Goal: Contribute content: Contribute content

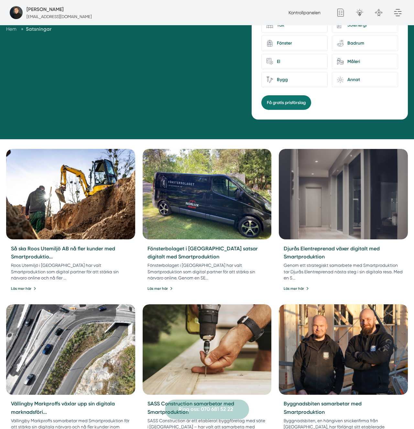
scroll to position [168, 0]
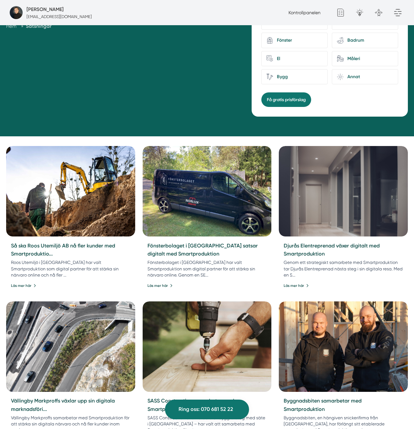
click at [237, 191] on img at bounding box center [206, 191] width 135 height 95
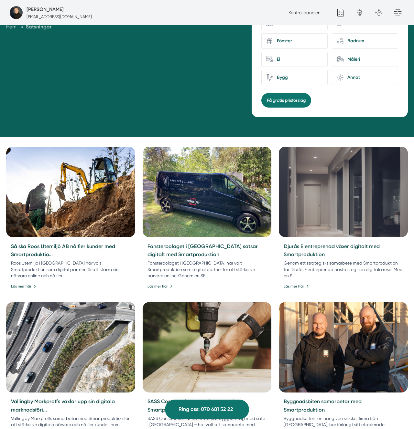
click at [297, 189] on img at bounding box center [342, 192] width 135 height 95
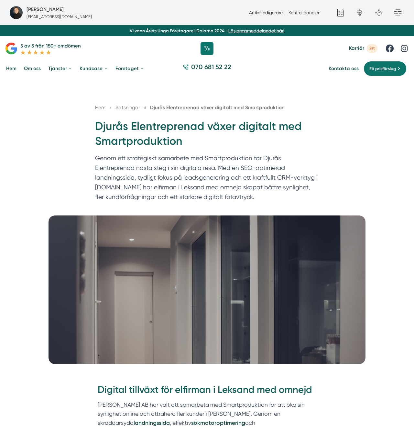
drag, startPoint x: 253, startPoint y: 140, endPoint x: 223, endPoint y: 123, distance: 34.7
click at [253, 140] on h1 "Djurås Elentreprenad växer digitalt med Smartproduktion" at bounding box center [207, 136] width 224 height 35
click at [223, 123] on h1 "Djurås Elentreprenad växer digitalt med Smartproduktion" at bounding box center [207, 136] width 224 height 35
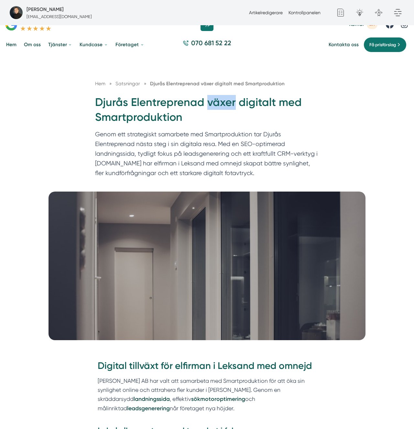
scroll to position [25, 0]
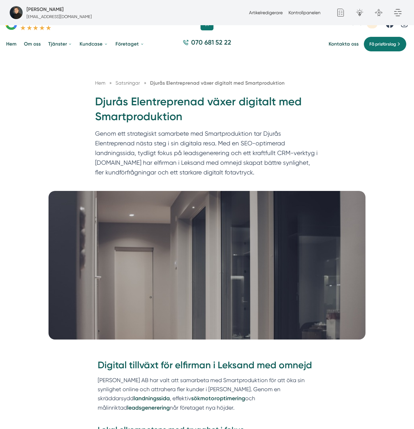
click at [258, 101] on h1 "Djurås Elentreprenad växer digitalt med Smartproduktion" at bounding box center [207, 111] width 224 height 35
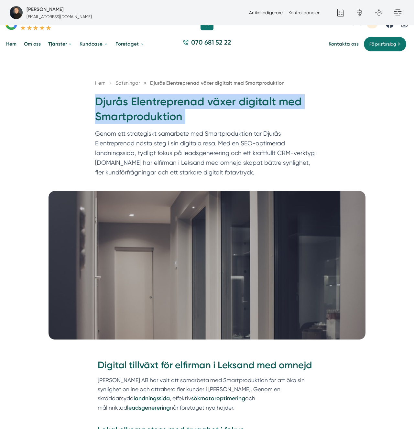
click at [258, 101] on h1 "Djurås Elentreprenad växer digitalt med Smartproduktion" at bounding box center [207, 111] width 224 height 35
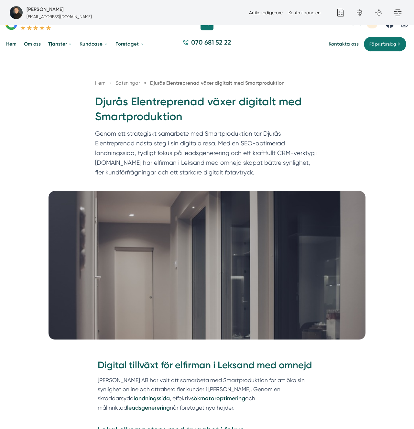
copy div "Djurås Elentreprenad växer digitalt med Smartproduktion"
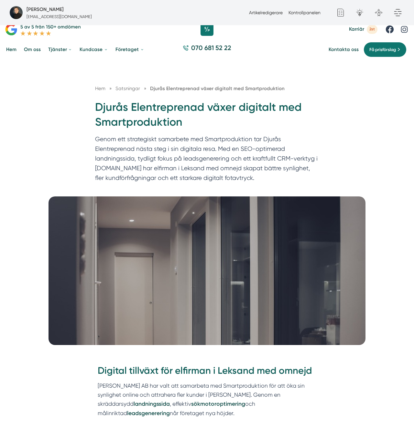
scroll to position [21, 0]
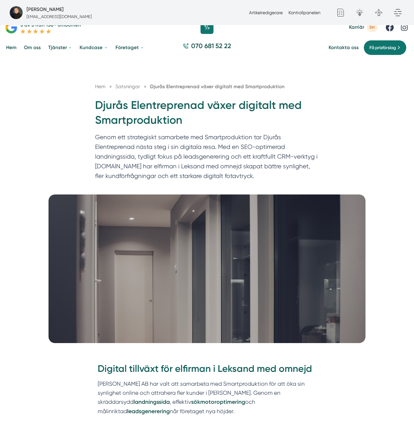
click at [201, 171] on p "Genom ett strategiskt samarbete med Smartproduktion tar Djurås Elentreprenad nä…" at bounding box center [207, 158] width 224 height 51
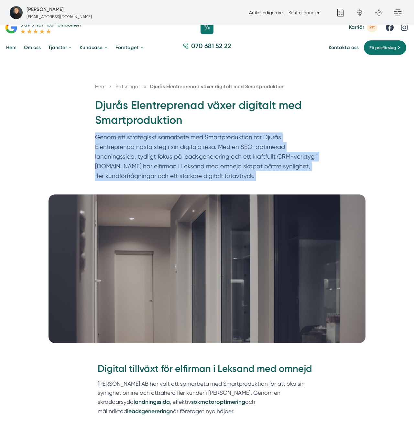
click at [201, 171] on p "Genom ett strategiskt samarbete med Smartproduktion tar Djurås Elentreprenad nä…" at bounding box center [207, 158] width 224 height 51
copy div "Genom ett strategiskt samarbete med Smartproduktion tar Djurås Elentreprenad nä…"
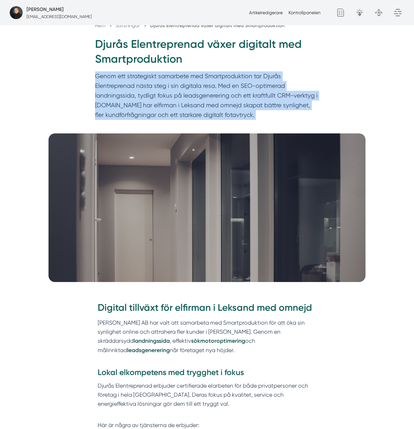
scroll to position [87, 0]
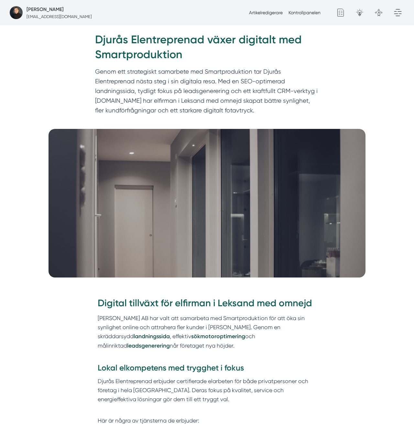
click at [164, 320] on p "Djurås Elentreprenad AB har valt att samarbeta med Smartproduktion för att öka …" at bounding box center [207, 337] width 219 height 46
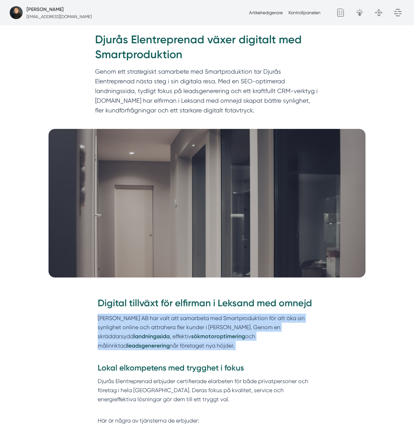
click at [164, 320] on p "Djurås Elentreprenad AB har valt att samarbeta med Smartproduktion för att öka …" at bounding box center [207, 337] width 219 height 46
click at [277, 321] on p "Djurås Elentreprenad AB har valt att samarbeta med Smartproduktion för att öka …" at bounding box center [207, 337] width 219 height 46
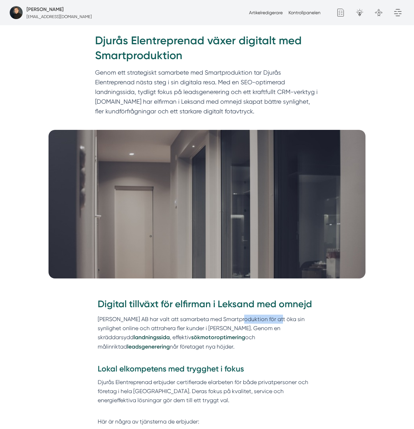
click at [277, 321] on p "Djurås Elentreprenad AB har valt att samarbeta med Smartproduktion för att öka …" at bounding box center [207, 338] width 219 height 46
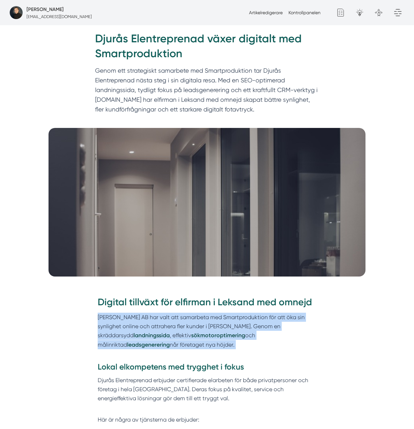
click at [277, 321] on p "Djurås Elentreprenad AB har valt att samarbeta med Smartproduktion för att öka …" at bounding box center [207, 336] width 219 height 46
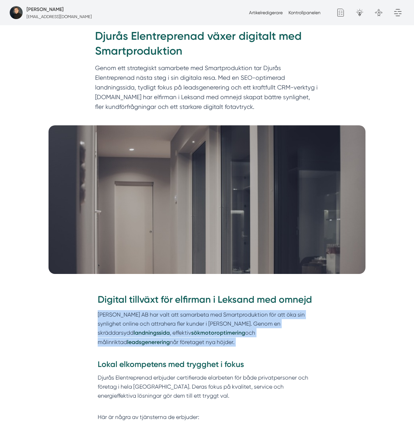
scroll to position [91, 0]
click at [191, 325] on p "Djurås Elentreprenad AB har valt att samarbeta med Smartproduktion för att öka …" at bounding box center [207, 333] width 219 height 46
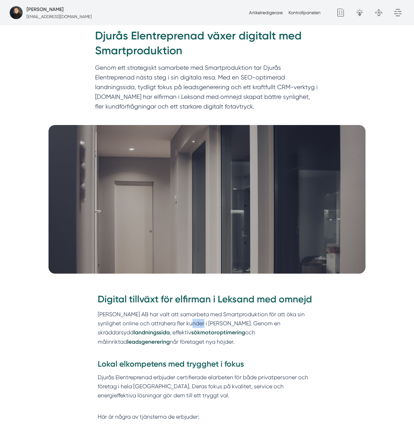
click at [191, 325] on p "Djurås Elentreprenad AB har valt att samarbeta med Smartproduktion för att öka …" at bounding box center [207, 333] width 219 height 46
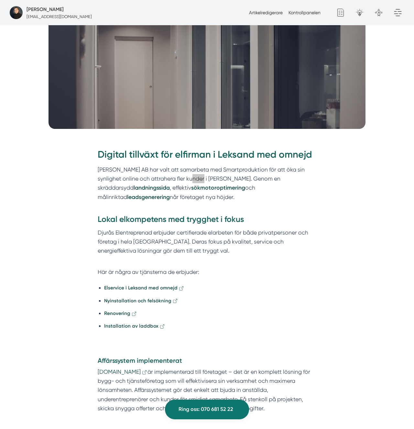
scroll to position [240, 0]
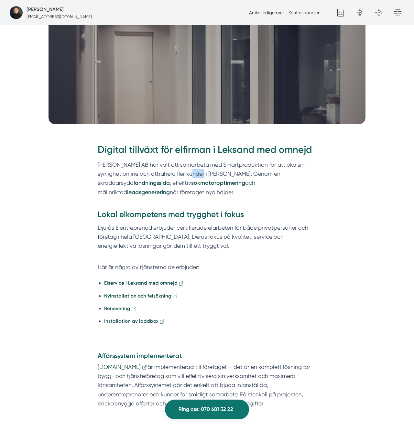
click at [164, 273] on div "Digital tillväxt för elfirman i Leksand med omnejd Djurås Elentreprenad AB har …" at bounding box center [207, 238] width 219 height 190
click at [166, 268] on p "Här är några av tjänsterna de erbjuder:" at bounding box center [207, 267] width 219 height 9
drag, startPoint x: 166, startPoint y: 268, endPoint x: 178, endPoint y: 263, distance: 13.3
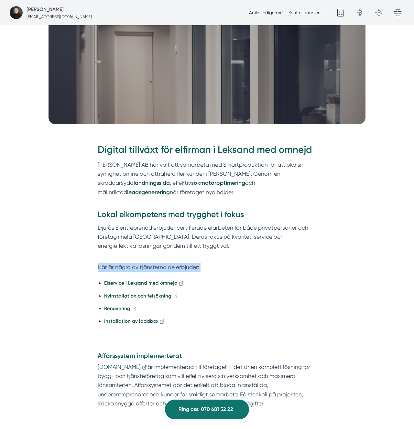
click at [166, 268] on p "Här är några av tjänsterna de erbjuder:" at bounding box center [207, 267] width 219 height 9
click at [217, 271] on p "Här är några av tjänsterna de erbjuder:" at bounding box center [207, 267] width 219 height 9
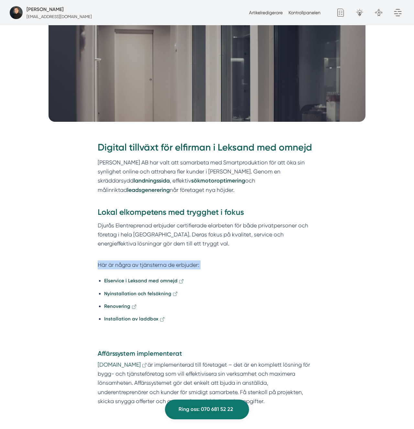
scroll to position [243, 0]
click at [194, 209] on h3 "Lokal elkompetens med trygghet i fokus" at bounding box center [207, 214] width 219 height 14
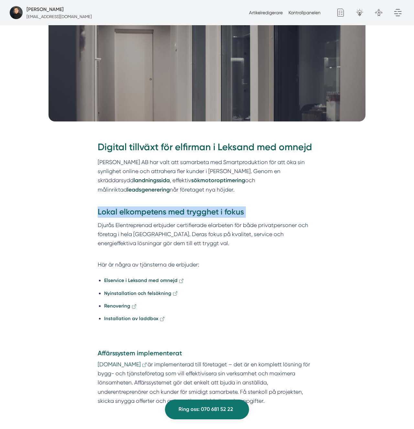
click at [194, 209] on h3 "Lokal elkompetens med trygghet i fokus" at bounding box center [207, 214] width 219 height 14
copy h3 "Lokal elkompetens med trygghet i fokus"
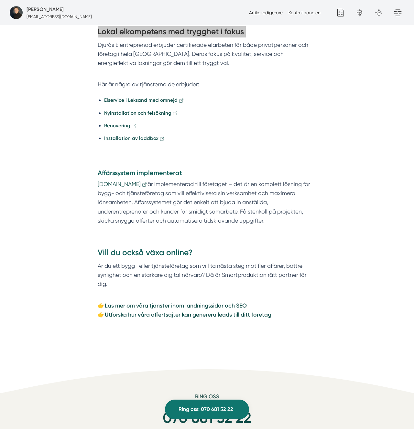
scroll to position [424, 0]
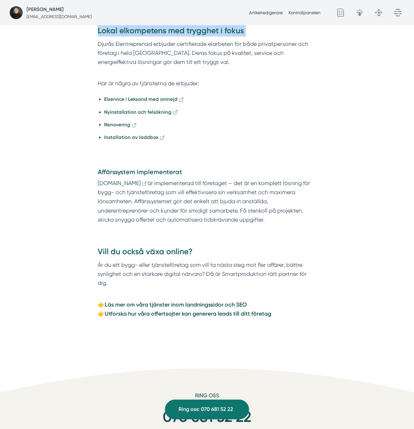
click at [144, 252] on h3 "Vill du också växa online?" at bounding box center [207, 253] width 219 height 14
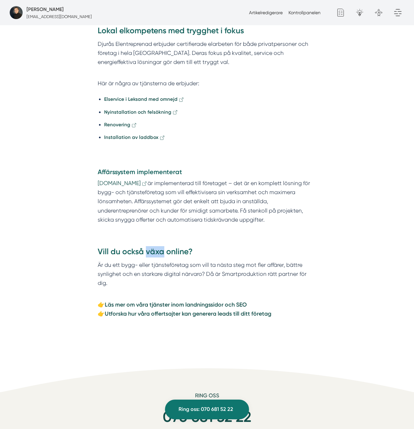
click at [144, 252] on h3 "Vill du också växa online?" at bounding box center [207, 253] width 219 height 14
click at [139, 259] on h3 "Vill du också växa online?" at bounding box center [207, 253] width 219 height 14
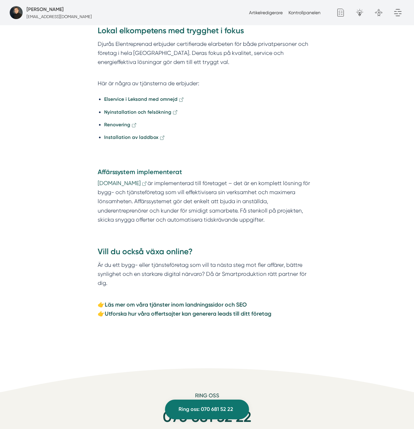
click at [159, 267] on p "Är du ett bygg- eller tjänsteföretag som vill ta nästa steg mot fler affärer, b…" at bounding box center [207, 279] width 219 height 37
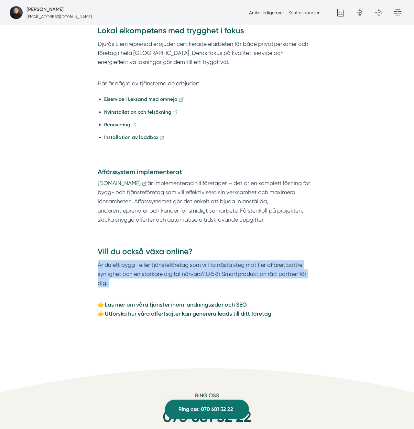
click at [159, 267] on p "Är du ett bygg- eller tjänsteföretag som vill ta nästa steg mot fler affärer, b…" at bounding box center [207, 279] width 219 height 37
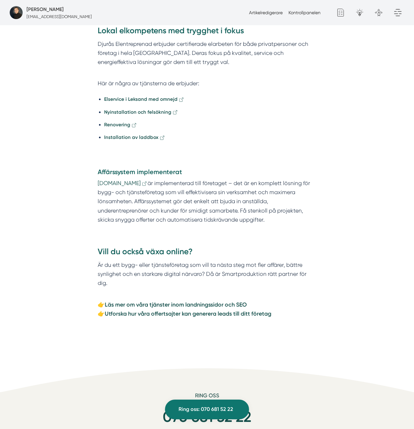
click at [157, 191] on p "Smart.nu är implementerad till företaget – det är en komplett lösning för bygg-…" at bounding box center [207, 202] width 219 height 46
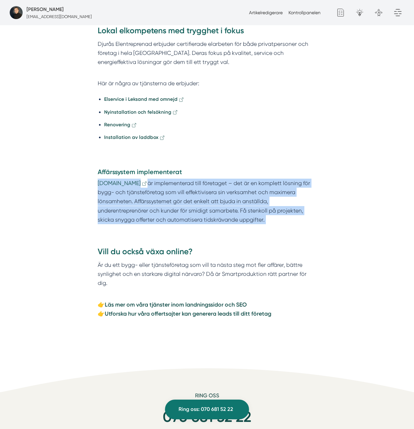
click at [157, 191] on p "Smart.nu är implementerad till företaget – det är en komplett lösning för bygg-…" at bounding box center [207, 202] width 219 height 46
click at [251, 179] on p "Smart.nu är implementerad till företaget – det är en komplett lösning för bygg-…" at bounding box center [207, 202] width 219 height 46
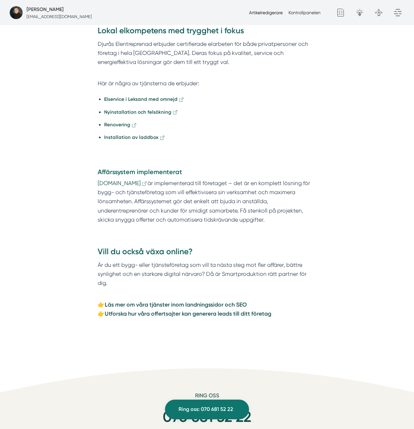
click at [271, 10] on link "Artikelredigerare" at bounding box center [266, 12] width 34 height 5
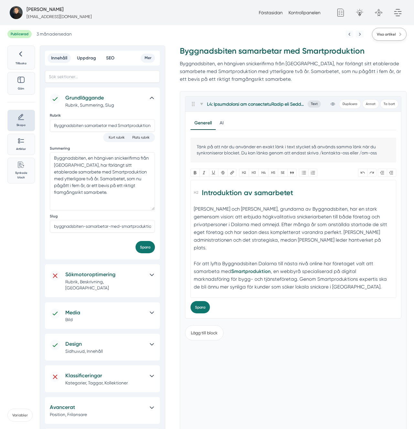
click at [393, 35] on span "Visa artikel" at bounding box center [386, 34] width 19 height 6
drag, startPoint x: 201, startPoint y: 102, endPoint x: 217, endPoint y: 119, distance: 23.1
click at [201, 102] on icon at bounding box center [201, 103] width 3 height 3
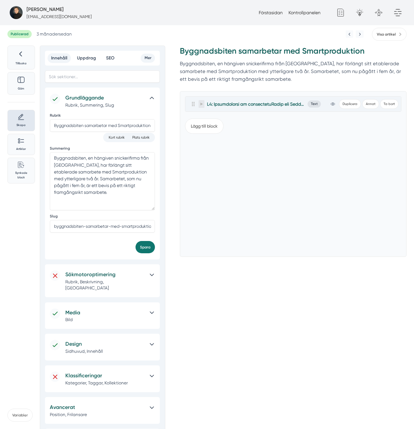
click at [202, 103] on icon at bounding box center [201, 103] width 3 height 3
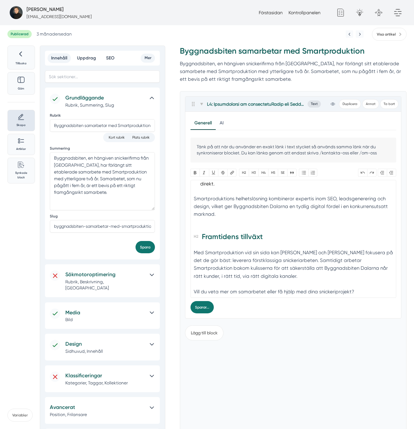
scroll to position [45, 0]
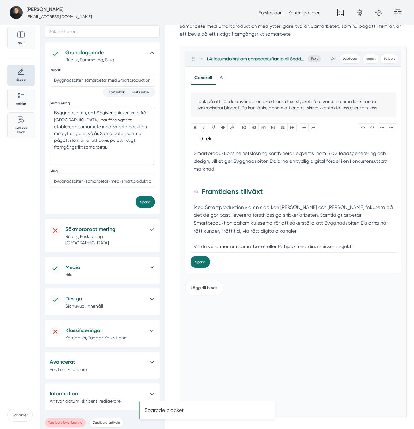
drag, startPoint x: 261, startPoint y: 313, endPoint x: 374, endPoint y: 246, distance: 131.8
click at [265, 309] on div "Lägg till block" at bounding box center [293, 344] width 216 height 138
click at [210, 288] on button "Lägg till block" at bounding box center [204, 287] width 38 height 15
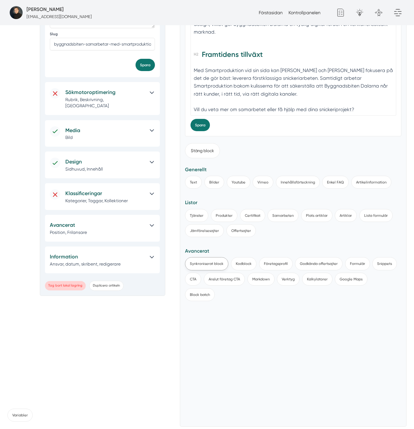
click at [200, 265] on button "Synkroniserat block" at bounding box center [206, 263] width 43 height 13
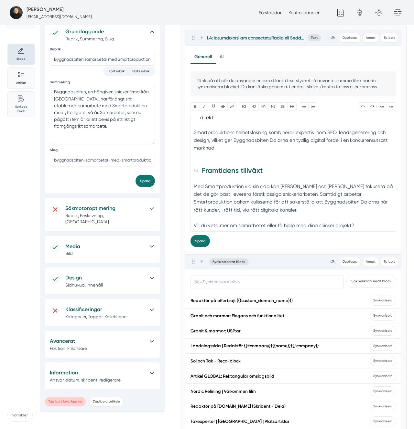
scroll to position [182, 0]
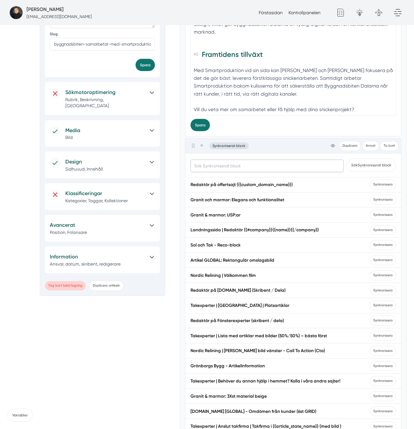
click at [222, 163] on input "text" at bounding box center [267, 166] width 154 height 12
paste input "Samarbetsartikel - [DOMAIN_NAME]"
type input "Samarbetsartikel - [DOMAIN_NAME]"
click at [346, 159] on button "Sök Synkroniserat block" at bounding box center [371, 165] width 50 height 13
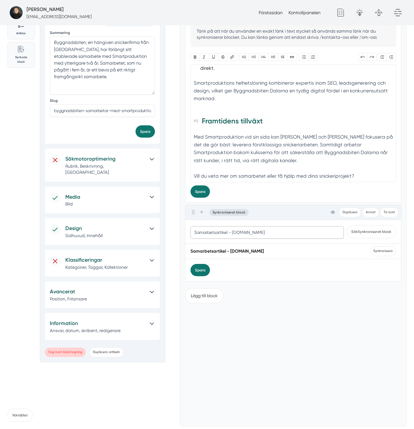
scroll to position [115, 0]
click at [377, 251] on span "Synkronisera" at bounding box center [383, 252] width 27 height 10
click at [196, 254] on div "Samarbetsartikel - [DOMAIN_NAME]" at bounding box center [226, 252] width 73 height 6
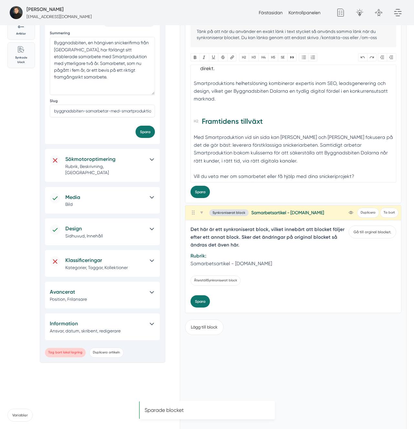
click at [197, 252] on p "Rubrik: Samarbetsartikel - Smart.nu" at bounding box center [269, 260] width 158 height 16
click at [196, 261] on p "Rubrik: Samarbetsartikel - Smart.nu" at bounding box center [269, 260] width 158 height 16
copy p "Samarbetsartikel"
click at [203, 214] on span at bounding box center [201, 213] width 6 height 8
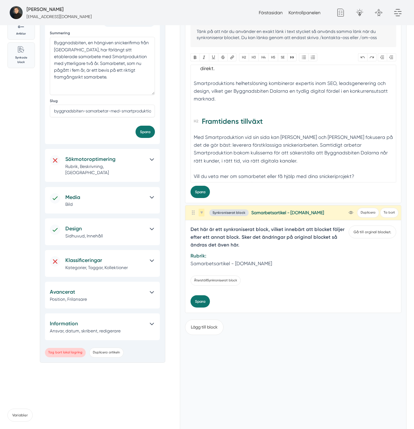
scroll to position [54, 0]
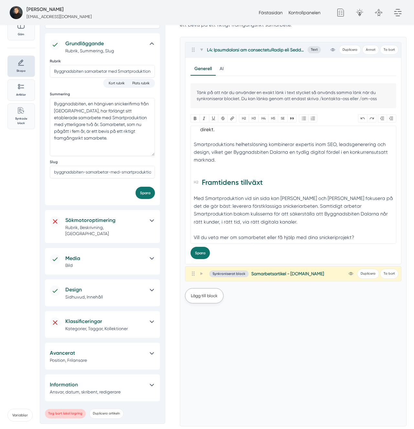
click at [209, 296] on button "Lägg till block" at bounding box center [204, 295] width 38 height 15
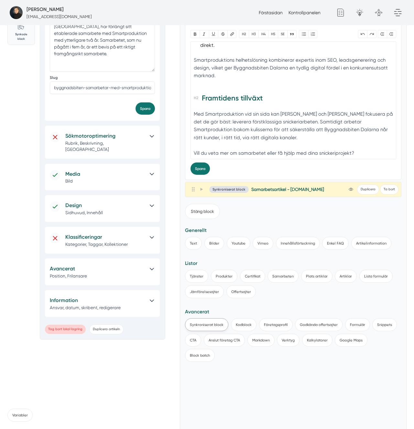
click at [209, 327] on button "Synkroniserat block" at bounding box center [206, 324] width 43 height 13
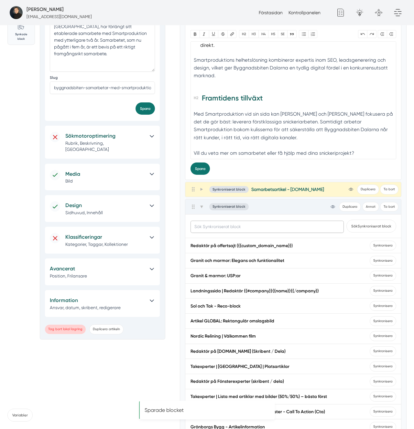
scroll to position [138, 0]
click at [215, 232] on input "text" at bounding box center [267, 227] width 154 height 12
paste input "Samarbetsartikel - Vill du också"
type input "Samarbetsartikel - Vill du också"
click at [346, 220] on button "Sök Synkroniserat block" at bounding box center [371, 226] width 50 height 13
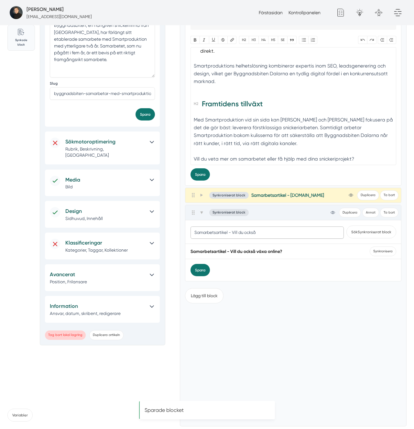
scroll to position [133, 0]
click at [389, 251] on span "Synkronisera" at bounding box center [383, 252] width 27 height 10
click at [275, 247] on div "Samarbetsartikel - Vill du också växa online? Synkronisera" at bounding box center [293, 251] width 216 height 15
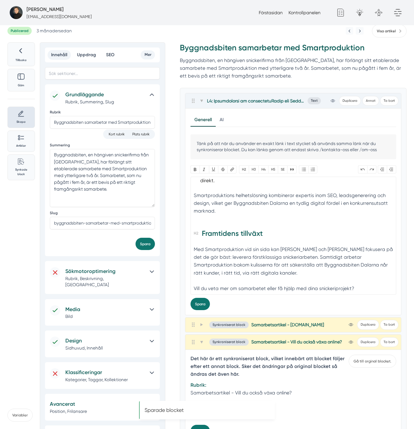
scroll to position [0, 0]
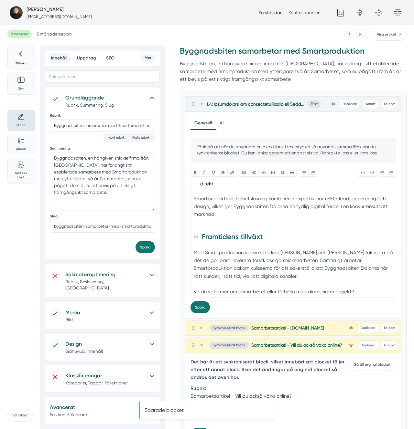
click at [270, 249] on div "Med Smartproduktion vid sin sida kan [PERSON_NAME] och [PERSON_NAME] fokusera p…" at bounding box center [293, 268] width 199 height 39
click at [203, 345] on icon at bounding box center [201, 345] width 3 height 3
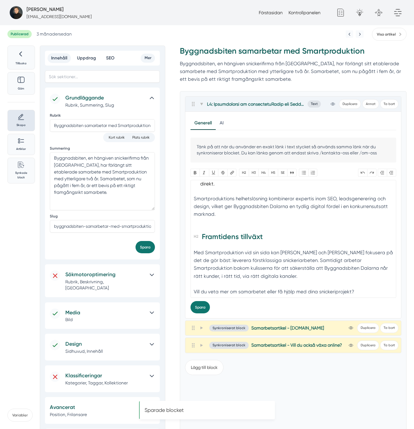
click at [253, 365] on div "Lägg till block" at bounding box center [293, 367] width 216 height 15
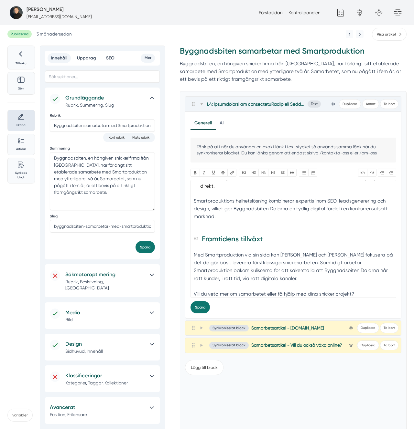
scroll to position [322, 0]
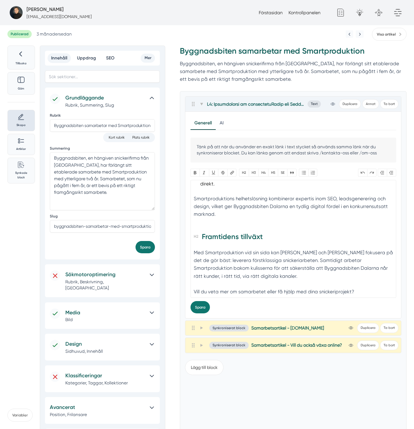
drag, startPoint x: 333, startPoint y: 294, endPoint x: 189, endPoint y: 218, distance: 163.3
click at [189, 218] on div "Generell AI Nytt innehåll Förbättra innehållet Tänk på att när du använder en e…" at bounding box center [293, 215] width 216 height 207
type trix-editor "<h2><strong>Introduktion av samarbetet</strong></h2><div>Johan och Markus, grun…"
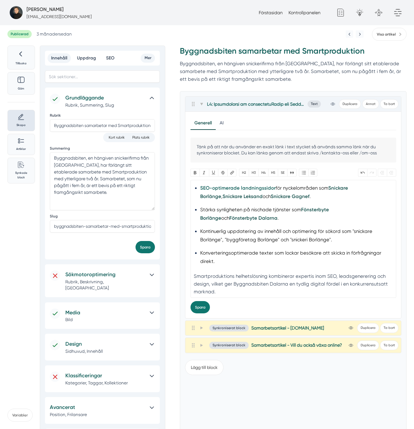
drag, startPoint x: 198, startPoint y: 309, endPoint x: 205, endPoint y: 330, distance: 22.0
click at [198, 309] on button "Spara" at bounding box center [199, 307] width 19 height 12
click at [209, 371] on button "Lägg till block" at bounding box center [204, 367] width 38 height 15
drag, startPoint x: 183, startPoint y: 412, endPoint x: 188, endPoint y: 400, distance: 13.0
click at [183, 411] on p "Sparade blocket" at bounding box center [207, 410] width 125 height 7
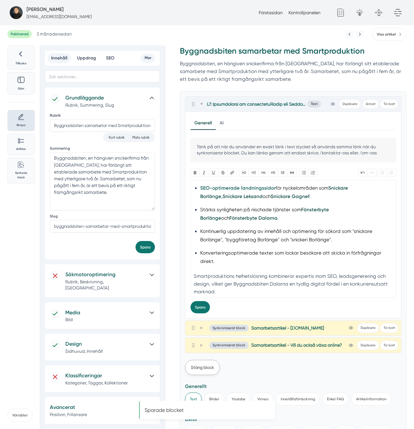
drag, startPoint x: 189, startPoint y: 398, endPoint x: 202, endPoint y: 390, distance: 15.7
click at [188, 398] on button "Text" at bounding box center [193, 399] width 17 height 13
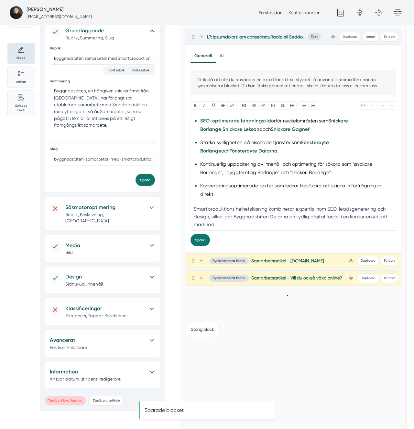
scroll to position [101, 0]
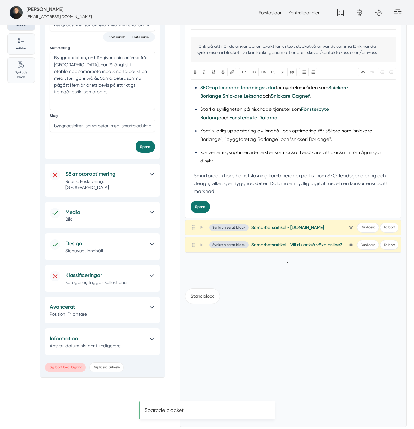
click at [236, 311] on div "Stäng block" at bounding box center [293, 353] width 216 height 138
click at [237, 312] on trix-editor at bounding box center [293, 366] width 206 height 118
paste trix-editor "<h2><strong>Framtidens tillväxt</strong></h2><div>Med Smartproduktion vid sin s…"
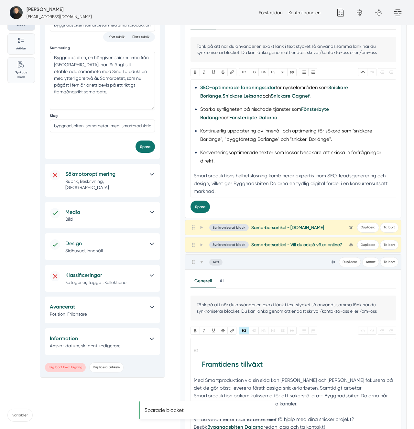
scroll to position [104, 0]
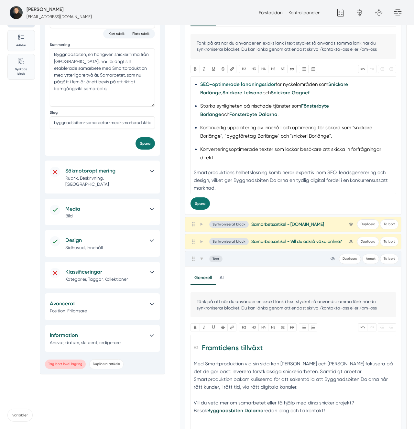
type trix-editor "<h2><strong>Framtidens tillväxt</strong></h2><div>Med Smartproduktion vid sin s…"
click at [203, 262] on span at bounding box center [201, 259] width 6 height 8
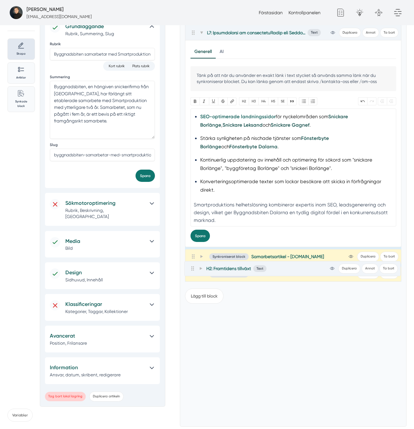
scroll to position [71, 0]
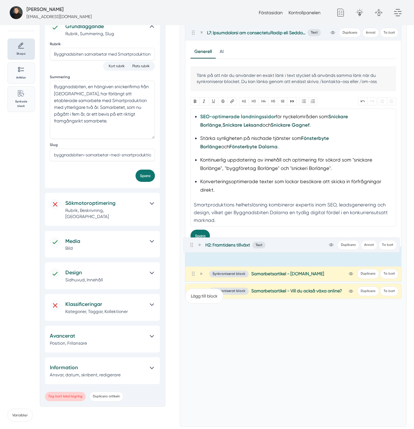
drag, startPoint x: 195, startPoint y: 276, endPoint x: 193, endPoint y: 244, distance: 31.4
click at [193, 244] on div "Text view-1 Duplicera Annat Ta bort Allmänt Design Kod Avancerat Förklaring av …" at bounding box center [293, 153] width 216 height 257
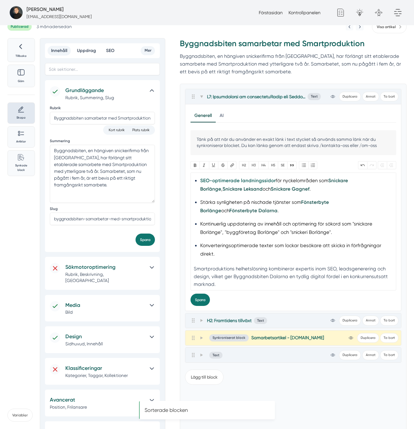
scroll to position [8, 0]
click at [243, 265] on div "Smartproduktions helhetslösning kombinerar expertis inom SEO, leadsgenerering o…" at bounding box center [293, 280] width 199 height 31
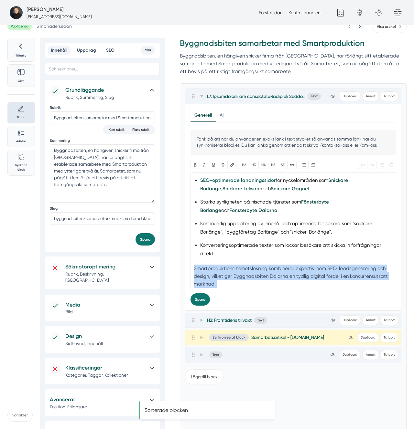
click at [243, 265] on div "Smartproduktions helhetslösning kombinerar expertis inom SEO, leadsgenerering o…" at bounding box center [293, 280] width 199 height 31
click at [288, 265] on div "Smartproduktions helhetslösning kombinerar expertis inom SEO, leadsgenerering o…" at bounding box center [293, 280] width 199 height 31
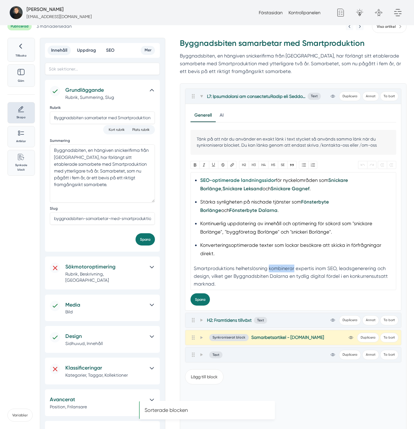
click at [288, 265] on div "Smartproduktions helhetslösning kombinerar expertis inom SEO, leadsgenerering o…" at bounding box center [293, 280] width 199 height 31
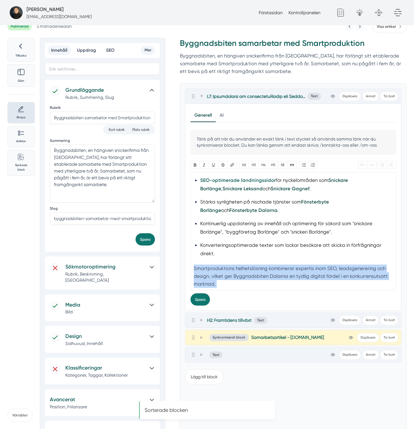
click at [288, 265] on div "Smartproduktions helhetslösning kombinerar expertis inom SEO, leadsgenerering o…" at bounding box center [293, 280] width 199 height 31
click at [273, 276] on div "Smartproduktions helhetslösning kombinerar expertis inom SEO, leadsgenerering o…" at bounding box center [293, 280] width 199 height 31
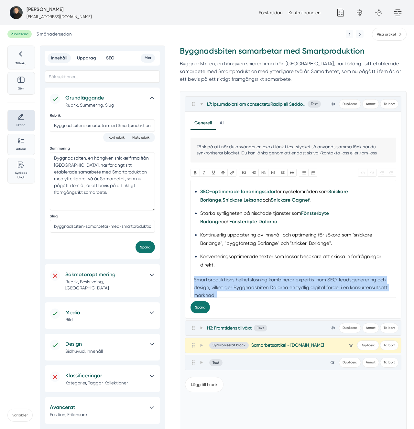
scroll to position [244, 0]
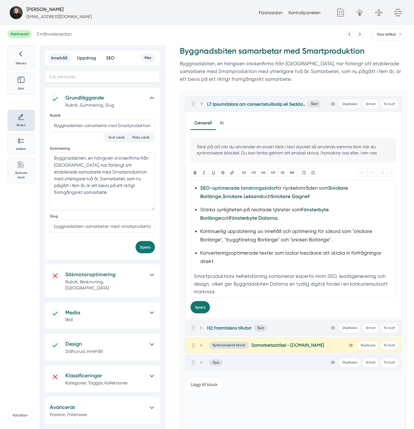
click at [281, 336] on div "Text view-1 Duplicera Annat Ta bort" at bounding box center [293, 328] width 216 height 15
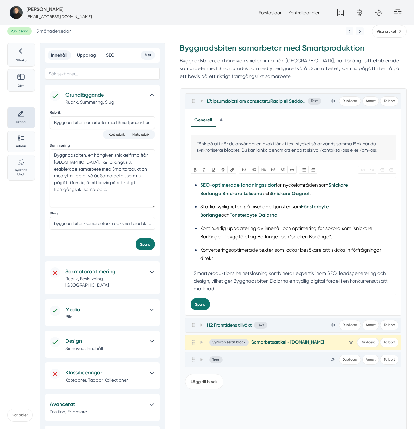
scroll to position [2, 0]
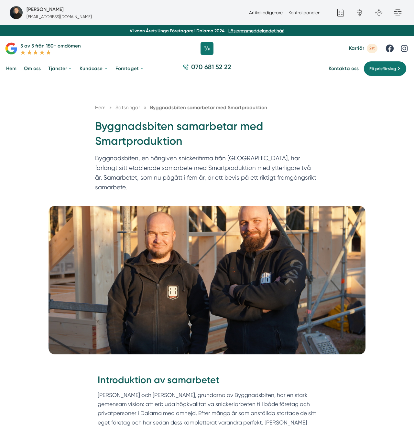
click at [62, 135] on div "Hem » Satsningar » Byggnadsbiten samarbetar med Smartproduktion Byggnadsbiten s…" at bounding box center [207, 142] width 414 height 127
click at [157, 175] on p "Byggnadsbiten, en hängiven snickerifirma från Dalarna, har förlängt sitt etable…" at bounding box center [207, 175] width 224 height 42
click at [157, 175] on p "Byggnadsbiten, en hängiven snickerifirma från [GEOGRAPHIC_DATA], har förlängt s…" at bounding box center [207, 175] width 224 height 42
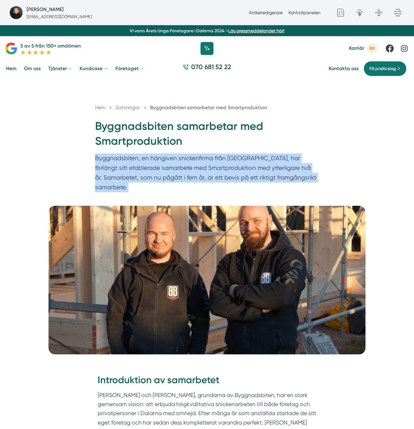
click at [157, 175] on p "Byggnadsbiten, en hängiven snickerifirma från [GEOGRAPHIC_DATA], har förlängt s…" at bounding box center [207, 175] width 224 height 42
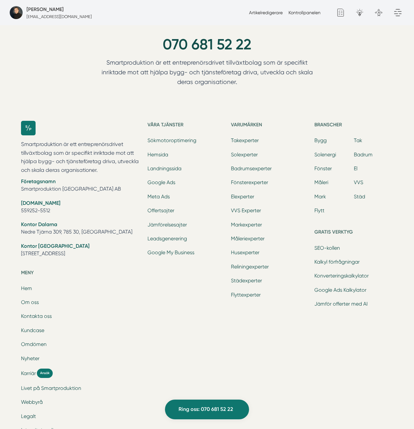
scroll to position [902, 0]
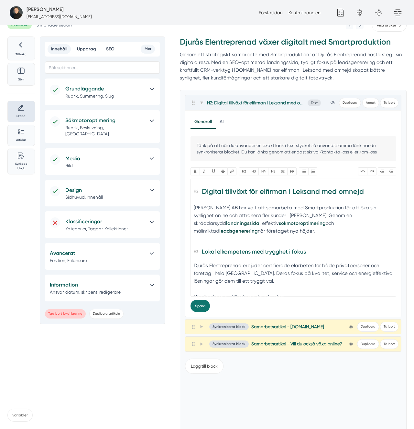
scroll to position [28, 0]
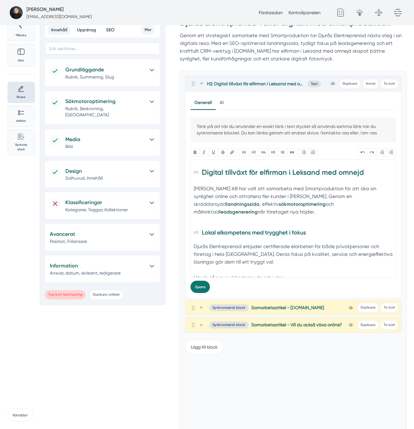
click at [285, 304] on div "Synkroniserat block Samarbetsartikel - [DOMAIN_NAME] view-1 Duplicera Ta bort" at bounding box center [293, 308] width 211 height 10
click at [276, 306] on span "Samarbetsartikel - [DOMAIN_NAME]" at bounding box center [287, 308] width 73 height 6
drag, startPoint x: 276, startPoint y: 306, endPoint x: 308, endPoint y: 309, distance: 32.4
click at [277, 307] on span "Samarbetsartikel - [DOMAIN_NAME]" at bounding box center [287, 308] width 73 height 6
drag, startPoint x: 308, startPoint y: 309, endPoint x: 351, endPoint y: 310, distance: 43.3
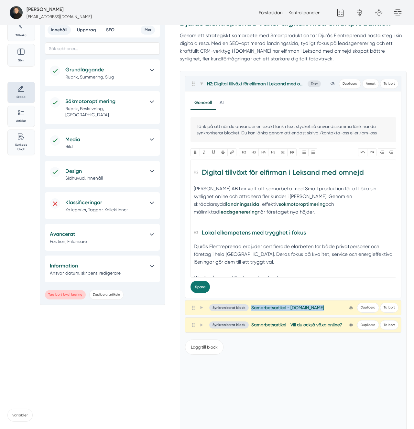
click at [308, 308] on div "Synkroniserat block Samarbetsartikel - [DOMAIN_NAME] view-1 Duplicera Ta bort" at bounding box center [293, 308] width 211 height 10
copy div "Loremipsumdolors - Ametc.ad elit-5 Seddoeius Te inci Utlabor Etdolo Mag Aliquae…"
click at [277, 326] on span "Samarbetsartikel - Vill du också växa online?" at bounding box center [296, 325] width 91 height 6
click at [307, 325] on span "Samarbetsartikel - Vill du också växa online?" at bounding box center [296, 325] width 91 height 6
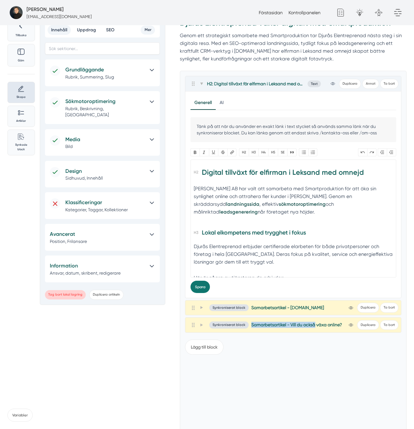
copy span "Samarbetsartikel - Vill du också"
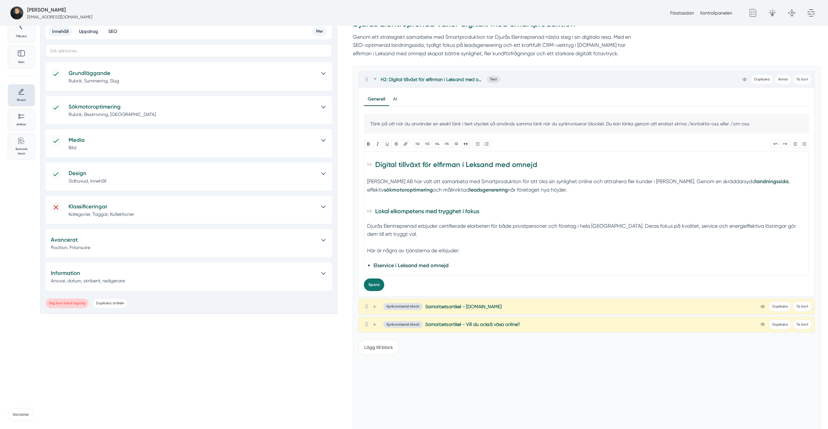
drag, startPoint x: 374, startPoint y: 305, endPoint x: 379, endPoint y: 305, distance: 4.9
click at [374, 305] on icon at bounding box center [375, 307] width 4 height 4
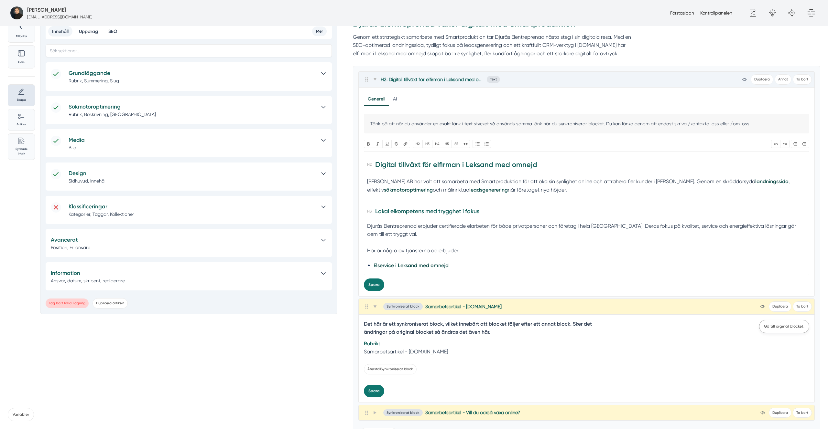
click at [413, 323] on link "Gå till orginal blocket." at bounding box center [784, 326] width 50 height 13
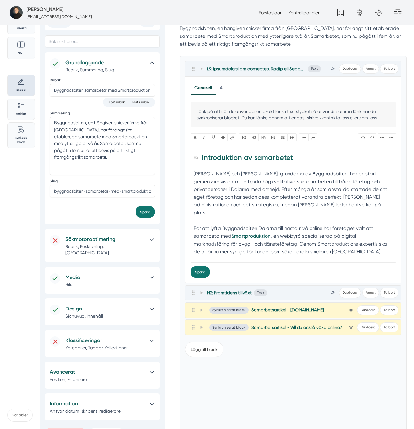
drag, startPoint x: 289, startPoint y: 325, endPoint x: 276, endPoint y: 309, distance: 20.0
click at [289, 325] on span "Samarbetsartikel - Vill du också växa online?" at bounding box center [296, 328] width 91 height 6
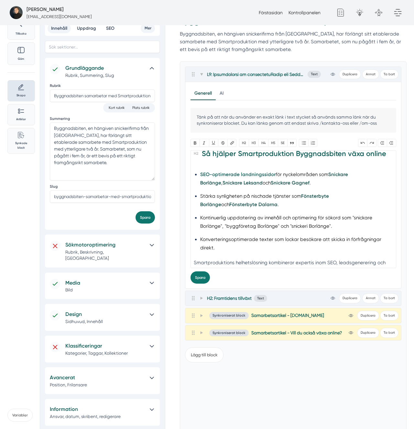
scroll to position [244, 0]
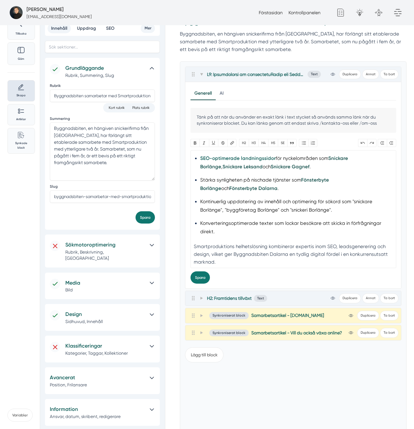
click at [223, 265] on div "Smartproduktions helhetslösning kombinerar expertis inom SEO, leadsgenerering o…" at bounding box center [293, 258] width 199 height 31
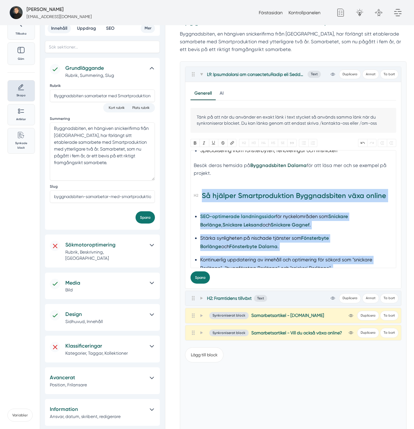
drag, startPoint x: 238, startPoint y: 186, endPoint x: 170, endPoint y: 180, distance: 68.5
click at [170, 180] on div "Tillbaka Göm Skapa Artiklar Common File Text Sync Streamline Icon: https://stre…" at bounding box center [206, 251] width 399 height 470
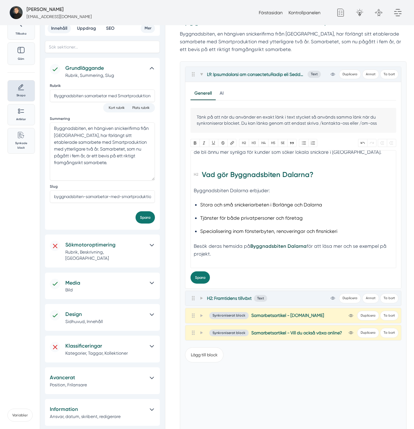
scroll to position [89, 0]
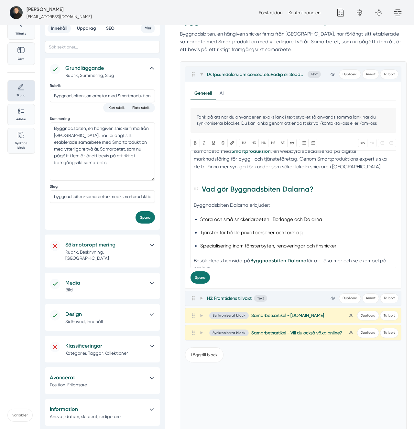
type trix-editor "<h2><strong>Introduktion av samarbetet</strong></h2><div>Johan och Markus, grun…"
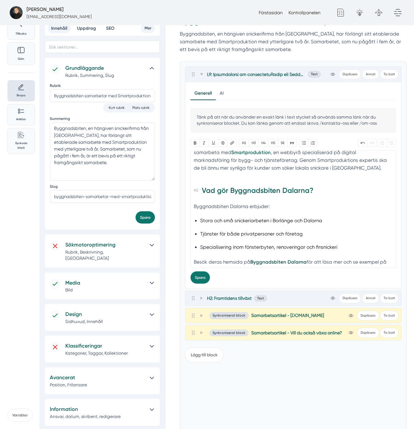
drag, startPoint x: 203, startPoint y: 282, endPoint x: 209, endPoint y: 286, distance: 7.4
click at [203, 283] on button "Spara" at bounding box center [199, 278] width 19 height 12
click at [211, 357] on button "Lägg till block" at bounding box center [204, 355] width 38 height 15
click at [196, 387] on button "Text" at bounding box center [193, 386] width 17 height 13
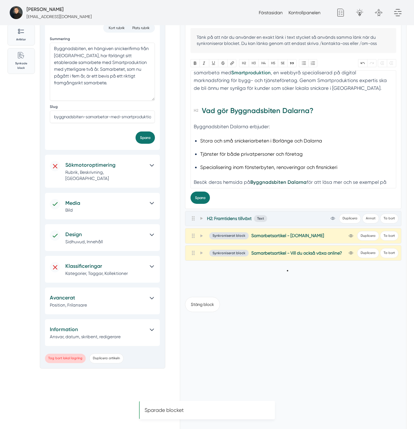
scroll to position [111, 0]
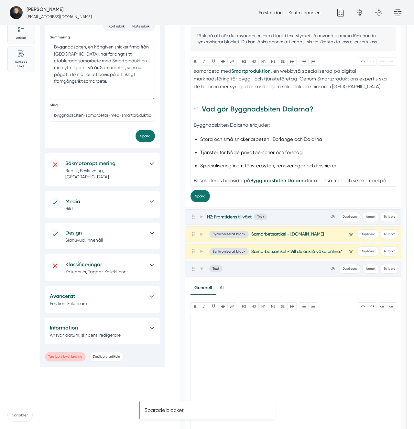
click at [247, 333] on trix-editor at bounding box center [293, 373] width 206 height 118
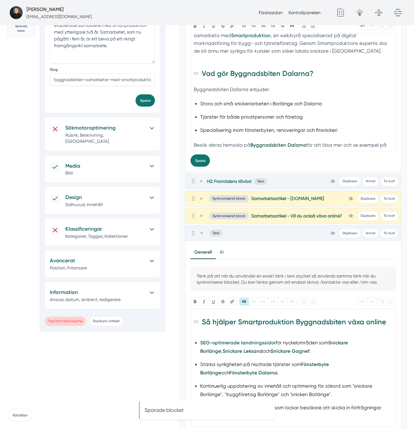
scroll to position [159, 0]
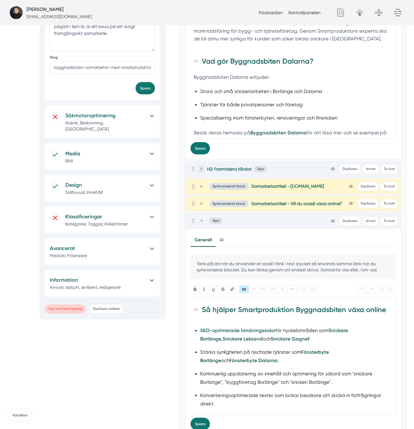
click at [201, 222] on icon at bounding box center [201, 221] width 3 height 3
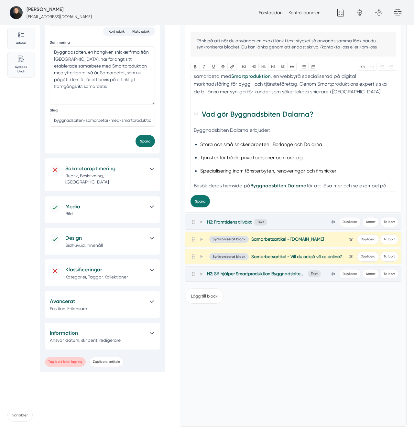
scroll to position [89, 0]
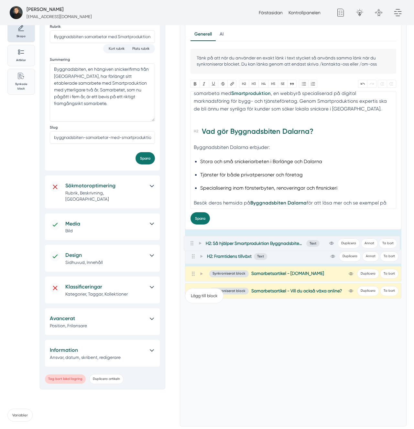
drag, startPoint x: 194, startPoint y: 277, endPoint x: 192, endPoint y: 235, distance: 42.4
click at [192, 235] on div "H2: Introduktion av samarbetetJohan och Markus, grundarna av Byggnadsbiten, har…" at bounding box center [293, 144] width 216 height 274
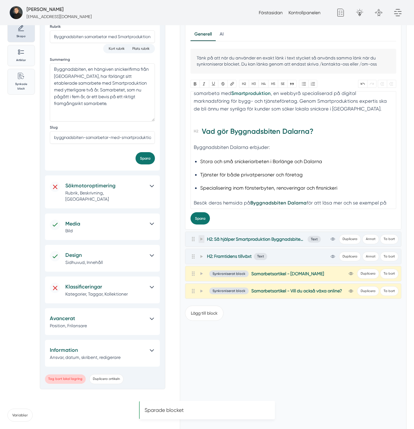
click at [201, 239] on icon at bounding box center [201, 239] width 3 height 3
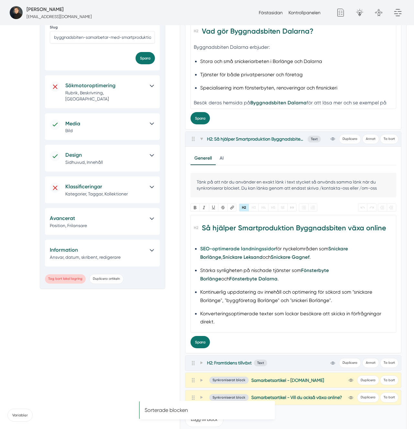
scroll to position [14, 0]
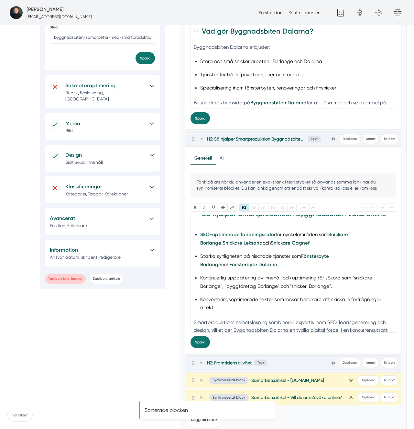
click at [327, 235] on li "SEO-optimerade landningssidor för nyckelområden som Snickare Borlänge , Snickar…" at bounding box center [293, 239] width 186 height 17
click at [300, 233] on li "SEO-optimerade landningssidor för nyckelområden som Snickare Borlänge , Snickar…" at bounding box center [293, 239] width 186 height 17
click at [328, 235] on strong "Snickare Borlänge" at bounding box center [274, 239] width 148 height 14
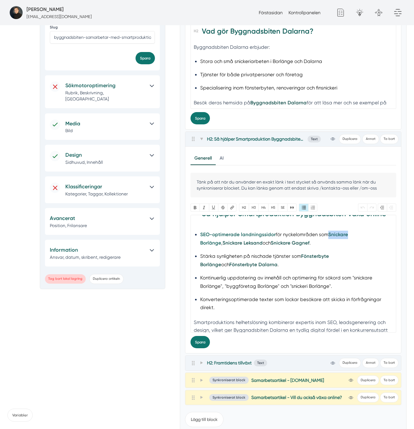
click at [328, 235] on strong "Snickare Borlänge" at bounding box center [274, 239] width 148 height 14
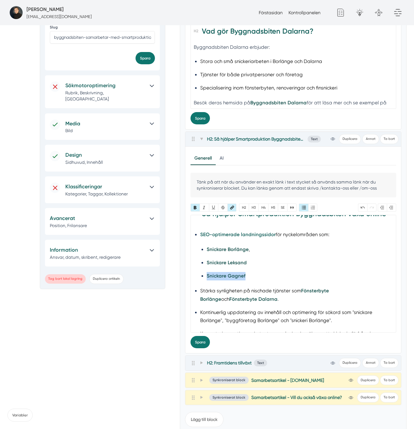
copy strong "Snickare Gagnef"
click at [292, 296] on li "Stärka synligheten på nischade tjänster som Fönsterbyte Borlänge och Fönsterbyt…" at bounding box center [293, 295] width 186 height 17
click at [283, 292] on li "Stärka synligheten på nischade tjänster som Fönsterbyte Borlänge och Fönsterbyt…" at bounding box center [293, 295] width 186 height 17
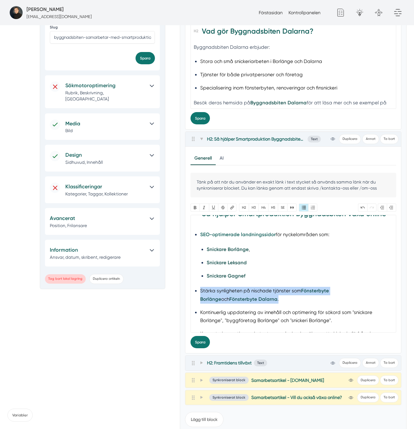
click at [283, 292] on li "Stärka synligheten på nischade tjänster som Fönsterbyte Borlänge och Fönsterbyt…" at bounding box center [293, 295] width 186 height 17
click at [302, 290] on strong "Fönsterbyte Borlänge" at bounding box center [264, 295] width 129 height 14
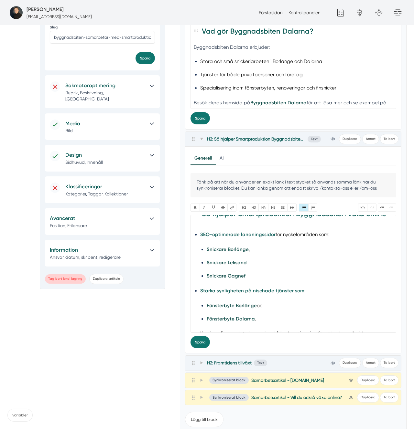
type trix-editor "<h2><strong>Så hjälper Smartproduktion Byggnadsbiten växa online</strong></h2><…"
drag, startPoint x: 200, startPoint y: 342, endPoint x: 216, endPoint y: 333, distance: 18.0
click at [203, 341] on button "Spara" at bounding box center [199, 342] width 19 height 12
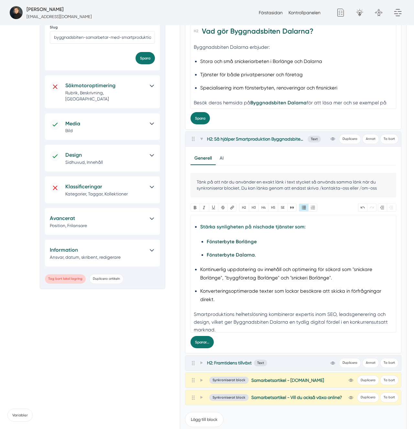
scroll to position [81, 0]
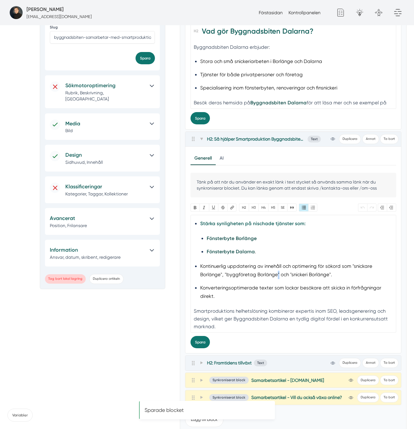
click at [275, 272] on li "Kontinuerlig uppdatering av innehåll och optimering för sökord som "snickare Bo…" at bounding box center [293, 271] width 186 height 17
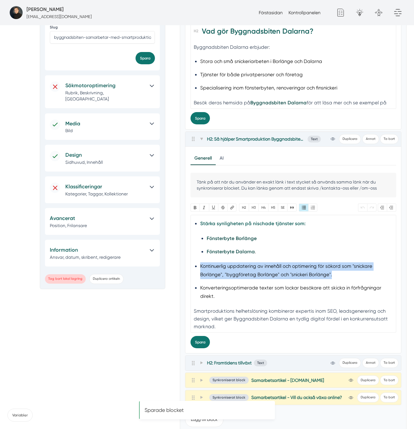
click at [275, 272] on li "Kontinuerlig uppdatering av innehåll och optimering för sökord som "snickare Bo…" at bounding box center [293, 271] width 186 height 17
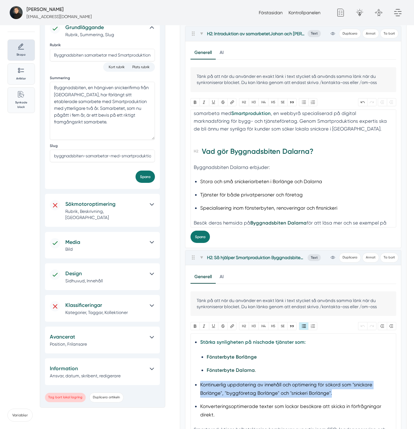
scroll to position [89, 0]
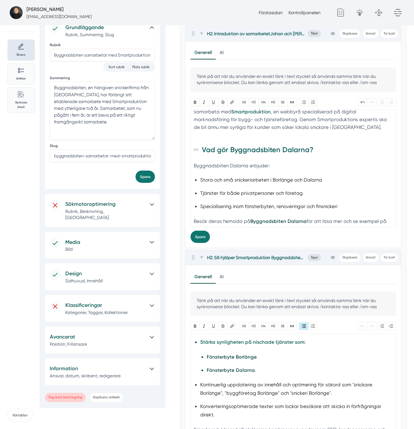
click at [293, 162] on div "Byggnadsbiten Dalarna erbjuder:" at bounding box center [293, 166] width 199 height 8
type trix-editor "<h2><strong>Introduktion av samarbetet</strong></h2><div>Johan och Markus, grun…"
click at [198, 240] on button "Spara" at bounding box center [199, 237] width 19 height 12
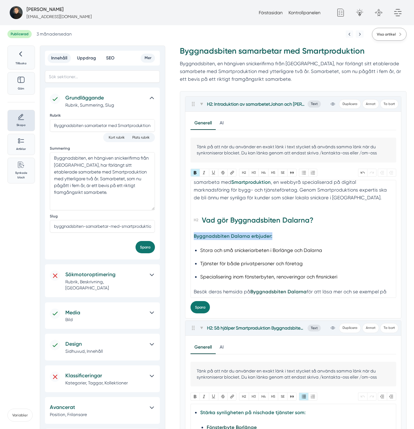
click at [387, 37] on span "Visa artikel" at bounding box center [386, 34] width 19 height 6
click at [0, 0] on html "Victor Blomberg victor@smartproduktion.se Förstasidan Kontrollpanelen Du måste …" at bounding box center [207, 371] width 414 height 742
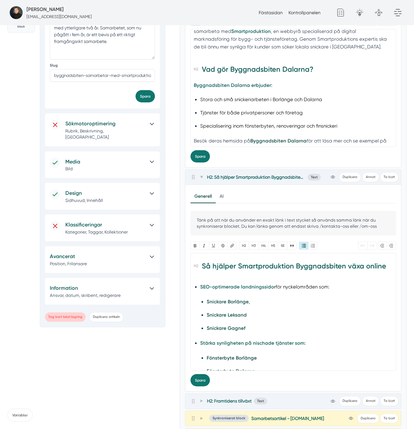
click at [402, 263] on div "H2: Introduktion av samarbetetJohan och Markus, grundarna av Byggnadsbiten, har…" at bounding box center [293, 264] width 227 height 648
click at [369, 269] on strong "Så hjälper Smartproduktion Byggnadsbiten växa online" at bounding box center [294, 266] width 184 height 9
paste trix-editor "För att öka den digitala synligheten och skapa fler affärsmöjligheter för Byggn…"
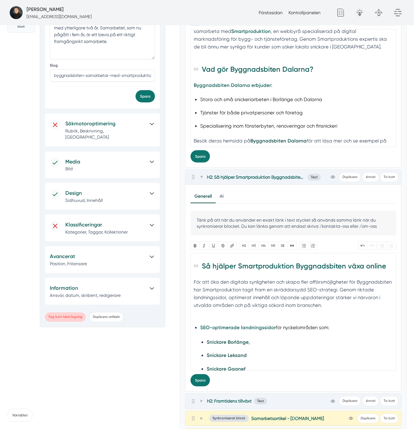
type trix-editor "<h2><strong>Så hjälper Smartproduktion Byggnadsbiten växa online</strong></h2><…"
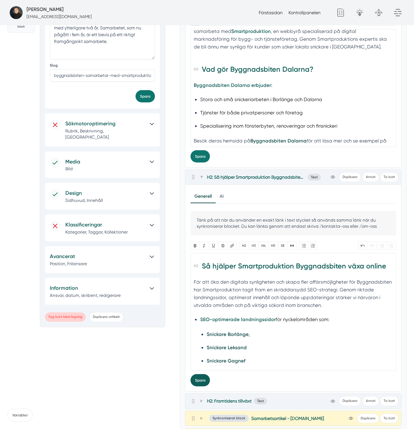
click at [195, 382] on button "Spara" at bounding box center [199, 380] width 19 height 12
click at [259, 305] on div "För att öka den digitala synligheten och skapa fler affärsmöjligheter för Byggn…" at bounding box center [293, 293] width 199 height 31
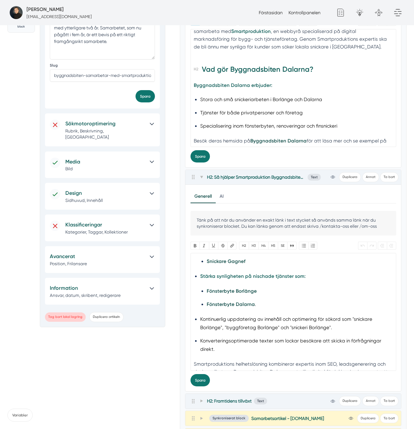
scroll to position [114, 0]
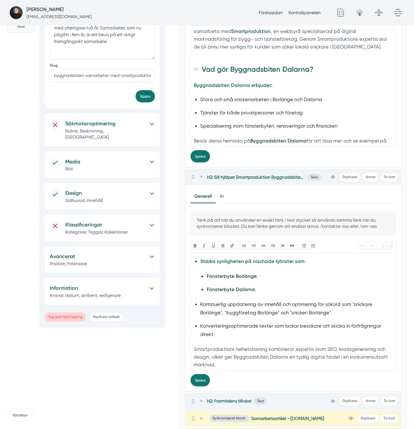
click at [224, 311] on li "Kontinuerlig uppdatering av innehåll och optimering för sökord som "snickare Bo…" at bounding box center [293, 309] width 186 height 17
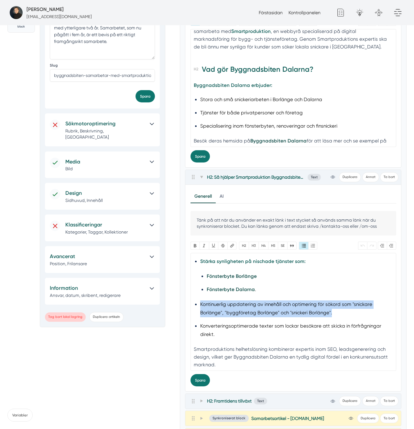
click at [224, 311] on li "Kontinuerlig uppdatering av innehåll och optimering för sökord som "snickare Bo…" at bounding box center [293, 309] width 186 height 17
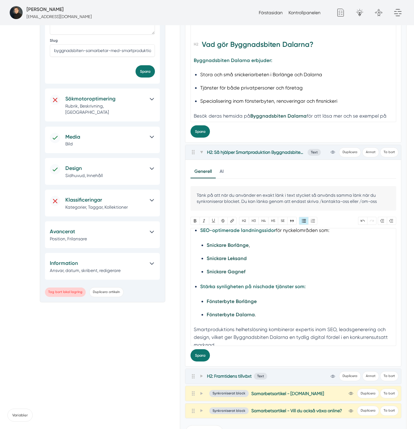
scroll to position [70, 0]
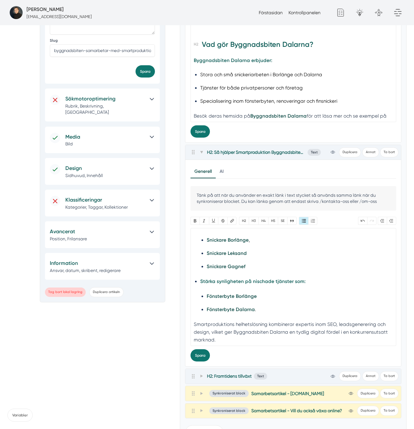
click at [226, 329] on div "Smartproduktions helhetslösning kombinerar expertis inom SEO, leadsgenerering o…" at bounding box center [293, 332] width 199 height 23
click at [257, 326] on div "Smartproduktions helhetslösning kombinerar expertis inom SEO, leadsgenerering o…" at bounding box center [293, 332] width 199 height 23
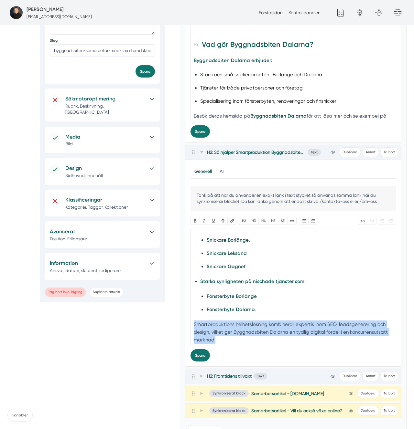
click at [257, 326] on div "Smartproduktions helhetslösning kombinerar expertis inom SEO, leadsgenerering o…" at bounding box center [293, 332] width 199 height 23
click at [326, 332] on div "Smartproduktions helhetslösning kombinerar expertis inom SEO, leadsgenerering o…" at bounding box center [293, 332] width 199 height 23
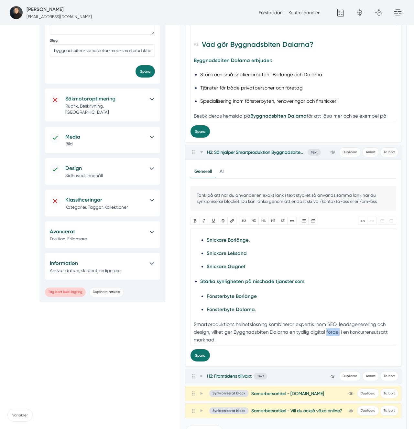
click at [326, 332] on div "Smartproduktions helhetslösning kombinerar expertis inom SEO, leadsgenerering o…" at bounding box center [293, 332] width 199 height 23
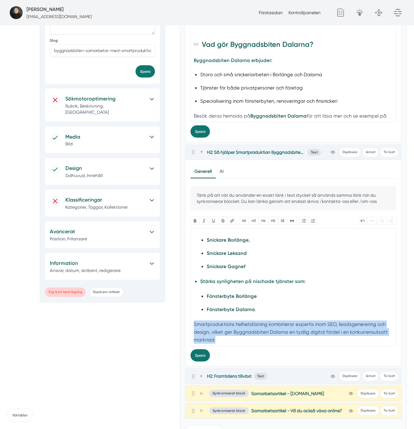
click at [326, 332] on div "Smartproduktions helhetslösning kombinerar expertis inom SEO, leadsgenerering o…" at bounding box center [293, 332] width 199 height 23
click at [248, 333] on div "Smartproduktions helhetslösning kombinerar expertis inom SEO, leadsgenerering o…" at bounding box center [293, 332] width 199 height 23
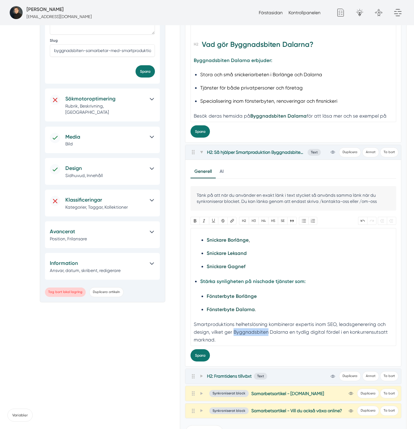
click at [248, 333] on div "Smartproduktions helhetslösning kombinerar expertis inom SEO, leadsgenerering o…" at bounding box center [293, 332] width 199 height 23
click at [282, 330] on div "Smartproduktions helhetslösning kombinerar expertis inom SEO, leadsgenerering o…" at bounding box center [293, 332] width 199 height 23
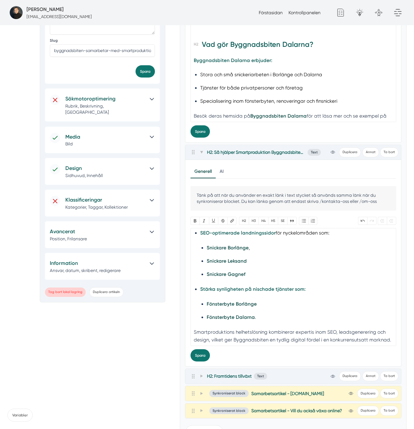
scroll to position [62, 0]
click at [297, 343] on div "Smartproduktions helhetslösning kombinerar expertis inom SEO, leadsgenerering o…" at bounding box center [293, 336] width 199 height 16
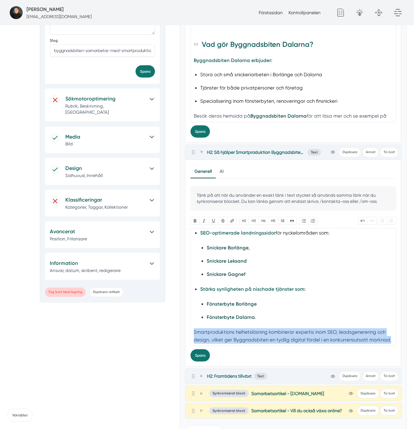
click at [297, 343] on div "Smartproduktions helhetslösning kombinerar expertis inom SEO, leadsgenerering o…" at bounding box center [293, 336] width 199 height 16
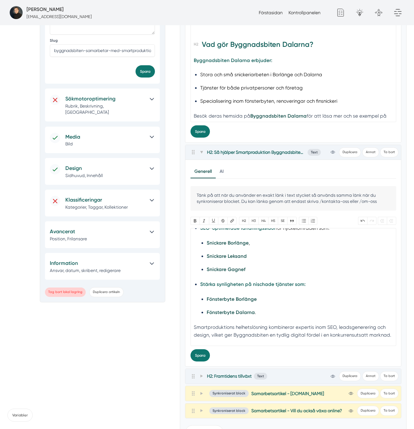
type trix-editor "<h2><strong>Så hjälper Smartproduktion Byggnadsbiten växa online</strong></h2><…"
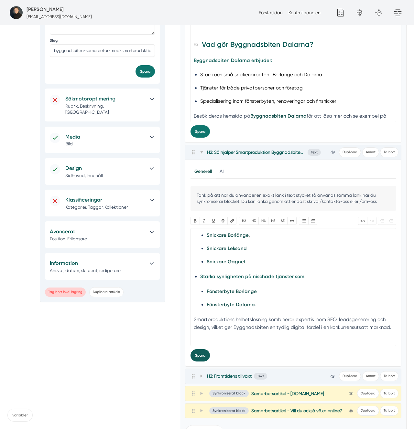
drag, startPoint x: 211, startPoint y: 356, endPoint x: 200, endPoint y: 356, distance: 11.0
click at [210, 356] on div "Tänk på att när du använder en exakt länk i text stycket så används samma länk …" at bounding box center [293, 274] width 206 height 176
click at [200, 356] on button "Spara" at bounding box center [199, 355] width 19 height 12
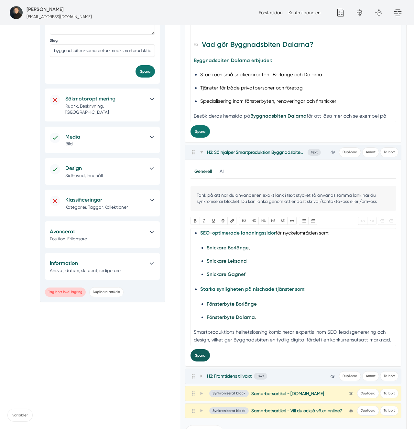
scroll to position [62, 0]
click at [287, 239] on li "SEO-optimerade landningssidor för nyckelområden som: Snickare Borlänge , Snicka…" at bounding box center [293, 254] width 186 height 50
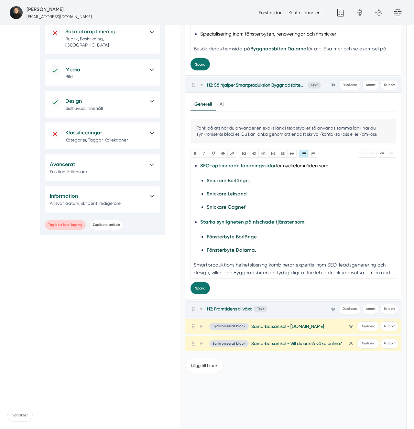
scroll to position [251, 0]
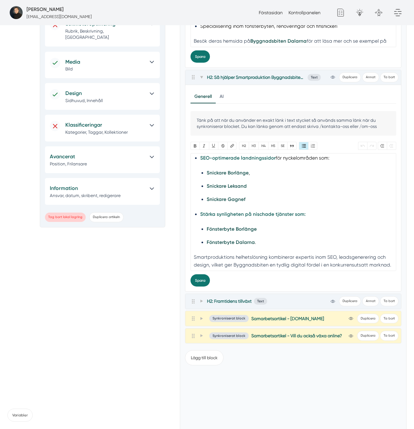
click at [292, 244] on li "Fönsterbyte Dalarna ." at bounding box center [293, 243] width 173 height 8
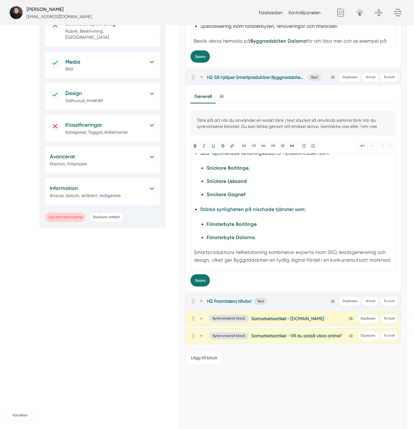
scroll to position [74, 0]
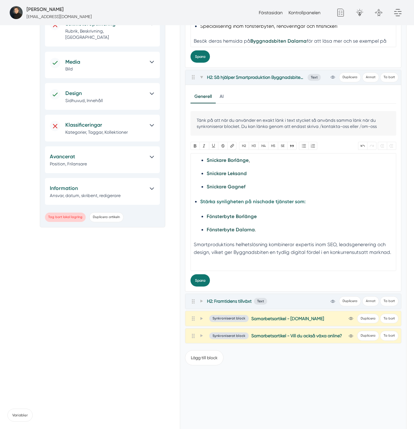
paste trix-editor "<h2><strong>Så hjälper Smartproduktion Byggnadsbiten växa online</strong></h2><…"
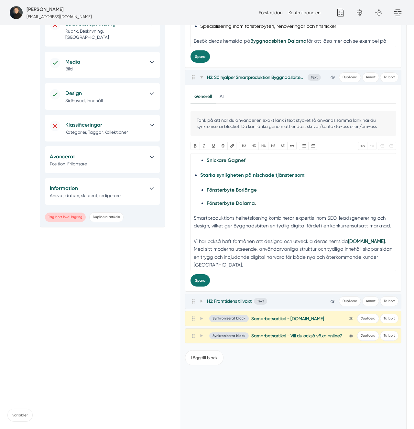
scroll to position [101, 0]
type trix-editor "<h2><strong>Så hjälper Smartproduktion Byggnadsbiten växa online</strong></h2><…"
click at [203, 279] on button "Spara" at bounding box center [199, 280] width 19 height 12
click at [147, 291] on div "Tillbaka Göm Skapa Artiklar Common File Text Sync Streamline Icon: https://stre…" at bounding box center [206, 142] width 399 height 694
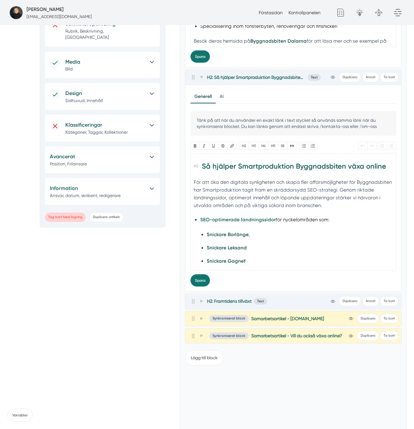
click at [300, 163] on strong "Så hjälper Smartproduktion Byggnadsbiten växa online" at bounding box center [294, 166] width 184 height 9
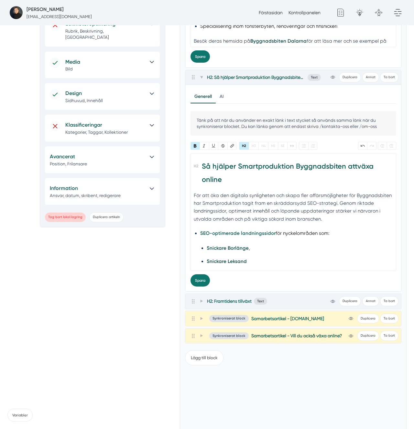
type trix-editor "<h2><strong>Så hjälper Smartproduktion Byggnadsbiten att växa online</strong></…"
click at [205, 281] on button "Spara" at bounding box center [199, 280] width 19 height 12
click at [109, 269] on div "Tillbaka Göm Skapa Artiklar Common File Text Sync Streamline Icon: https://stre…" at bounding box center [69, 142] width 125 height 694
drag, startPoint x: 200, startPoint y: 77, endPoint x: 205, endPoint y: 78, distance: 5.6
click at [200, 77] on icon at bounding box center [201, 77] width 3 height 3
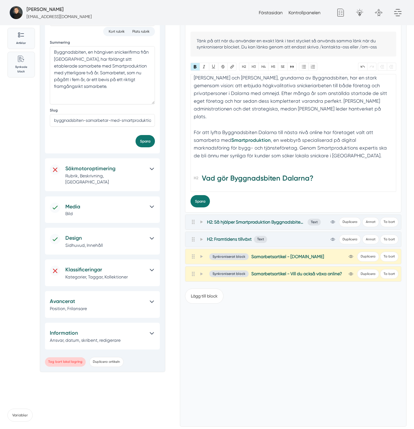
scroll to position [30, 0]
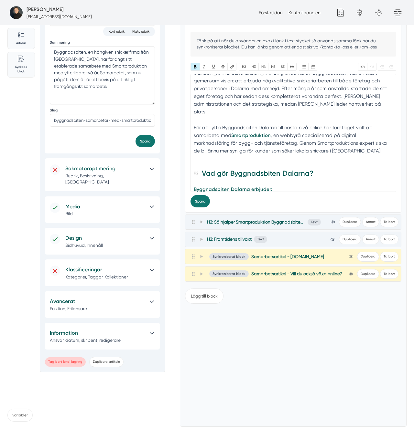
click at [293, 169] on strong "Vad gör Byggnadsbiten Dalarna?" at bounding box center [258, 173] width 112 height 9
type trix-editor "<h2><strong>Introduktion av samarbetet</strong></h2><div>Johan och Markus, grun…"
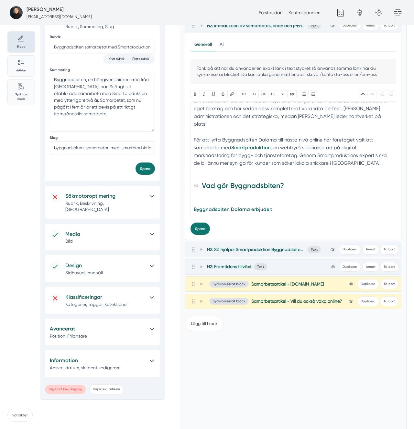
scroll to position [46, 0]
paste trix-editor "<h2><strong>Introduktion av samarbetet</strong></h2><div>Johan och Markus, grun…"
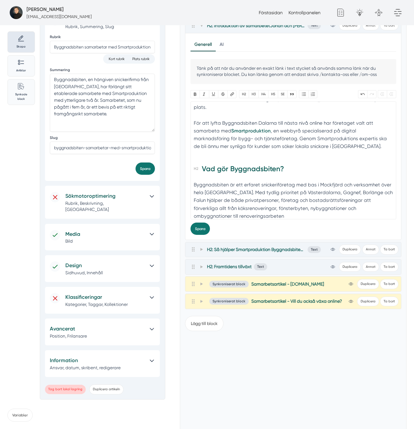
scroll to position [62, 0]
type trix-editor "<h2><strong>Introduktion av samarbetet</strong></h2><div>Johan och Markus, grun…"
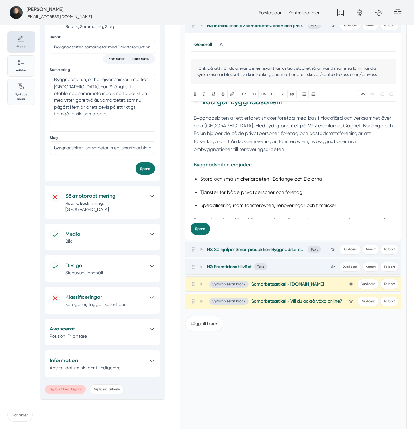
scroll to position [131, 0]
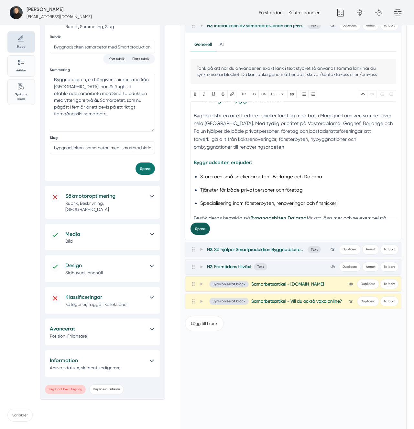
click at [206, 226] on button "Spara" at bounding box center [199, 229] width 19 height 12
click at [295, 173] on li "Stora och små snickeriarbeten i Borlänge och Dalarna" at bounding box center [293, 177] width 186 height 8
click at [277, 173] on li "Stora och små snickeriarbeten i Borlänge och Dalarna" at bounding box center [293, 177] width 186 height 8
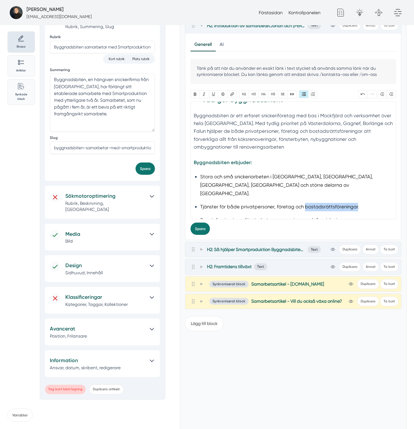
copy li "bostadsrättsföreningar"
click at [242, 216] on li "Specialisering inom fönsterbyten, renoveringar och finsnickeri" at bounding box center [293, 220] width 186 height 8
click at [258, 216] on li "Specialisering inom fönsterbyten, renoveringar och finsnickeri" at bounding box center [293, 220] width 186 height 8
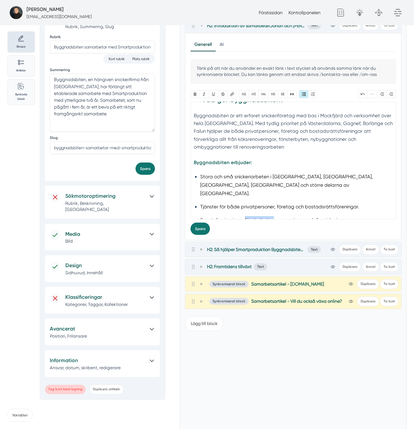
click at [258, 216] on li "Specialisering inom fönsterbyten, renoveringar och finsnickeri" at bounding box center [293, 220] width 186 height 8
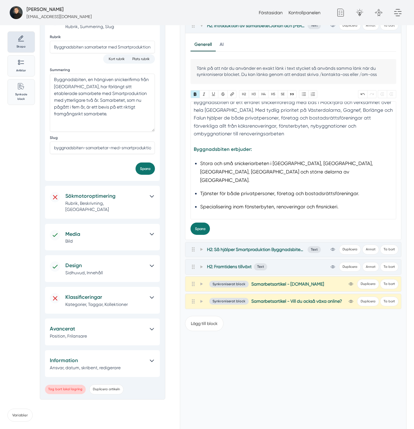
scroll to position [137, 0]
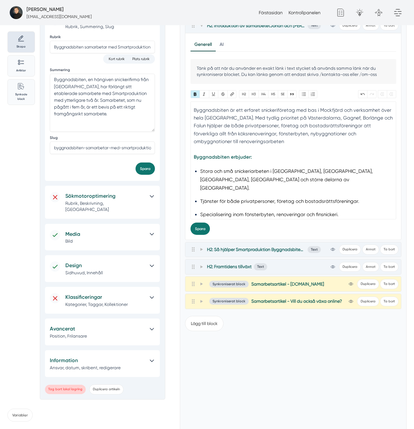
type trix-editor "<h2><strong>Introduktion av samarbetet</strong></h2><div>Johan och Markus, grun…"
click at [235, 211] on li "Specialisering inom fönsterbyten, renoveringar och finsnickeri." at bounding box center [293, 215] width 186 height 8
click at [204, 231] on button "Spara" at bounding box center [199, 229] width 19 height 12
click at [308, 286] on div "Synkroniserat block Samarbetsartikel - Smart.nu view-1 Duplicera Ta bort" at bounding box center [293, 284] width 211 height 10
click at [298, 284] on span "Samarbetsartikel - Smart.nu" at bounding box center [287, 284] width 73 height 6
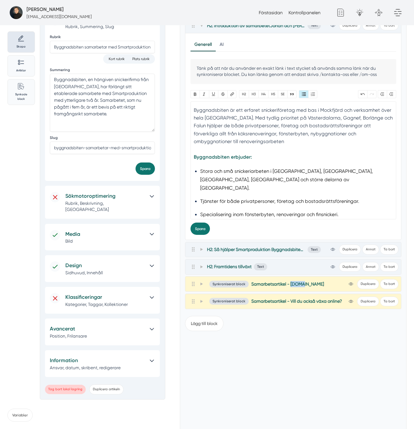
click at [298, 284] on span "Samarbetsartikel - Smart.nu" at bounding box center [287, 284] width 73 height 6
copy div "Samarbetsartikel - Smart.nu view-1 Duplicera Ta bort Allmänt Design Kod Avancer…"
click at [24, 183] on div "Tillbaka Göm Skapa Artiklar Common File Text Sync Streamline Icon: https://stre…" at bounding box center [69, 211] width 125 height 488
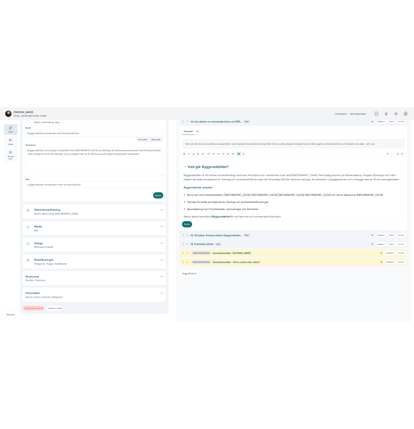
scroll to position [77, 0]
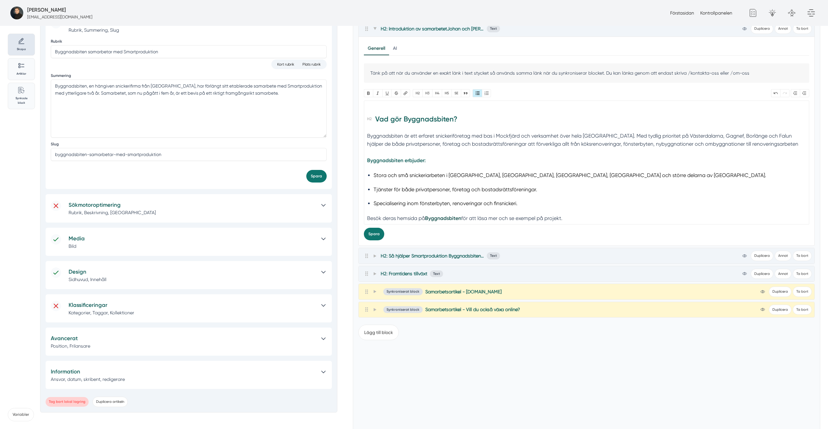
click at [371, 288] on div at bounding box center [371, 292] width 14 height 8
click at [374, 290] on icon at bounding box center [374, 291] width 3 height 3
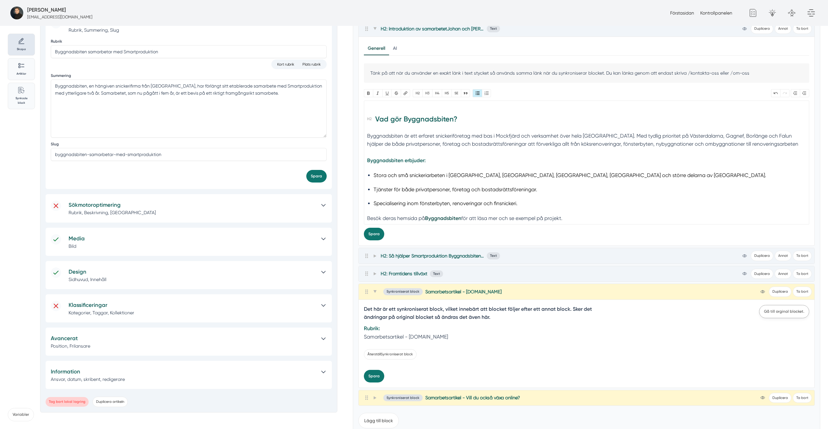
click at [413, 305] on link "Gå till orginal blocket." at bounding box center [784, 311] width 50 height 13
click at [374, 396] on icon at bounding box center [374, 397] width 3 height 3
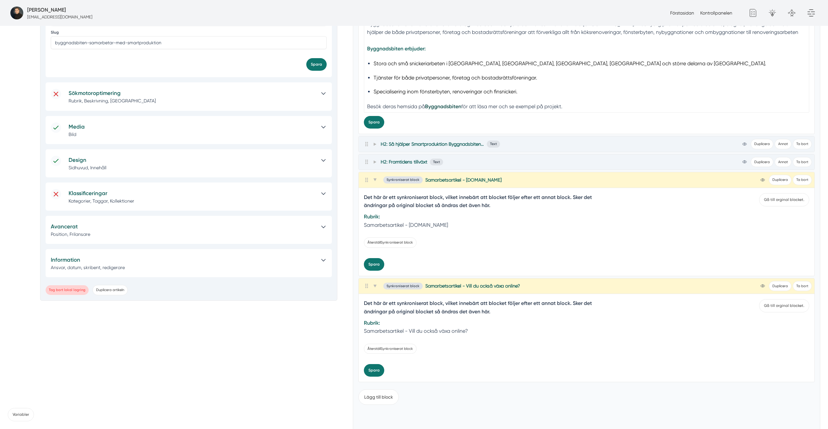
scroll to position [193, 0]
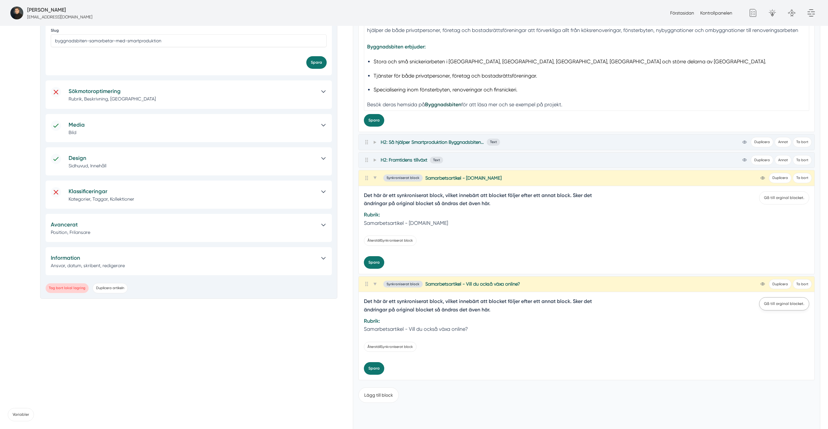
click at [413, 297] on link "Gå till orginal blocket." at bounding box center [784, 303] width 50 height 13
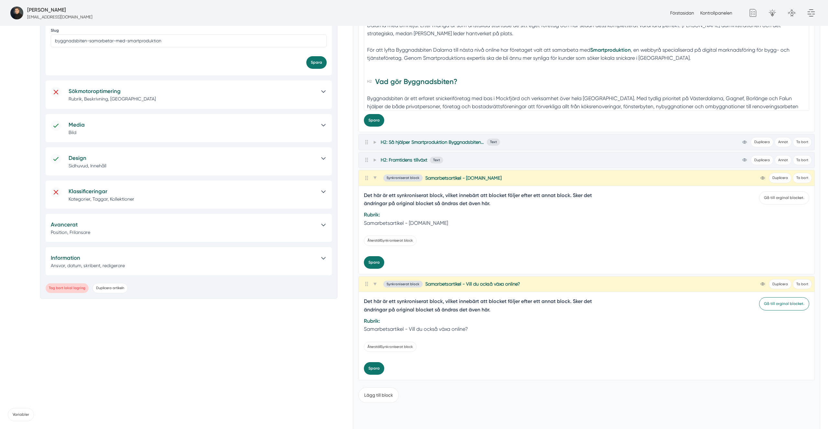
scroll to position [0, 0]
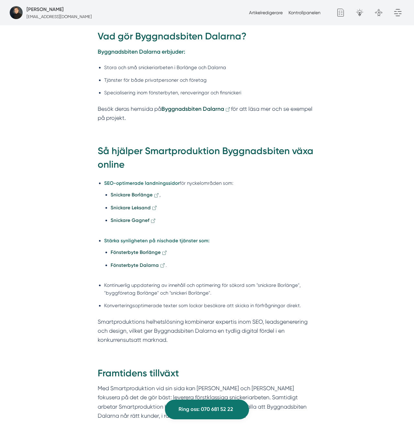
scroll to position [486, 0]
click at [133, 237] on li "Stärka synligheten på nischade tjänster som: Fönsterbyte Borlänge Fönsterbyte D…" at bounding box center [210, 257] width 212 height 40
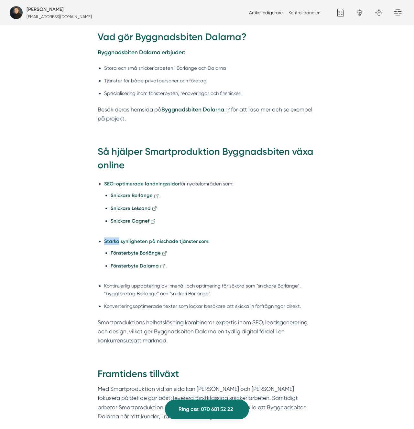
click at [133, 238] on li "Stärka synligheten på nischade tjänster som: Fönsterbyte Borlänge Fönsterbyte D…" at bounding box center [210, 258] width 212 height 40
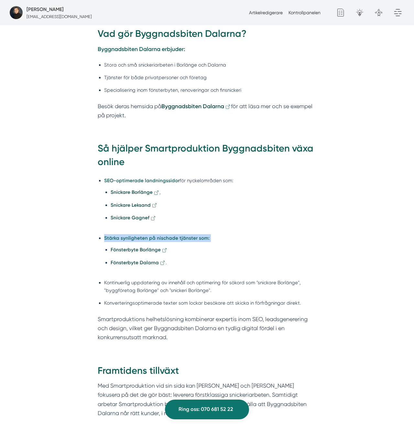
scroll to position [489, 0]
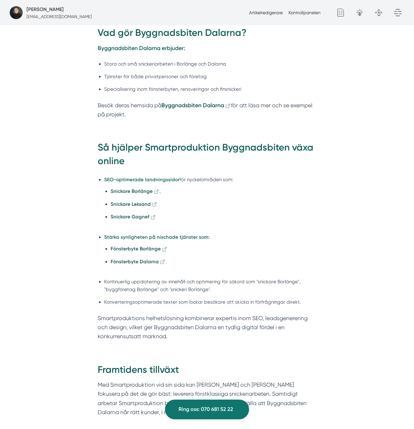
click at [127, 278] on li "Kontinuerlig uppdatering av innehåll och optimering för sökord som "snickare Bo…" at bounding box center [210, 286] width 212 height 16
click at [146, 278] on li "Kontinuerlig uppdatering av innehåll och optimering för sökord som "snickare Bo…" at bounding box center [210, 286] width 212 height 16
copy li "byggföretag Borlänge"
click at [171, 314] on p "Smartproduktions helhetslösning kombinerar expertis inom SEO, leadsgenerering o…" at bounding box center [207, 327] width 219 height 27
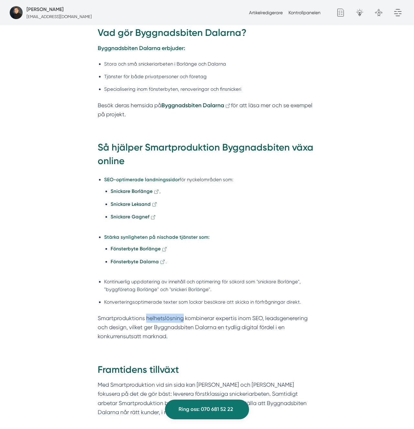
click at [171, 314] on p "Smartproduktions helhetslösning kombinerar expertis inom SEO, leadsgenerering o…" at bounding box center [207, 327] width 219 height 27
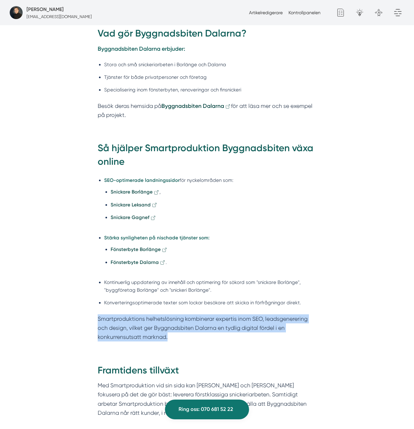
click at [171, 315] on p "Smartproduktions helhetslösning kombinerar expertis inom SEO, leadsgenerering o…" at bounding box center [207, 328] width 219 height 27
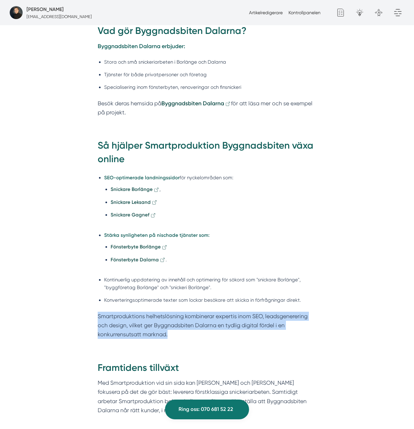
scroll to position [493, 0]
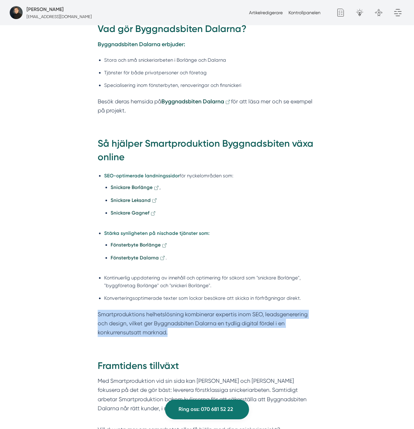
click at [207, 310] on p "Smartproduktions helhetslösning kombinerar expertis inom SEO, leadsgenerering o…" at bounding box center [207, 323] width 219 height 27
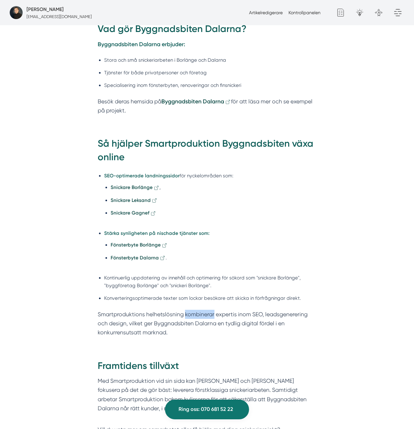
click at [207, 310] on p "Smartproduktions helhetslösning kombinerar expertis inom SEO, leadsgenerering o…" at bounding box center [207, 323] width 219 height 27
click at [221, 310] on p "Smartproduktions helhetslösning kombinerar expertis inom SEO, leadsgenerering o…" at bounding box center [207, 323] width 219 height 27
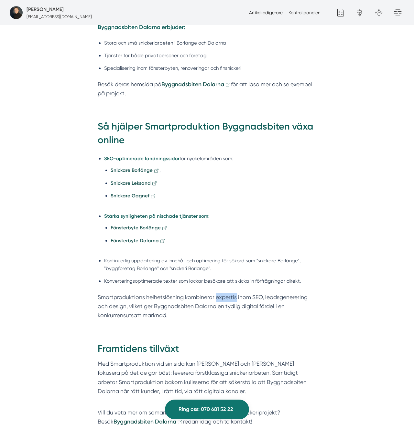
scroll to position [509, 0]
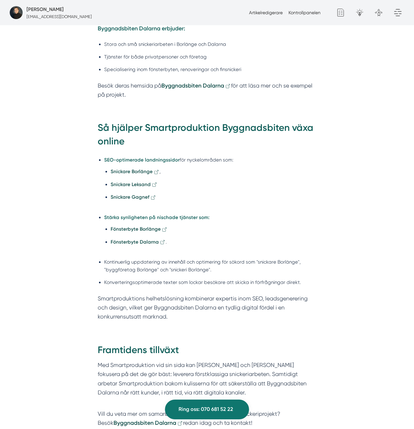
click at [192, 294] on p "Smartproduktions helhetslösning kombinerar expertis inom SEO, leadsgenerering o…" at bounding box center [207, 307] width 219 height 27
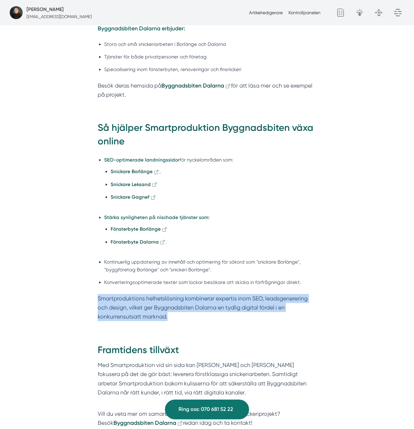
click at [192, 294] on p "Smartproduktions helhetslösning kombinerar expertis inom SEO, leadsgenerering o…" at bounding box center [207, 307] width 219 height 27
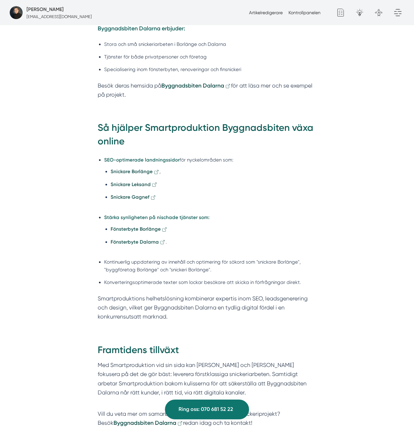
click at [337, 268] on div "Introduktion av samarbetet [PERSON_NAME] och [PERSON_NAME], grundarna av Byggna…" at bounding box center [207, 238] width 414 height 767
click at [174, 152] on ul "SEO-optimerade landningssidor för nyckelområden som: Snickare Borlänge , Snicka…" at bounding box center [207, 223] width 219 height 142
drag, startPoint x: 174, startPoint y: 137, endPoint x: 102, endPoint y: 184, distance: 85.4
click at [174, 152] on ul "SEO-optimerade landningssidor för nyckelområden som: Snickare Borlänge , Snicka…" at bounding box center [207, 223] width 219 height 142
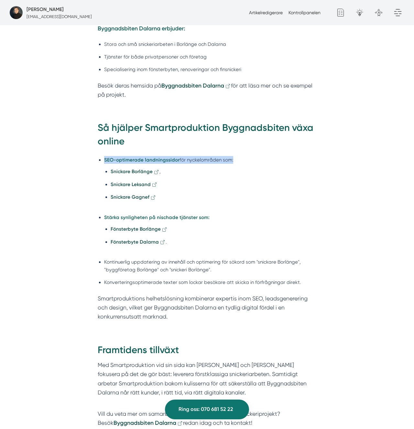
copy li "SEO-optimerade landningssidor för nyckelområden som:"
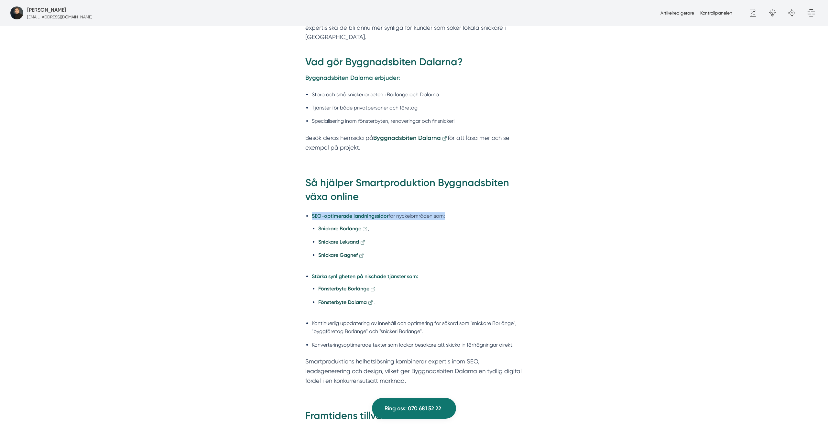
scroll to position [478, 0]
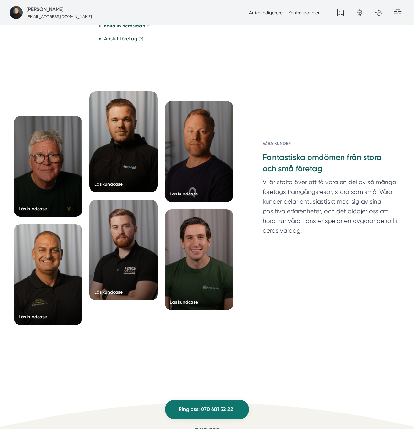
scroll to position [1591, 0]
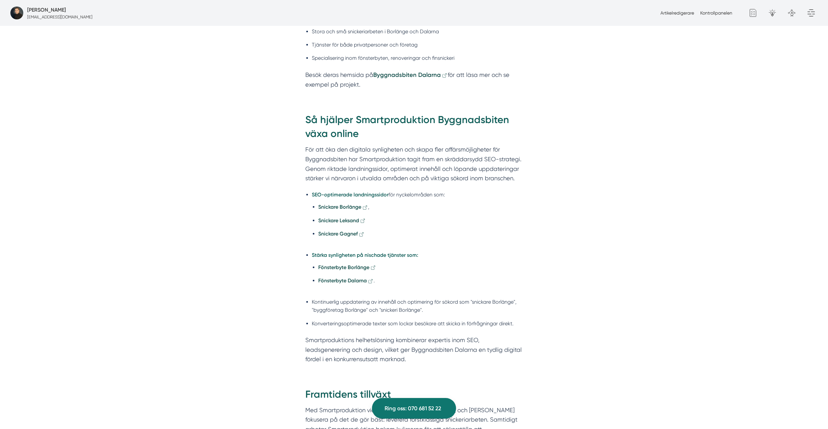
scroll to position [541, 0]
click at [374, 305] on li "Kontinuerlig uppdatering av innehåll och optimering för sökord som "snickare Bo…" at bounding box center [417, 305] width 211 height 16
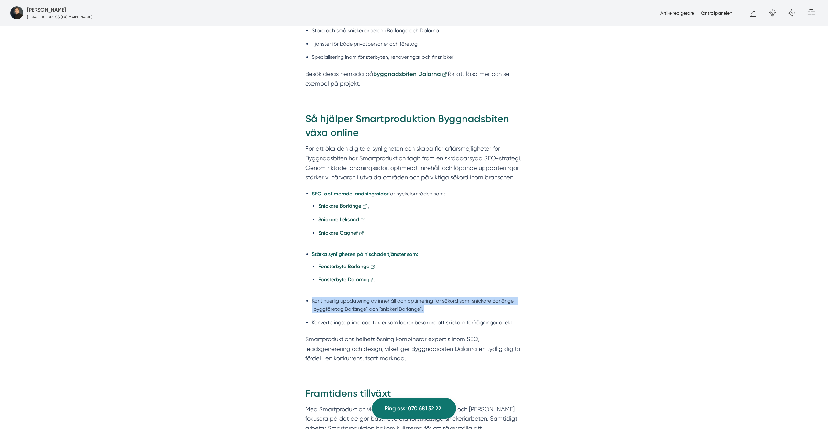
click at [374, 305] on li "Kontinuerlig uppdatering av innehåll och optimering för sökord som "snickare Bo…" at bounding box center [417, 305] width 211 height 16
click at [442, 310] on li "Kontinuerlig uppdatering av innehåll och optimering för sökord som "snickare Bo…" at bounding box center [417, 305] width 211 height 16
click at [457, 305] on li "Kontinuerlig uppdatering av innehåll och optimering för sökord som "snickare Bo…" at bounding box center [417, 305] width 211 height 16
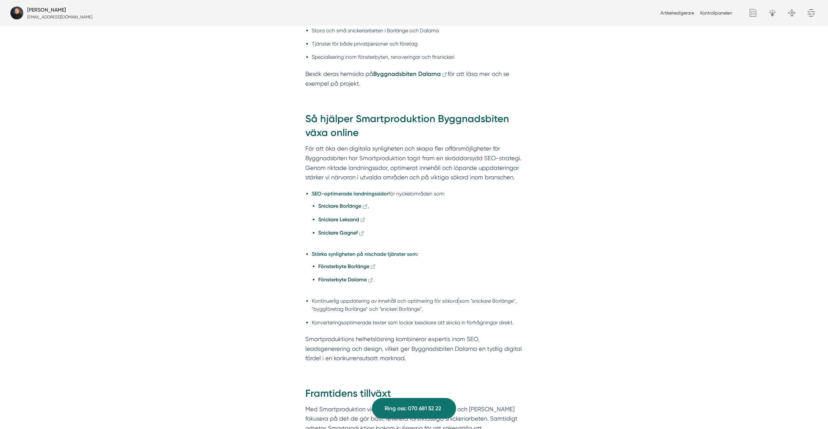
click at [457, 305] on li "Kontinuerlig uppdatering av innehåll och optimering för sökord som "snickare Bo…" at bounding box center [417, 305] width 211 height 16
click at [476, 303] on li "Kontinuerlig uppdatering av innehåll och optimering för sökord som "snickare Bo…" at bounding box center [417, 305] width 211 height 16
click at [477, 303] on li "Kontinuerlig uppdatering av innehåll och optimering för sökord som "snickare Bo…" at bounding box center [417, 305] width 211 height 16
click at [494, 298] on li "Kontinuerlig uppdatering av innehåll och optimering för sökord som "snickare Bo…" at bounding box center [417, 305] width 211 height 16
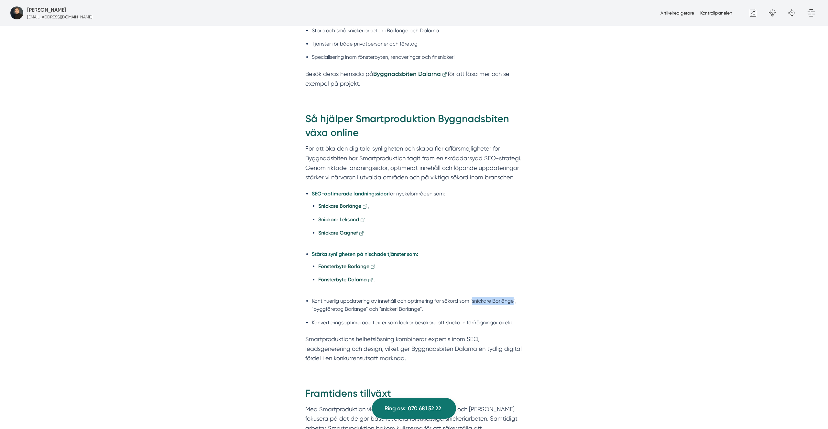
copy li "snickare Borlänge"
click at [392, 308] on li "Kontinuerlig uppdatering av innehåll och optimering för sökord som "snickare Bo…" at bounding box center [417, 305] width 211 height 16
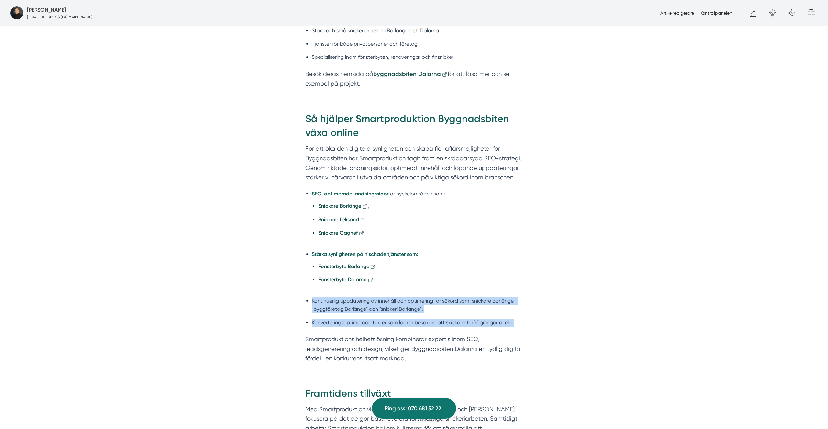
click at [522, 320] on div "Så hjälper Smartproduktion Byggnadsbiten växa online För att öka den digitala s…" at bounding box center [414, 239] width 248 height 275
copy ul "Kontinuerlig uppdatering av innehåll och optimering för sökord som "snickare Bo…"
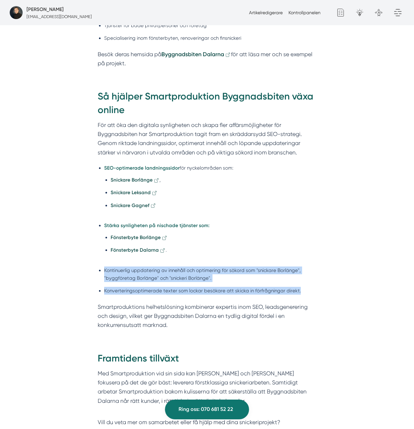
scroll to position [540, 0]
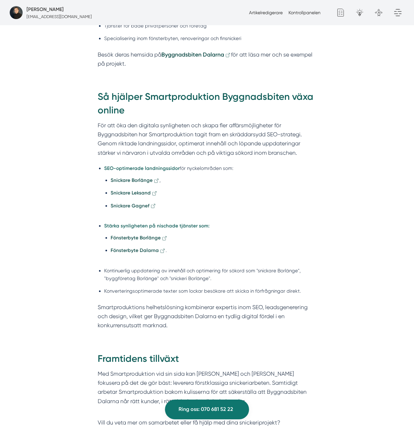
click at [384, 298] on div "Introduktion av samarbetet Johan och Markus, grundarna av Byggnadsbiten, har en…" at bounding box center [207, 227] width 414 height 807
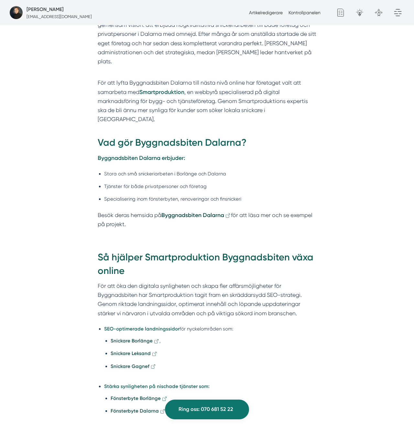
scroll to position [379, 0]
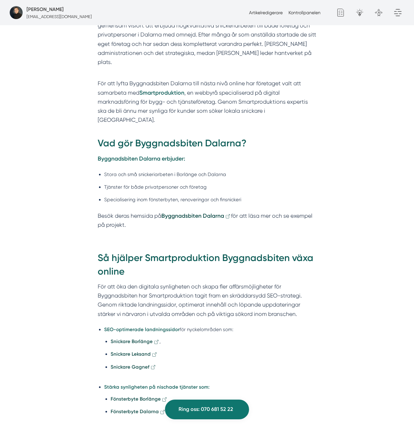
click at [199, 252] on strong "Så hjälper Smartproduktion Byggnadsbiten växa online" at bounding box center [206, 264] width 216 height 25
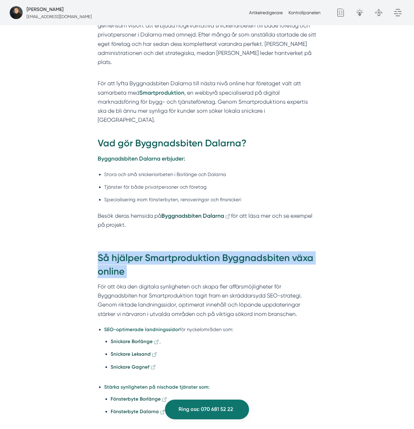
click at [199, 252] on strong "Så hjälper Smartproduktion Byggnadsbiten växa online" at bounding box center [206, 264] width 216 height 25
copy strong "Så hjälper Smartproduktion Byggnadsbiten växa online"
click at [320, 242] on div "Så hjälper Smartproduktion Byggnadsbiten växa online För att öka den digitala s…" at bounding box center [207, 356] width 248 height 229
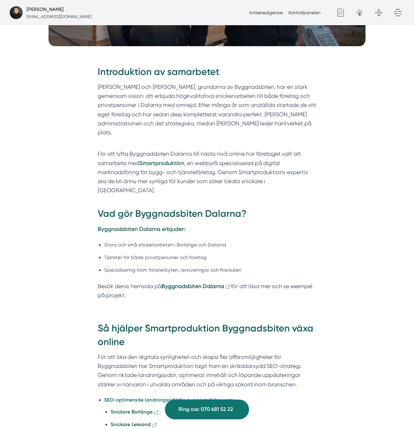
scroll to position [307, 0]
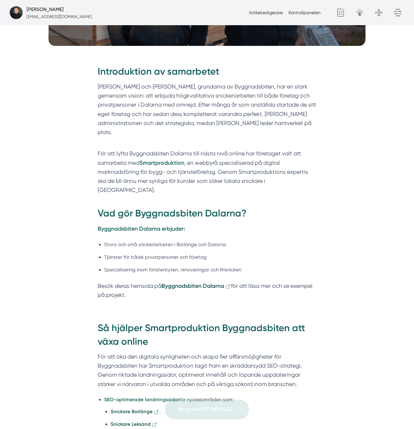
scroll to position [309, 0]
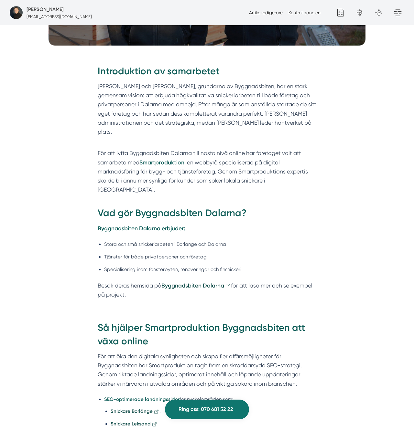
click at [149, 216] on div "Introduktion av samarbetet Johan och Markus, grundarna av Byggnadsbiten, har en…" at bounding box center [207, 182] width 219 height 235
click at [143, 225] on strong "Byggnadsbiten Dalarna erbjuder:" at bounding box center [141, 228] width 87 height 7
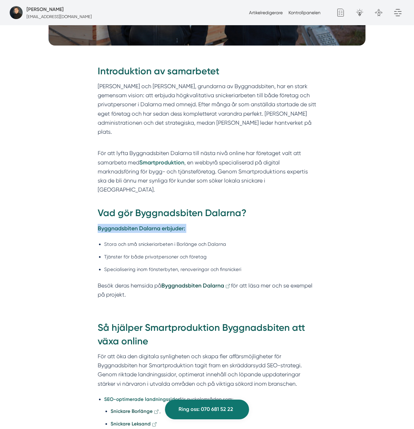
click at [143, 225] on strong "Byggnadsbiten Dalarna erbjuder:" at bounding box center [141, 228] width 87 height 7
click at [329, 214] on div "Introduktion av samarbetet Johan och Markus, grundarna av Byggnadsbiten, har en…" at bounding box center [207, 184] width 248 height 257
click at [144, 281] on p "Besök deras hemsida på Byggnadsbiten Dalarna för att läsa mer och se exempel på…" at bounding box center [207, 290] width 219 height 18
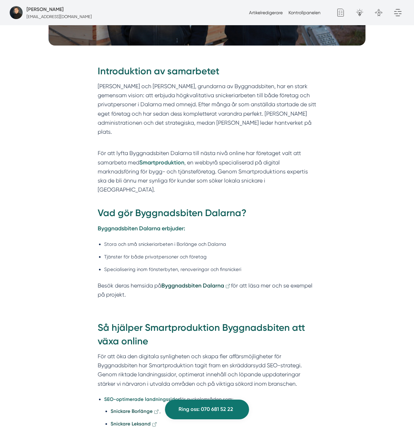
click at [315, 293] on div "Introduktion av samarbetet Johan och Markus, grundarna av Byggnadsbiten, har en…" at bounding box center [207, 184] width 248 height 257
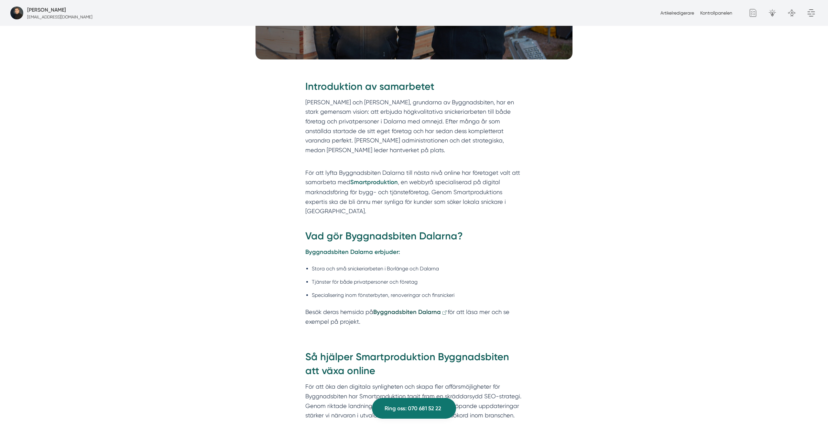
scroll to position [304, 0]
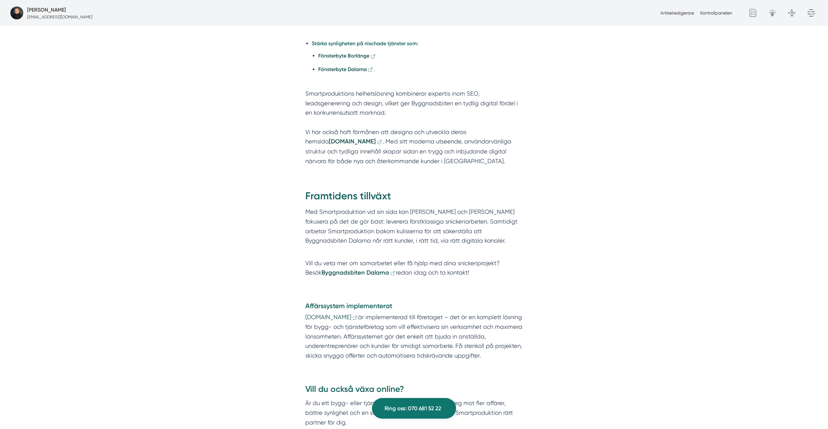
scroll to position [814, 0]
click at [404, 214] on p "Med Smartproduktion vid sin sida kan [PERSON_NAME] och [PERSON_NAME] fokusera p…" at bounding box center [413, 230] width 217 height 48
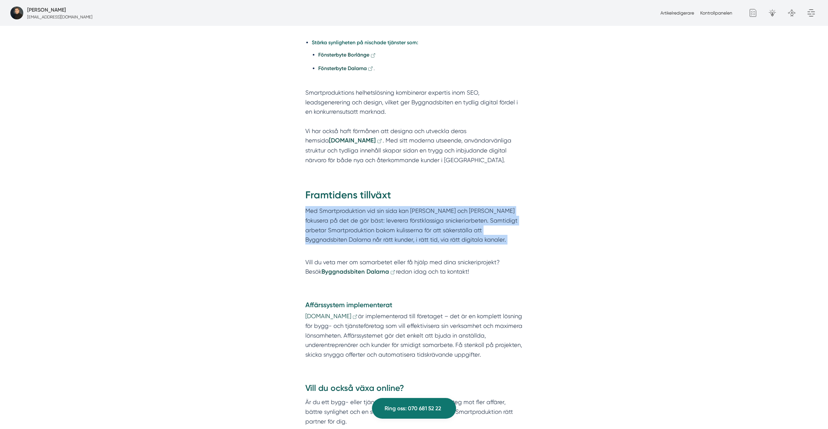
click at [404, 214] on p "Med Smartproduktion vid sin sida kan [PERSON_NAME] och [PERSON_NAME] fokusera p…" at bounding box center [413, 230] width 217 height 48
click at [340, 223] on p "Med Smartproduktion vid sin sida kan [PERSON_NAME] och [PERSON_NAME] fokusera p…" at bounding box center [413, 230] width 217 height 48
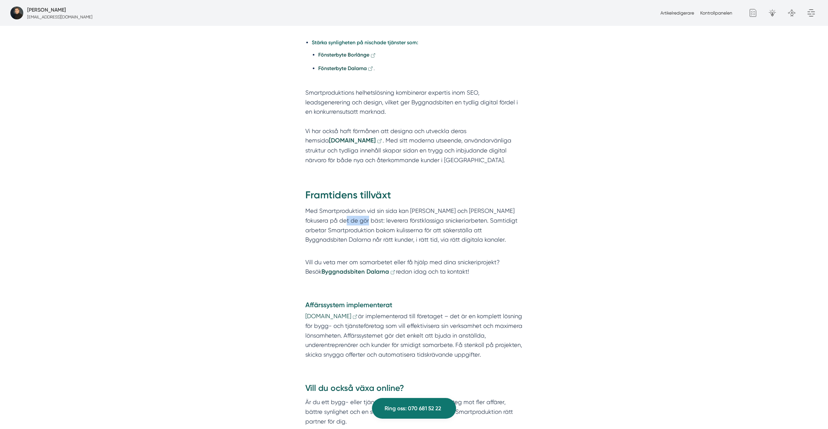
drag, startPoint x: 340, startPoint y: 223, endPoint x: 352, endPoint y: 223, distance: 12.0
click at [340, 223] on p "Med Smartproduktion vid sin sida kan [PERSON_NAME] och [PERSON_NAME] fokusera p…" at bounding box center [413, 230] width 217 height 48
click at [426, 223] on p "Med Smartproduktion vid sin sida kan [PERSON_NAME] och [PERSON_NAME] fokusera p…" at bounding box center [413, 230] width 217 height 48
drag, startPoint x: 426, startPoint y: 223, endPoint x: 438, endPoint y: 223, distance: 12.0
click at [426, 223] on p "Med Smartproduktion vid sin sida kan [PERSON_NAME] och [PERSON_NAME] fokusera p…" at bounding box center [413, 230] width 217 height 48
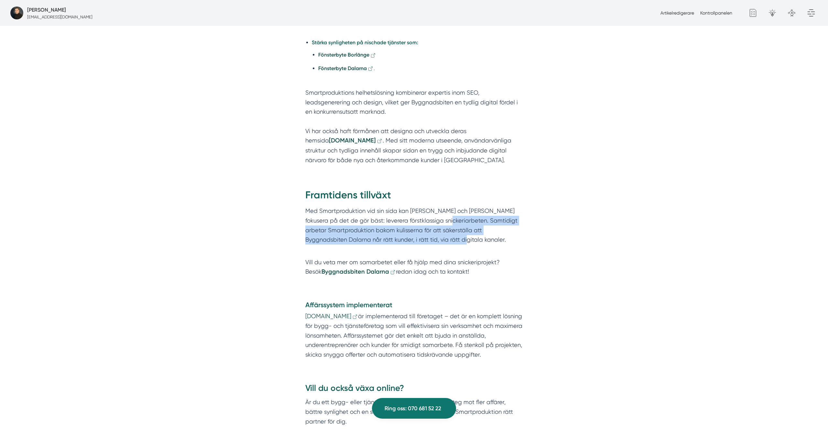
drag, startPoint x: 440, startPoint y: 223, endPoint x: 485, endPoint y: 241, distance: 48.7
click at [485, 241] on p "Med Smartproduktion vid sin sida kan [PERSON_NAME] och [PERSON_NAME] fokusera p…" at bounding box center [413, 230] width 217 height 48
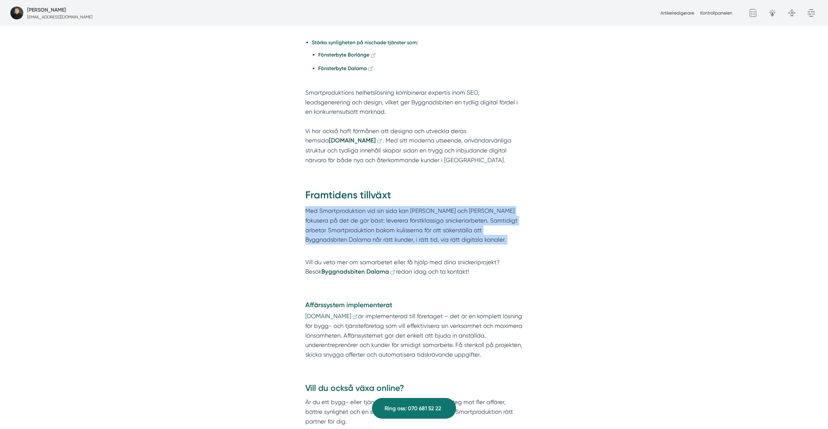
click at [485, 241] on p "Med Smartproduktion vid sin sida kan [PERSON_NAME] och [PERSON_NAME] fokusera p…" at bounding box center [413, 230] width 217 height 48
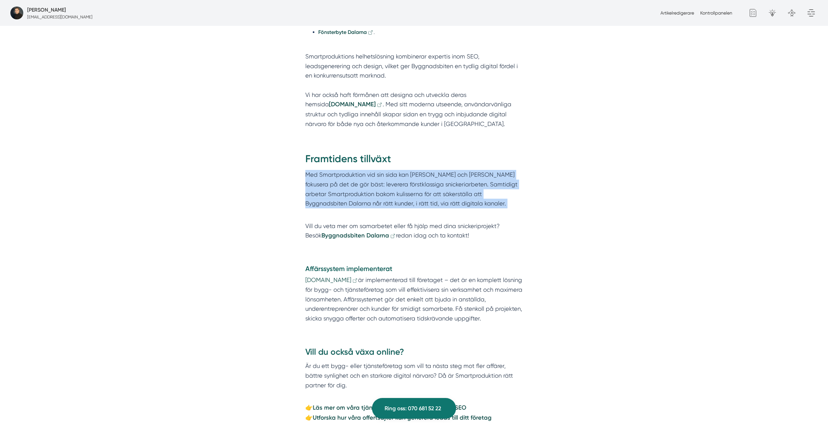
scroll to position [855, 0]
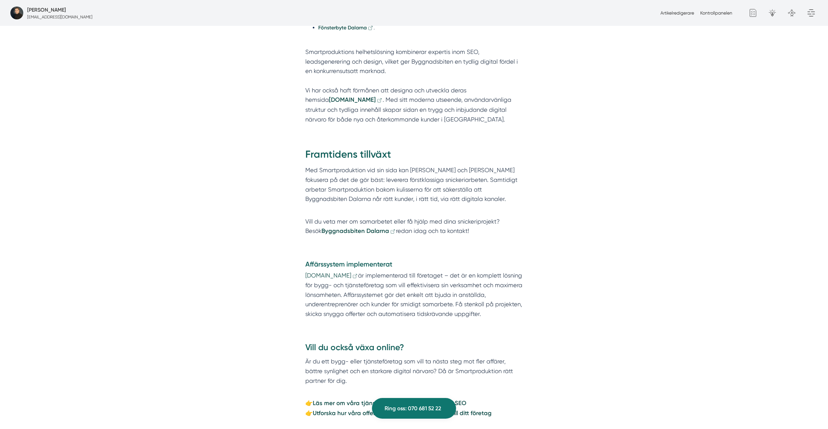
click at [418, 226] on p "Vill du veta mer om samarbetet eller få hjälp med dina snickeriprojekt? Besök B…" at bounding box center [413, 226] width 217 height 19
click at [459, 227] on p "Vill du veta mer om samarbetet eller få hjälp med dina snickeriprojekt? Besök B…" at bounding box center [413, 226] width 217 height 19
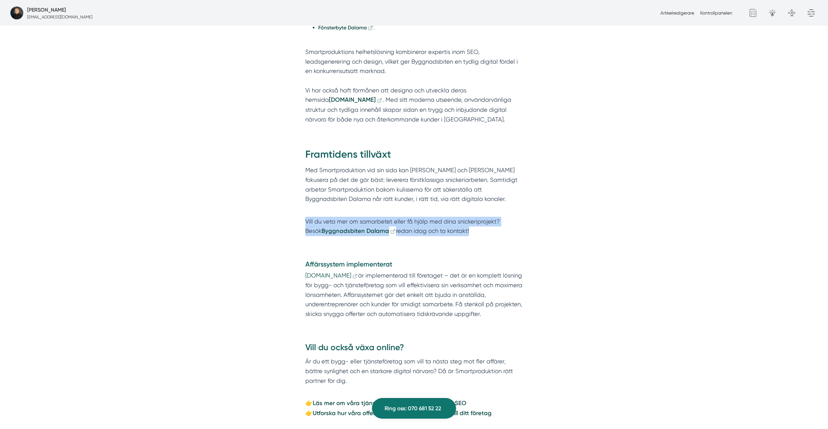
click at [459, 227] on p "Vill du veta mer om samarbetet eller få hjälp med dina snickeriprojekt? Besök B…" at bounding box center [413, 226] width 217 height 19
click at [464, 228] on p "Vill du veta mer om samarbetet eller få hjälp med dina snickeriprojekt? Besök B…" at bounding box center [413, 226] width 217 height 19
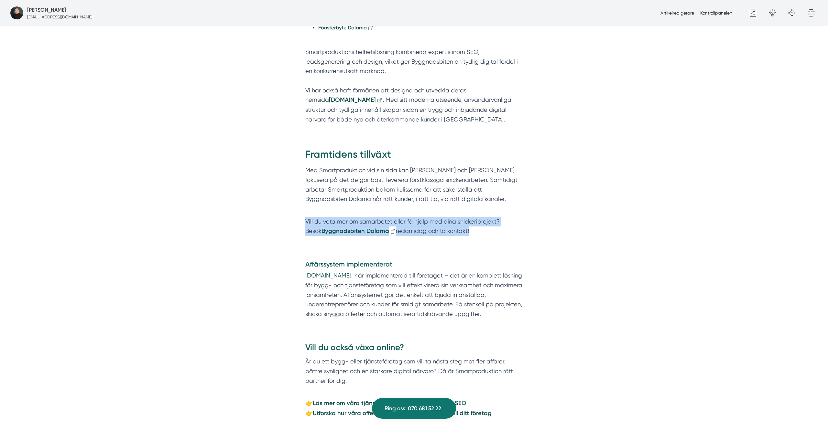
click at [440, 244] on div "Framtidens tillväxt Med Smartproduktion vid sin sida kan Johan och Markus fokus…" at bounding box center [414, 194] width 248 height 112
click at [363, 264] on strong "Affärssystem implementerat" at bounding box center [348, 264] width 87 height 8
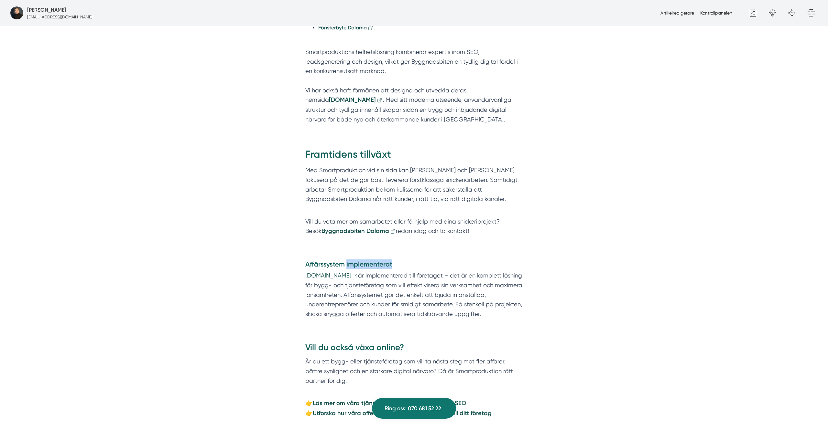
click at [363, 264] on strong "Affärssystem implementerat" at bounding box center [348, 264] width 87 height 8
drag, startPoint x: 363, startPoint y: 264, endPoint x: 355, endPoint y: 286, distance: 23.1
click at [359, 276] on div "Affärssystem implementerat Smart.nu är implementerad till företaget – det är en…" at bounding box center [413, 289] width 217 height 59
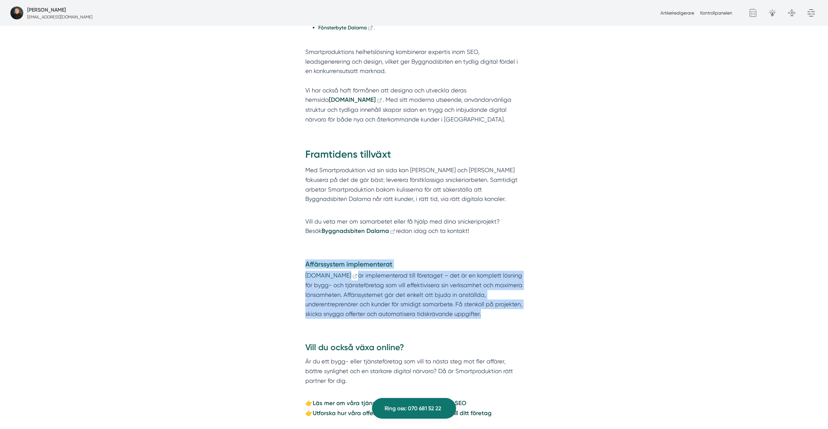
click at [367, 283] on p "Smart.nu är implementerad till företaget – det är en komplett lösning för bygg-…" at bounding box center [413, 295] width 217 height 48
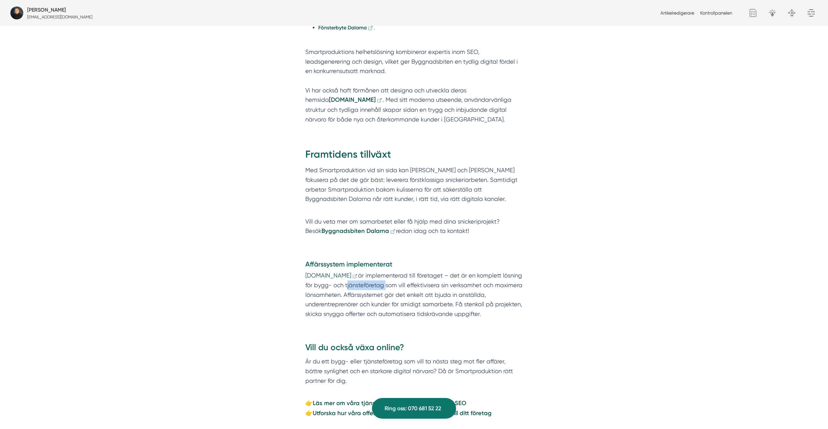
click at [367, 283] on p "Smart.nu är implementerad till företaget – det är en komplett lösning för bygg-…" at bounding box center [413, 295] width 217 height 48
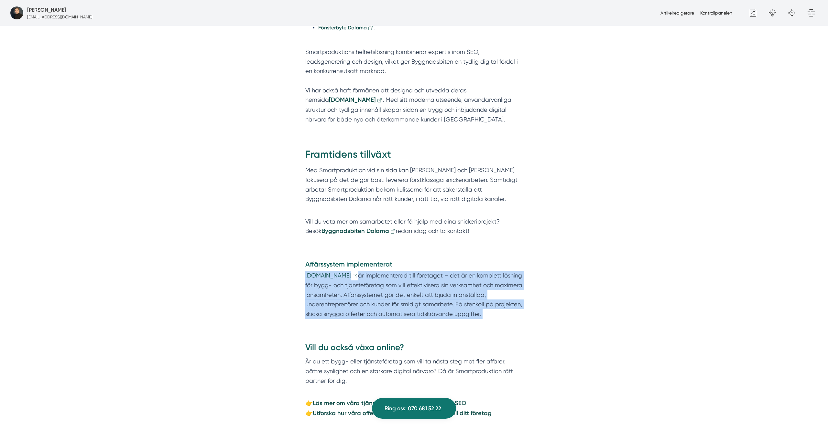
click at [367, 283] on p "Smart.nu är implementerad till företaget – det är en komplett lösning för bygg-…" at bounding box center [413, 295] width 217 height 48
click at [366, 281] on p "Smart.nu är implementerad till företaget – det är en komplett lösning för bygg-…" at bounding box center [413, 295] width 217 height 48
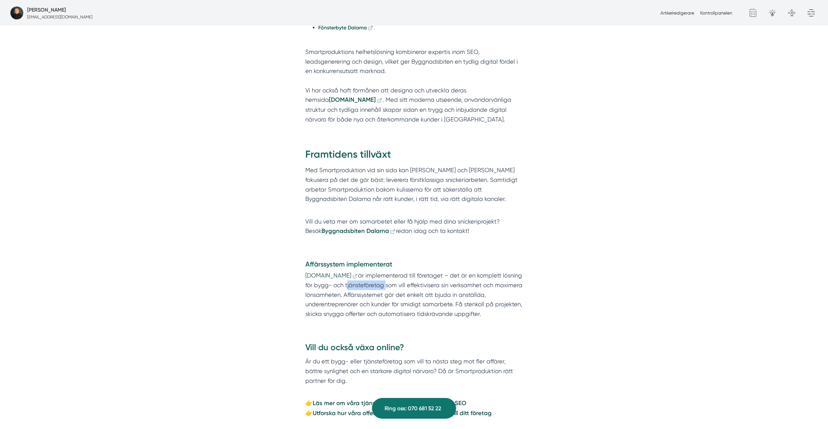
click at [366, 281] on p "Smart.nu är implementerad till företaget – det är en komplett lösning för bygg-…" at bounding box center [413, 295] width 217 height 48
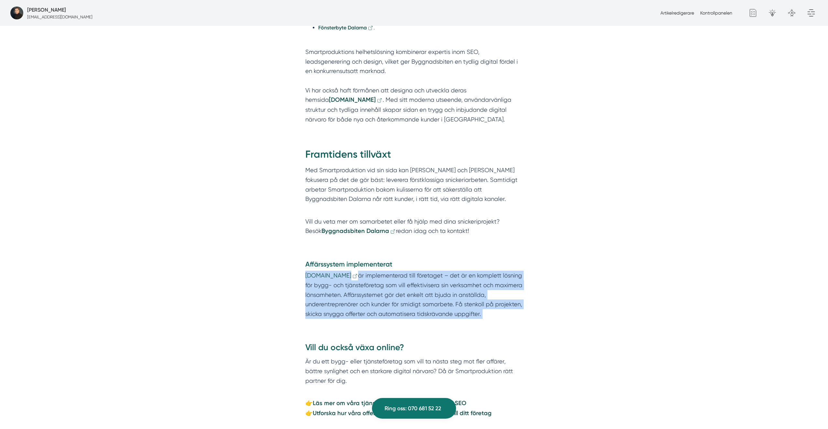
click at [366, 281] on p "Smart.nu är implementerad till företaget – det är en komplett lösning för bygg-…" at bounding box center [413, 295] width 217 height 48
click at [453, 279] on p "Smart.nu är implementerad till företaget – det är en komplett lösning för bygg-…" at bounding box center [413, 295] width 217 height 48
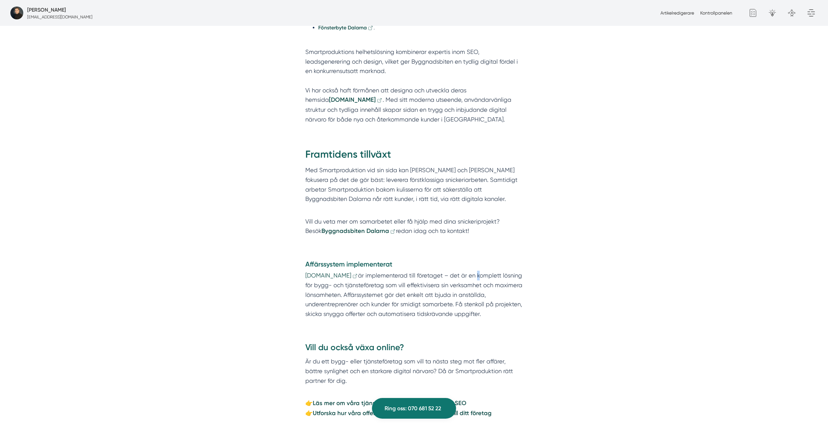
click at [453, 279] on p "Smart.nu är implementerad till företaget – det är en komplett lösning för bygg-…" at bounding box center [413, 295] width 217 height 48
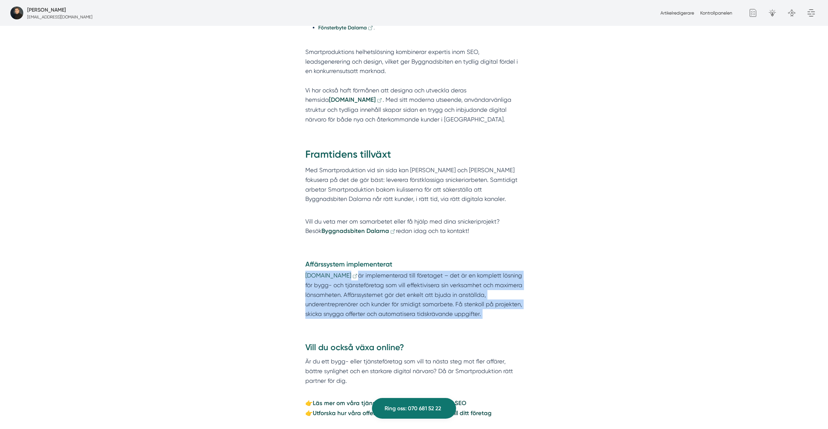
click at [453, 279] on p "Smart.nu är implementerad till företaget – det är en komplett lösning för bygg-…" at bounding box center [413, 295] width 217 height 48
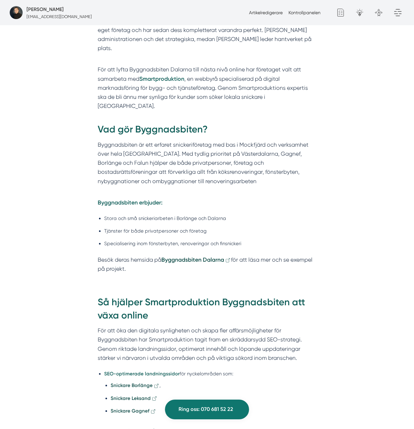
scroll to position [390, 0]
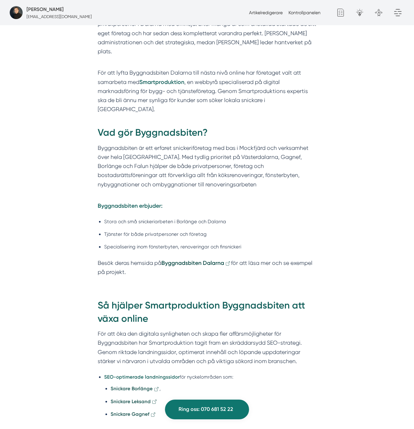
click at [147, 218] on li "Stora och små snickeriarbeten i Borlänge och Dalarna" at bounding box center [210, 222] width 212 height 8
click at [209, 218] on li "Stora och små snickeriarbeten i Borlänge och Dalarna" at bounding box center [210, 222] width 212 height 8
drag, startPoint x: 184, startPoint y: 205, endPoint x: 98, endPoint y: 202, distance: 86.0
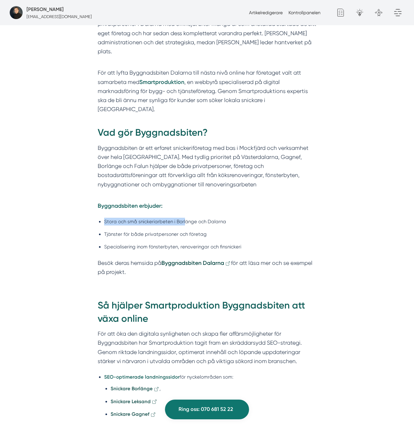
click at [98, 214] on ul "Stora och små snickeriarbeten i Borlänge och Dalarna Tjänster för både privatpe…" at bounding box center [207, 236] width 219 height 45
copy li "Stora och små snickeriarbeten i Borl"
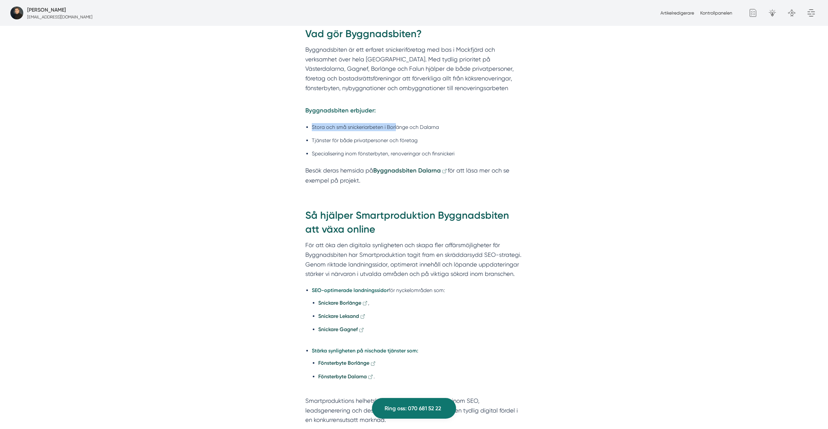
scroll to position [512, 0]
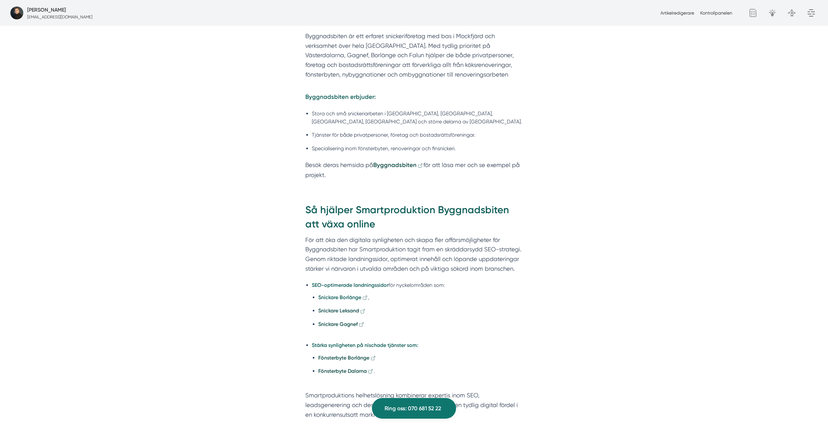
click at [347, 295] on strong "Snickare Borlänge" at bounding box center [339, 298] width 43 height 6
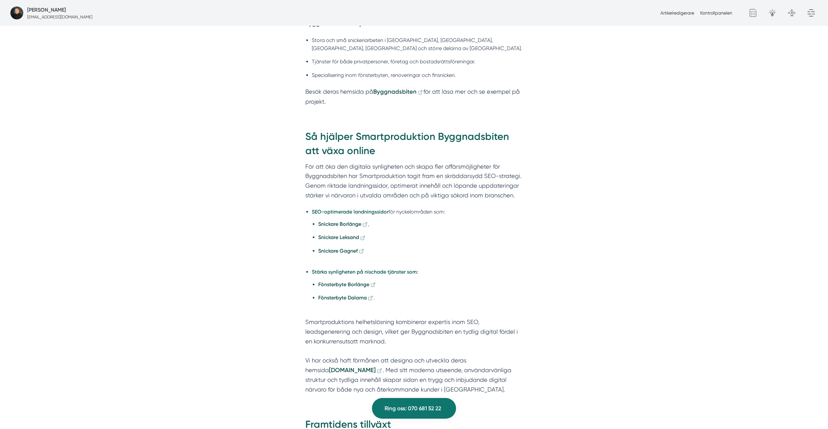
scroll to position [593, 0]
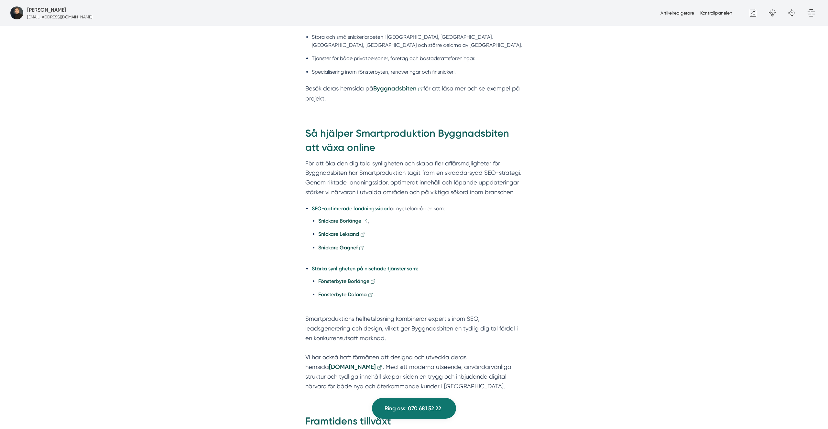
click at [143, 180] on div "Introduktion av samarbetet [PERSON_NAME] och [PERSON_NAME], grundarna av Byggna…" at bounding box center [414, 243] width 828 height 932
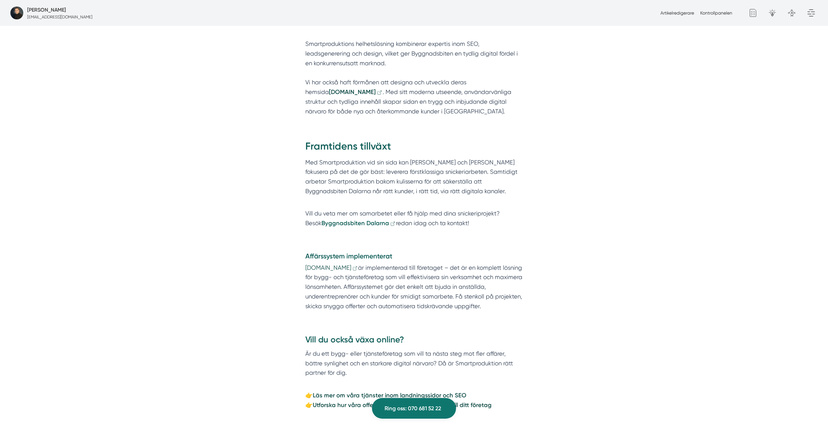
scroll to position [871, 0]
click at [331, 224] on strong "Byggnadsbiten Dalarna" at bounding box center [355, 223] width 68 height 7
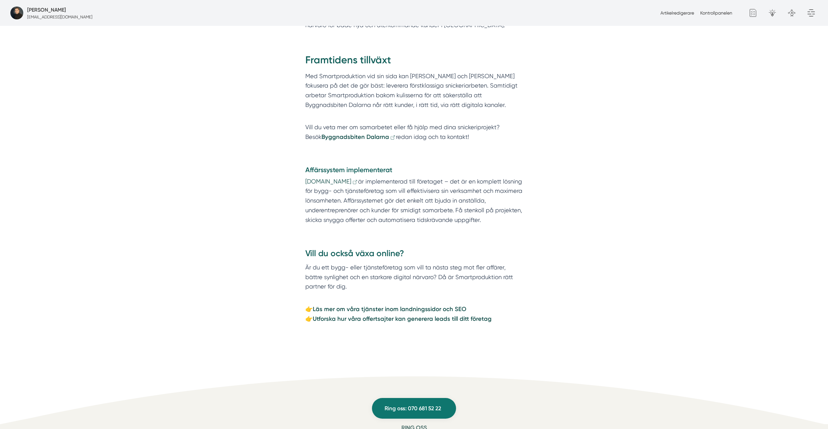
scroll to position [959, 0]
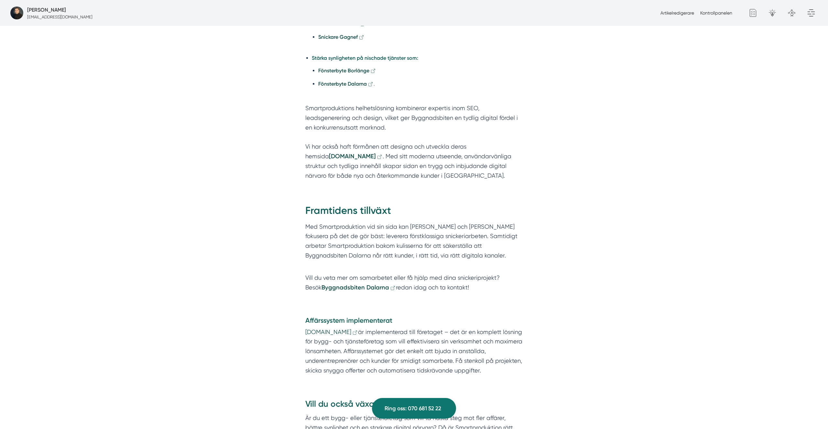
scroll to position [765, 0]
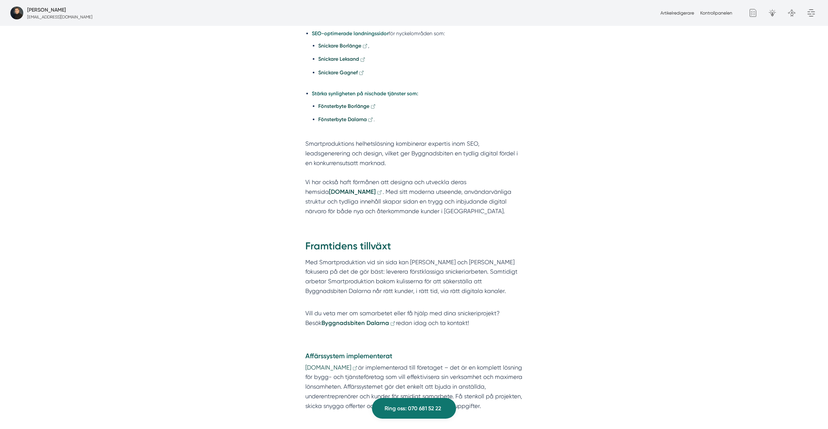
scroll to position [774, 0]
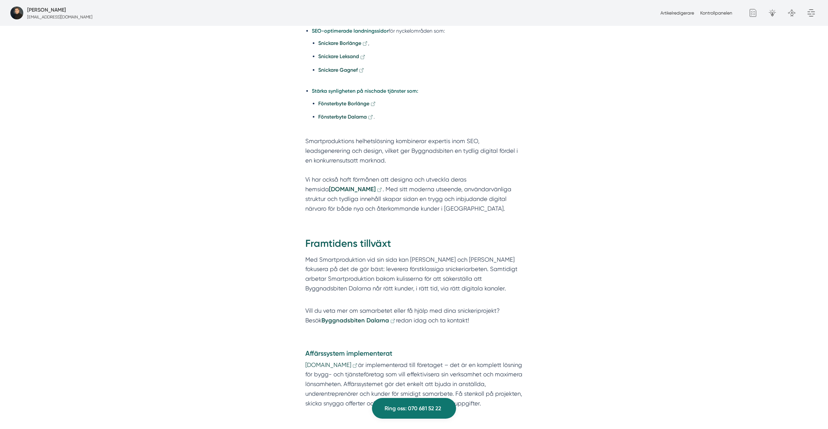
click at [422, 360] on p "Smart.nu är implementerad till företaget – det är en komplett lösning för bygg-…" at bounding box center [413, 384] width 217 height 48
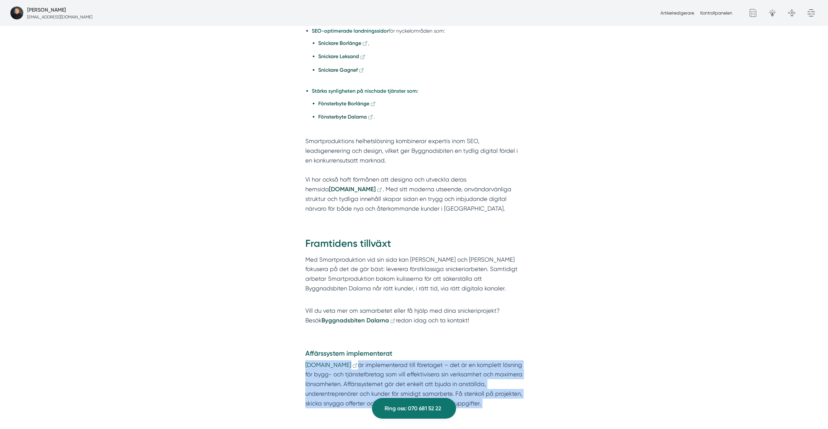
click at [422, 360] on p "Smart.nu är implementerad till företaget – det är en komplett lösning för bygg-…" at bounding box center [413, 384] width 217 height 48
drag, startPoint x: 442, startPoint y: 233, endPoint x: 399, endPoint y: 259, distance: 50.4
click at [399, 360] on p "Smart.nu är implementerad till företaget – det är en komplett lösning för bygg-…" at bounding box center [413, 384] width 217 height 48
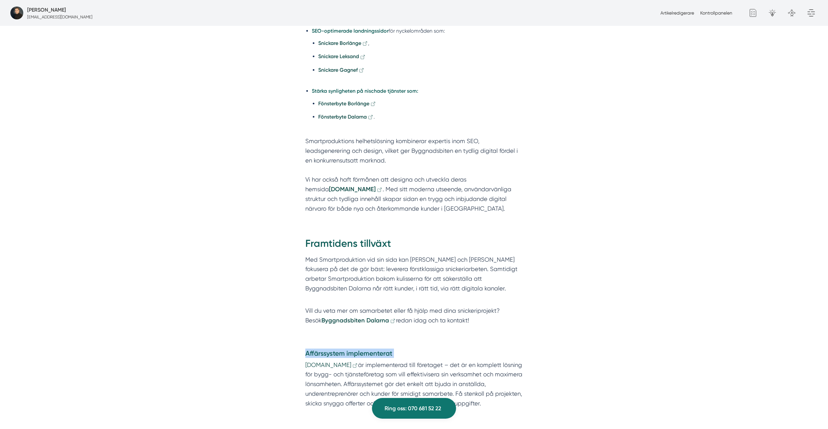
click at [399, 360] on p "Smart.nu är implementerad till företaget – det är en komplett lösning för bygg-…" at bounding box center [413, 384] width 217 height 48
click at [400, 360] on p "Smart.nu är implementerad till företaget – det är en komplett lösning för bygg-…" at bounding box center [413, 384] width 217 height 48
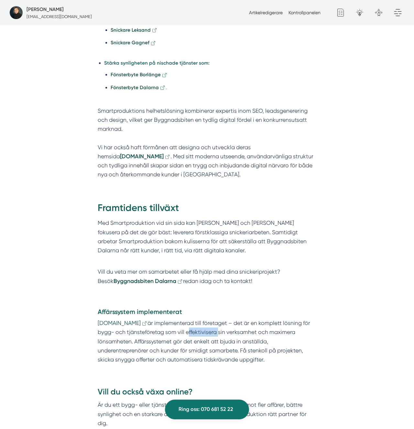
scroll to position [768, 0]
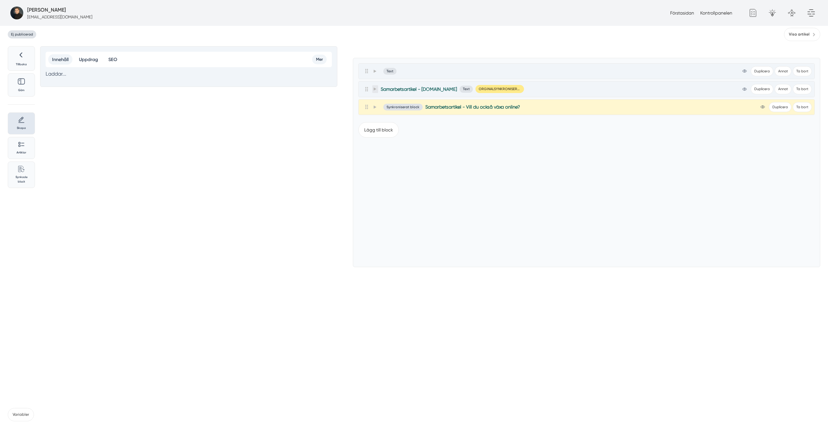
click at [375, 90] on icon at bounding box center [375, 89] width 4 height 4
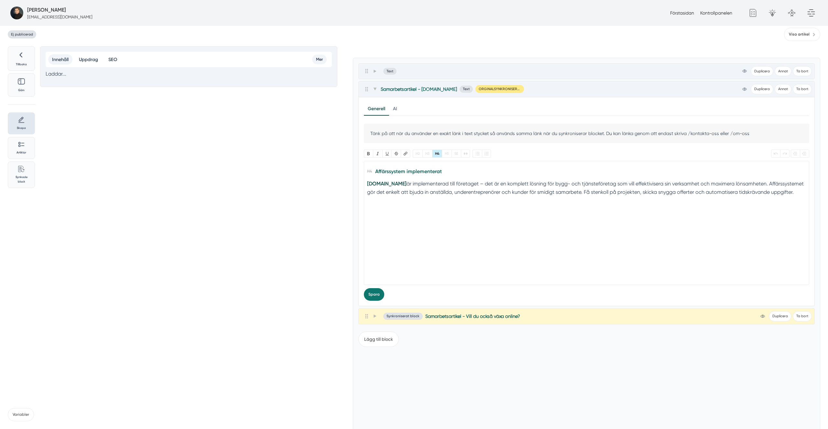
click at [402, 185] on div "[DOMAIN_NAME] är implementerad till företaget – det är en komplett lösning för …" at bounding box center [586, 188] width 438 height 16
drag, startPoint x: 526, startPoint y: 186, endPoint x: 756, endPoint y: 184, distance: 230.2
click at [756, 184] on div "Smart.nu är implementerad till företaget – det är en komplett lösning för bygg-…" at bounding box center [586, 188] width 438 height 16
click at [756, 185] on div "Smart.nu är implementerad till företaget – det är en komplett lösning för bygg-…" at bounding box center [586, 188] width 438 height 16
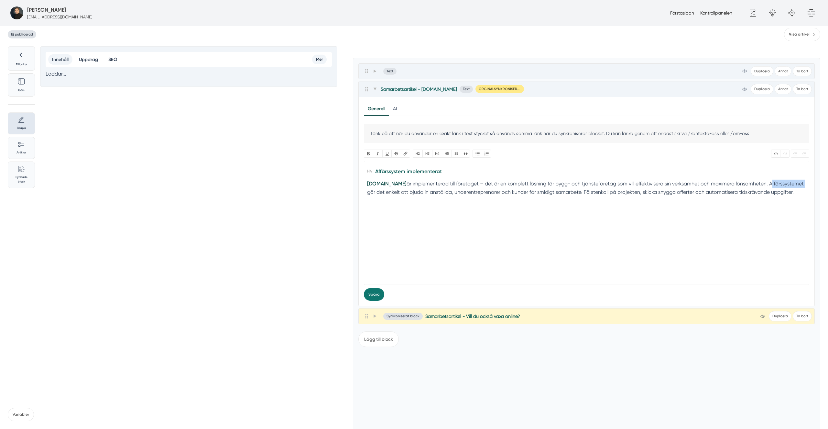
click at [756, 185] on div "Smart.nu är implementerad till företaget – det är en komplett lösning för bygg-…" at bounding box center [586, 188] width 438 height 16
click at [791, 194] on div "Smart.nu är implementerad till företaget – det är en komplett lösning för bygg-…" at bounding box center [586, 188] width 438 height 16
click at [477, 154] on button "Bullets" at bounding box center [476, 154] width 9 height 8
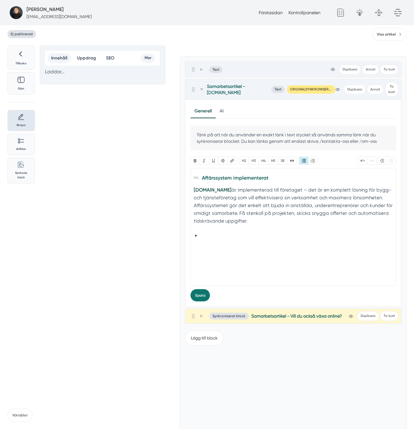
click at [230, 207] on div "Smart.nu är implementerad till företaget – det är en komplett lösning för bygg-…" at bounding box center [293, 205] width 199 height 39
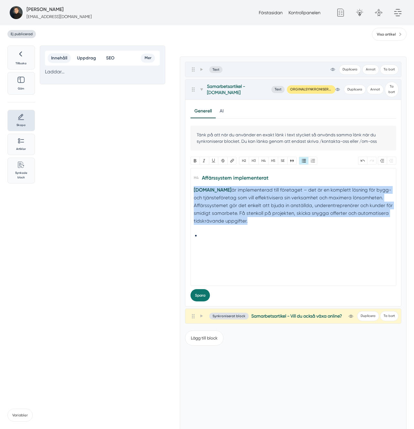
click at [230, 207] on div "Smart.nu är implementerad till företaget – det är en komplett lösning för bygg-…" at bounding box center [293, 205] width 199 height 39
click at [291, 186] on div "Smart.nu är implementerad till företaget – det är en komplett lösning för bygg-…" at bounding box center [293, 205] width 199 height 39
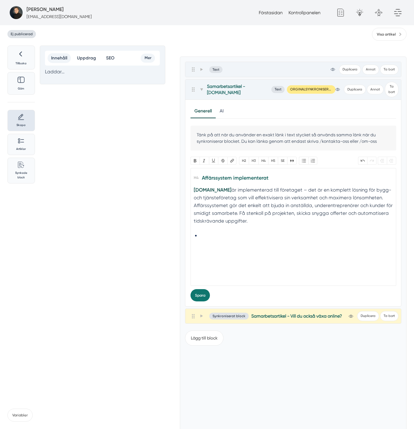
click at [245, 186] on div "Smart.nu är implementerad till företaget – det är en komplett lösning för bygg-…" at bounding box center [293, 205] width 199 height 39
click at [294, 186] on div "Smart.nu är implementerad till företaget – det är en komplett lösning för bygg-…" at bounding box center [293, 205] width 199 height 39
paste trix-editor "<h4><strong>Affärssystem implementerat</strong> </h4><div>Affärsystemet <a href…"
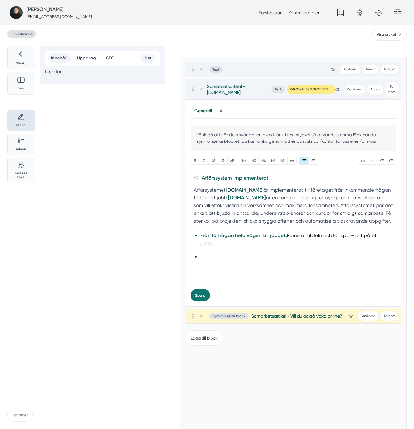
scroll to position [0, 0]
paste trix-editor "<h4><strong>Affärssystem implementerat</strong> </h4><div>Affärsystemet <a href…"
type trix-editor "<h4><strong>Affärssystem implementerat</strong> </h4><div>Affärsystemet <a href…"
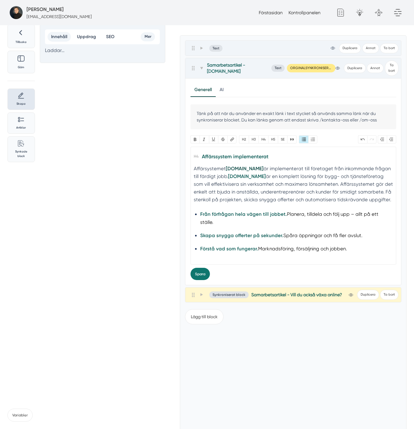
scroll to position [24, 0]
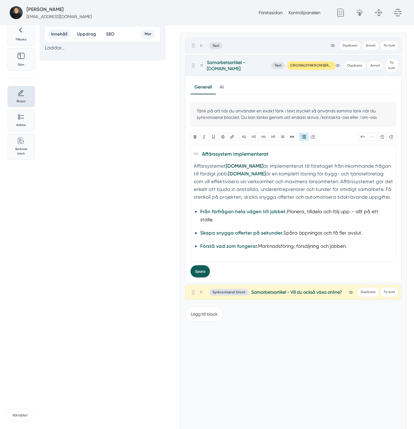
click at [191, 267] on button "Spara" at bounding box center [199, 271] width 19 height 12
click at [228, 171] on strong "[DOMAIN_NAME]" at bounding box center [247, 174] width 38 height 6
click at [236, 171] on strong "[DOMAIN_NAME]" at bounding box center [247, 174] width 38 height 6
click at [240, 171] on strong "[DOMAIN_NAME]" at bounding box center [247, 174] width 38 height 6
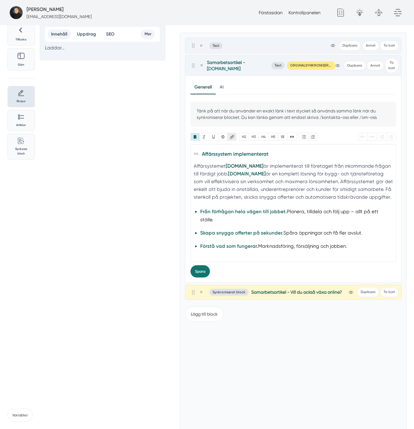
click at [233, 133] on button "Länk" at bounding box center [231, 137] width 9 height 8
click at [231, 147] on input "URL" at bounding box center [262, 153] width 136 height 12
paste input "https://www.smart.nu/f%C3%B6retag/smart"
type input "https://www.smart.nu/f%C3%B6retag/smart"
click at [348, 148] on input "Länk" at bounding box center [345, 153] width 24 height 10
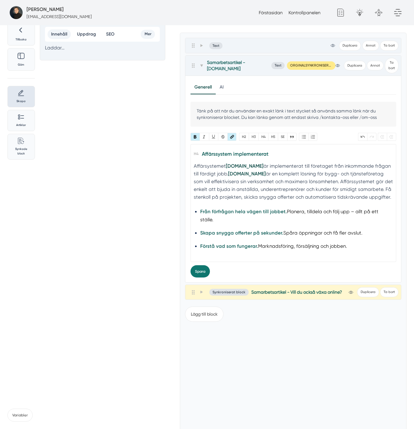
click at [165, 260] on div "Tillbaka Göm Skapa Artiklar Common File Text Sync Streamline Icon: https://stre…" at bounding box center [206, 233] width 399 height 423
click at [195, 265] on button "Spara" at bounding box center [199, 271] width 19 height 12
click at [134, 187] on div "Tillbaka Göm Skapa Artiklar Common File Text Sync Streamline Icon: https://stre…" at bounding box center [206, 233] width 399 height 423
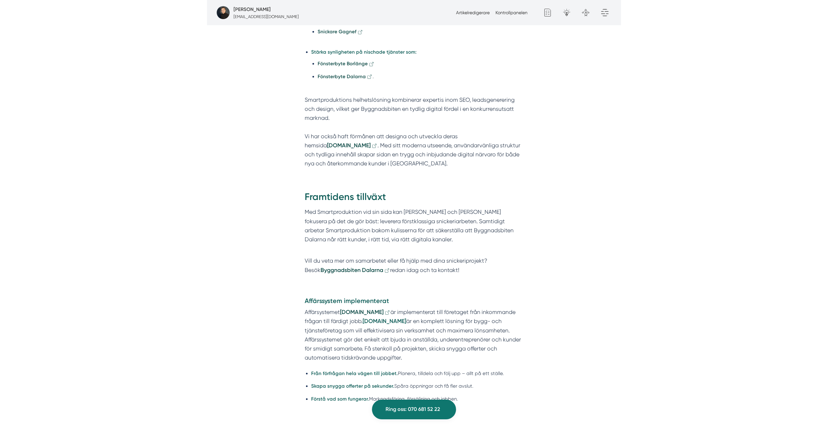
scroll to position [781, 0]
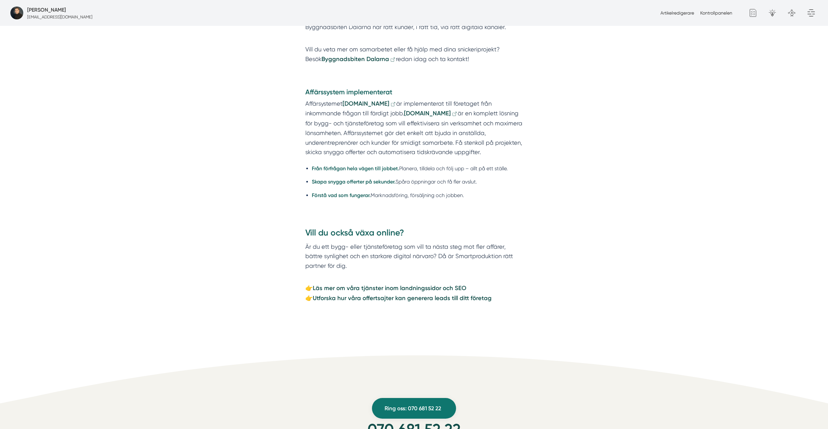
scroll to position [1035, 0]
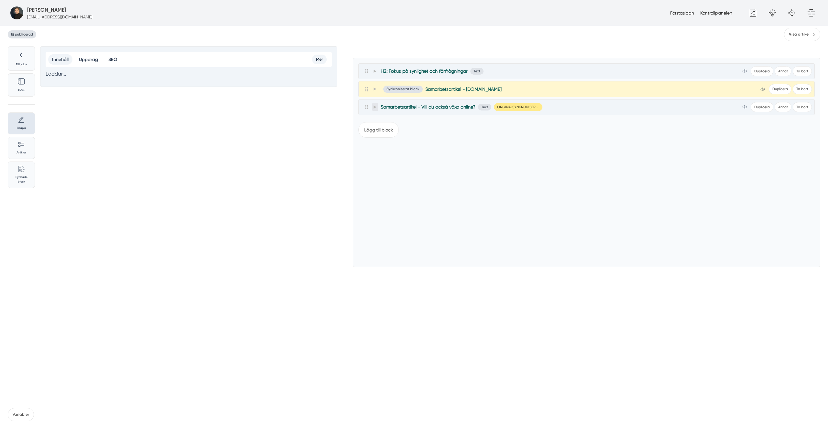
click at [376, 108] on span at bounding box center [375, 107] width 6 height 8
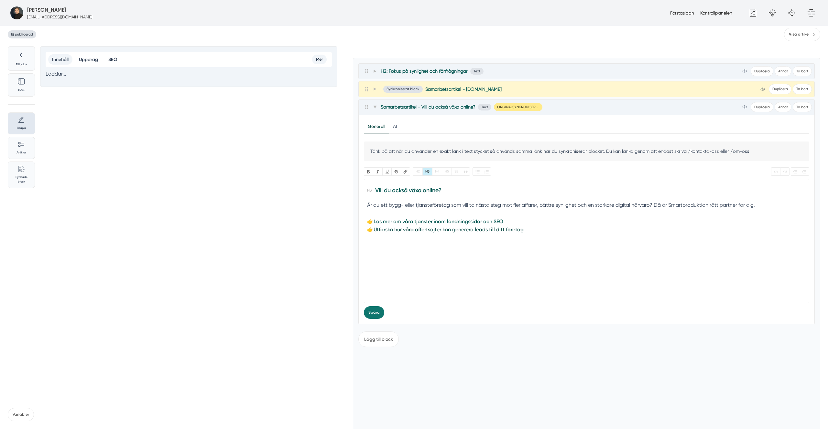
click at [414, 221] on strong "Läs mer om våra tjänster inom landningssidor och SEO" at bounding box center [438, 222] width 130 height 6
drag, startPoint x: 476, startPoint y: 170, endPoint x: 464, endPoint y: 181, distance: 16.0
click at [476, 170] on button "Bullets" at bounding box center [476, 171] width 9 height 8
click at [413, 242] on strong "Utforska hur våra offert­sajter kan generera leads till ditt företag" at bounding box center [448, 243] width 150 height 6
click at [480, 175] on button "Bullets" at bounding box center [476, 171] width 9 height 8
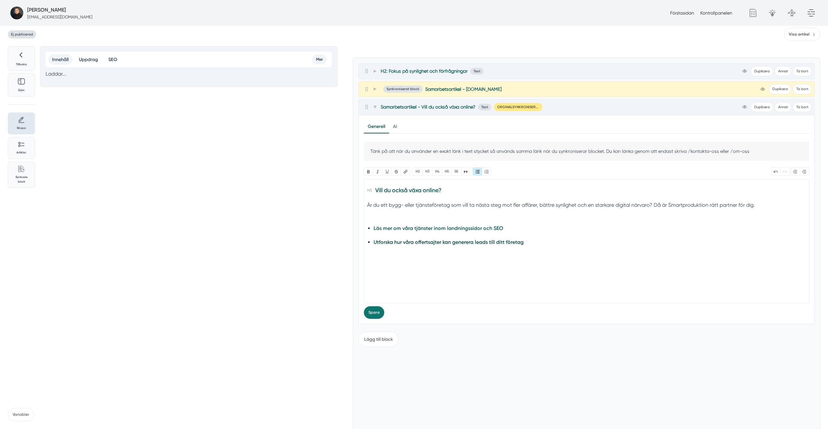
click at [431, 227] on strong "Läs mer om våra tjänster inom landningssidor och SEO" at bounding box center [438, 228] width 130 height 6
click at [527, 226] on li "Läs mer om våra tjänster inom landningssidor och SEO" at bounding box center [585, 228] width 425 height 9
copy strong "Läs mer om våra tjänster inom landningssidor"
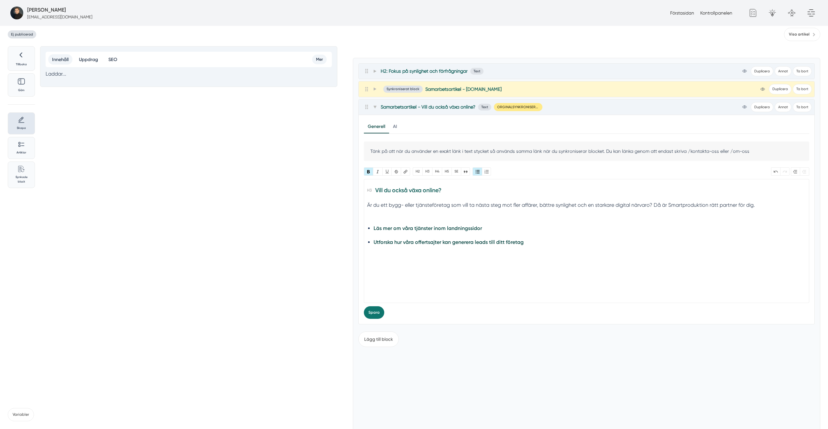
paste trix-editor "a href="https://www.smartproduktion.se/tjanst/landningssida"><strong>Läs mer om…"
type trix-editor "<h3>Vill du också växa online?</h3><div>Är du ett bygg- eller tjänsteföretag so…"
click at [404, 170] on button "Länk" at bounding box center [405, 171] width 9 height 8
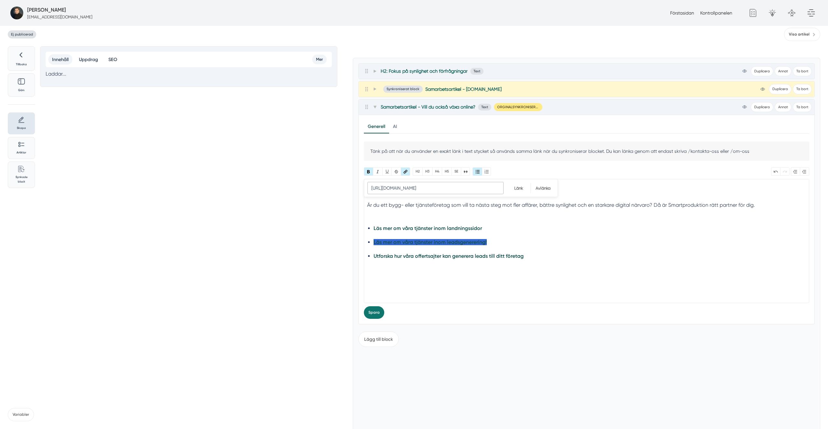
click at [462, 185] on input "https://www.smartproduktion.se/tjanst/landningssida" at bounding box center [435, 188] width 136 height 12
type input "https://www.smartproduktion.se/tjanst/leadsgenerering"
click at [428, 258] on strong "Utforska hur våra offert­sajter kan generera leads till ditt företag" at bounding box center [448, 256] width 150 height 6
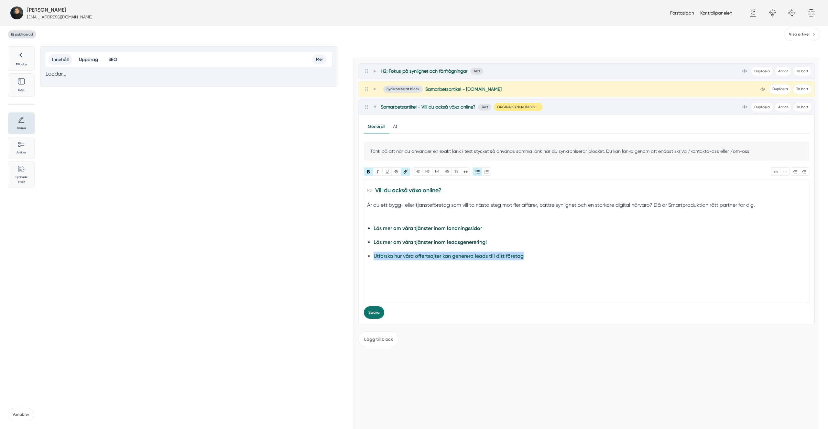
click at [428, 258] on strong "Utforska hur våra offert­sajter kan generera leads till ditt företag" at bounding box center [448, 256] width 150 height 6
click at [472, 259] on strong "Utforska hur våra offert­sajter kan generera leads till ditt företag" at bounding box center [448, 256] width 150 height 6
click at [409, 243] on strong "Läs mer om våra tjänster inom leadsgenerering!" at bounding box center [429, 242] width 113 height 6
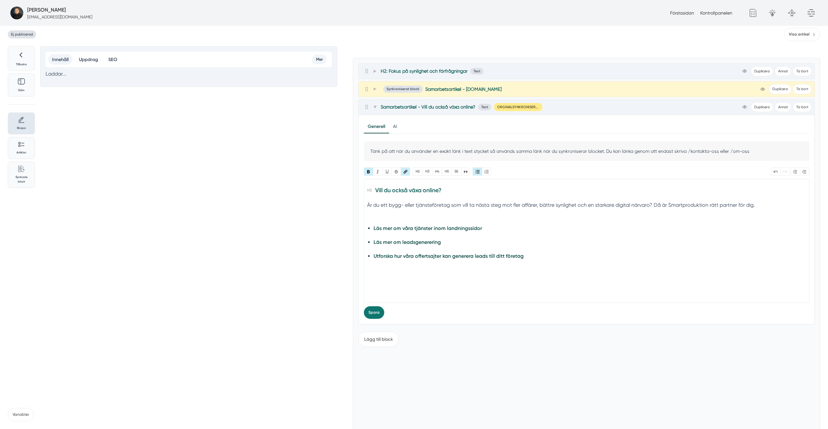
click at [402, 250] on ul "Läs mer om våra tjänster inom landningssidor Läs mer om leadsgenerering Utforsk…" at bounding box center [585, 242] width 425 height 37
type trix-editor "<h3>Vill du också växa online?</h3><div>Är du ett bygg- eller tjänsteföretag so…"
click at [386, 306] on div "Tänk på att när du använder en exakt länk i text stycket så används samma länk …" at bounding box center [586, 230] width 445 height 177
click at [374, 311] on button "Spara" at bounding box center [374, 312] width 20 height 13
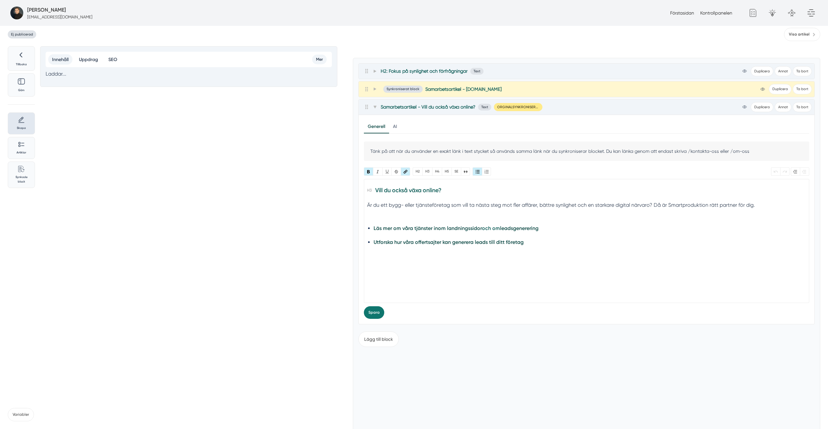
click at [381, 218] on trix-editor "Vill du också växa online? Är du ett bygg- eller tjänsteföretag som vill ta näs…" at bounding box center [586, 241] width 445 height 124
click at [385, 214] on div "Är du ett bygg- eller tjänsteföretag som vill ta nästa steg mot fler affärer, b…" at bounding box center [586, 209] width 438 height 16
type trix-editor "<h3>Vill du också växa online?</h3><div>Är du ett bygg- eller tjänsteföretag so…"
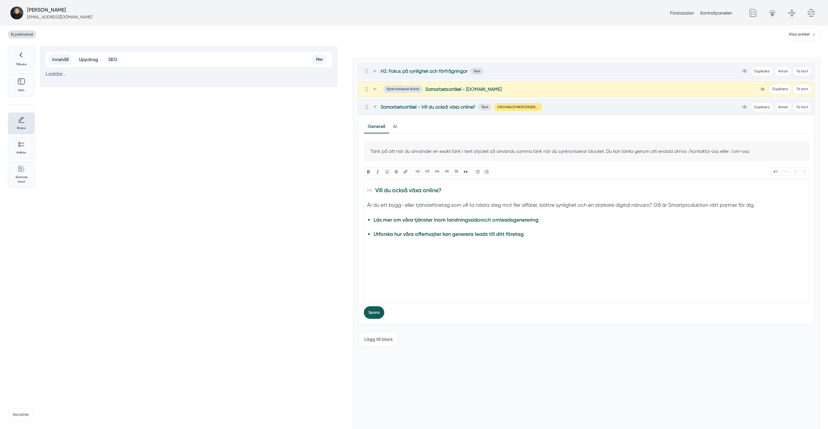
click at [377, 316] on button "Spara" at bounding box center [374, 312] width 20 height 13
click at [377, 206] on div "Är du ett bygg- eller tjänsteföretag som vill ta nästa steg mot fler affärer, b…" at bounding box center [586, 205] width 438 height 8
type trix-editor "<h3>Vill du också växa online?</h3><div>Är ni ett bygg- eller tjänsteföretag so…"
click at [375, 317] on button "Spara" at bounding box center [374, 312] width 20 height 13
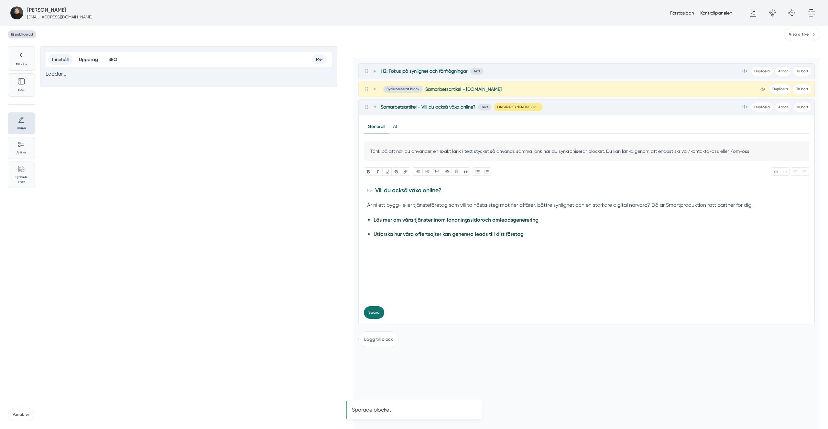
click at [634, 209] on trix-editor "Vill du också växa online? Är ni ett bygg- eller tjänsteföretag som vill ta näs…" at bounding box center [586, 241] width 445 height 124
click at [641, 203] on div "Är ni ett bygg- eller tjänsteföretag som vill ta nästa steg mot fler affärer, b…" at bounding box center [586, 205] width 438 height 8
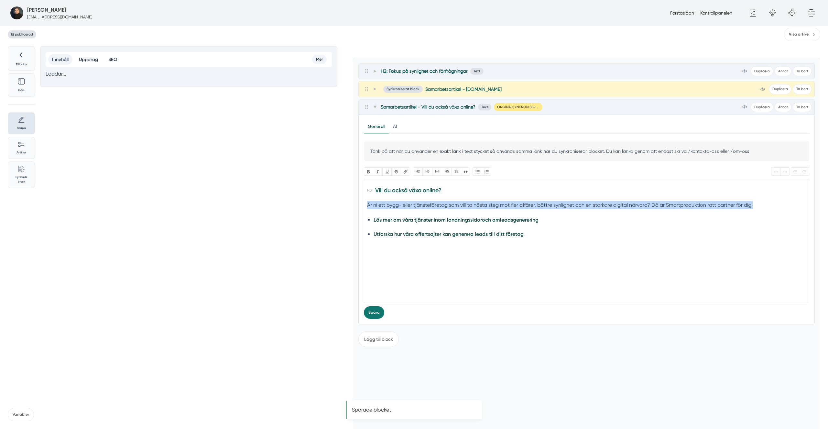
click at [641, 203] on div "Är ni ett bygg- eller tjänsteföretag som vill ta nästa steg mot fler affärer, b…" at bounding box center [586, 205] width 438 height 8
click at [720, 205] on div "Är ni ett bygg- eller tjänsteföretag som vill ta nästa steg mot fler affärer, b…" at bounding box center [586, 205] width 438 height 8
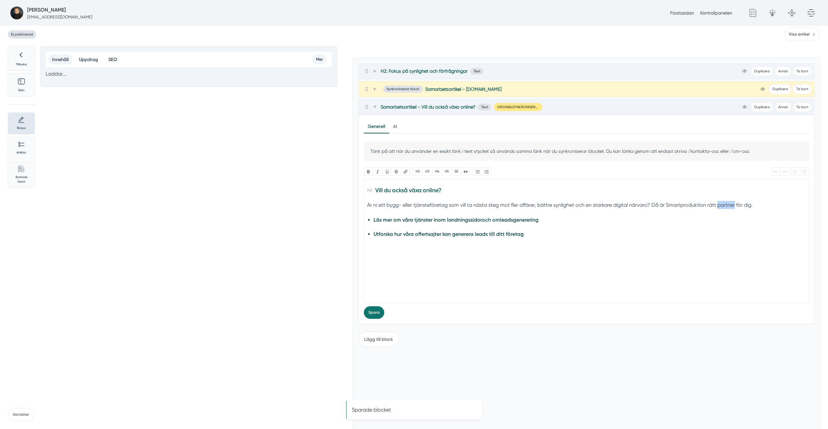
click at [720, 205] on div "Är ni ett bygg- eller tjänsteföretag som vill ta nästa steg mot fler affärer, b…" at bounding box center [586, 205] width 438 height 8
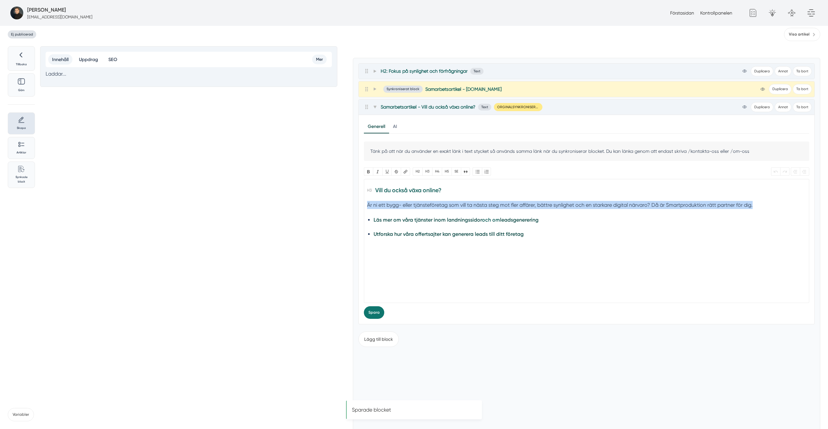
click at [720, 205] on div "Är ni ett bygg- eller tjänsteföretag som vill ta nästa steg mot fler affärer, b…" at bounding box center [586, 205] width 438 height 8
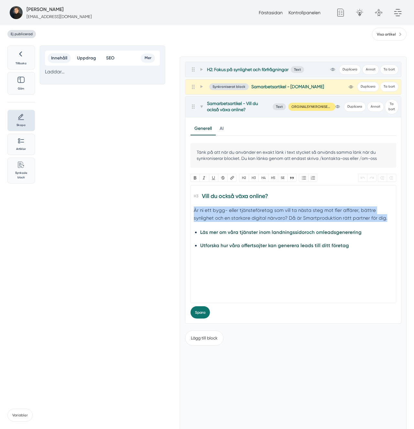
paste trix-editor "<h3>Vill du också växa online?</h3><div>Driver du ett bygg- eller tjänsteföreta…"
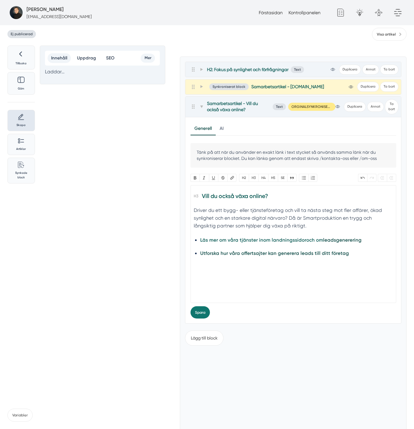
click at [295, 241] on strong "Läs mer om våra tjänster inom landningssidor" at bounding box center [253, 240] width 106 height 6
type trix-editor "<h3>Vill du också växa online?</h3><div>Driver du ett bygg- eller tjänsteföreta…"
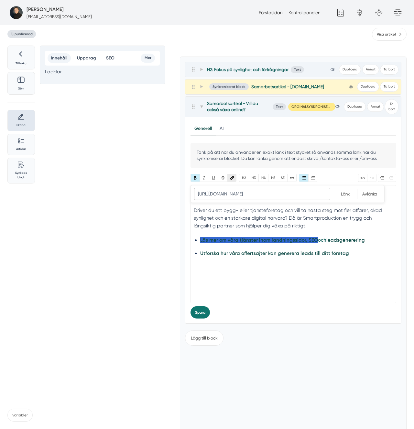
click at [233, 180] on button "Länk" at bounding box center [231, 178] width 9 height 8
click at [299, 191] on input "https://www.smartproduktion.se/tjanst/landningssida" at bounding box center [262, 194] width 136 height 12
click at [299, 196] on input "https://www.smartproduktion.se/tjanst/landningssida" at bounding box center [262, 194] width 136 height 12
paste input "https://www.smartproduktion.se/tjanst/seo-s%C3%B6kmotoroptimering"
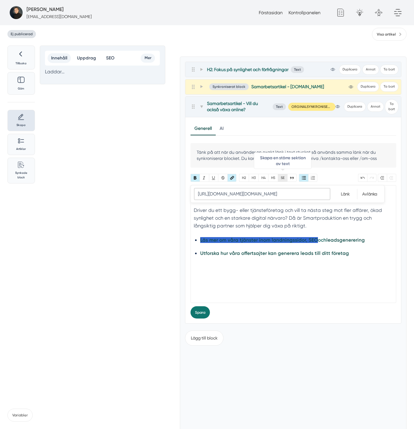
paste input "URL"
type input "https://www.smartproduktion.se/tjanst/seo-s%C3%B6kmotoroptimering"
click at [349, 196] on input "Länk" at bounding box center [345, 194] width 24 height 10
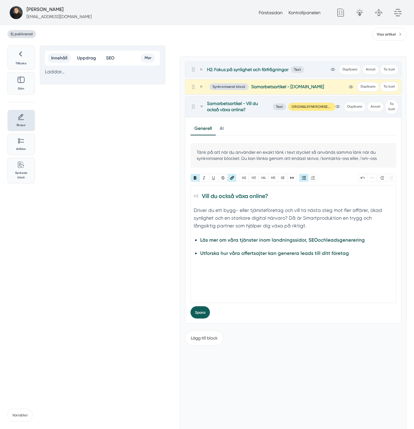
click at [204, 312] on button "Spara" at bounding box center [199, 312] width 19 height 12
click at [280, 240] on strong "Läs mer om våra tjänster inom landningssidor, SEO" at bounding box center [259, 240] width 118 height 6
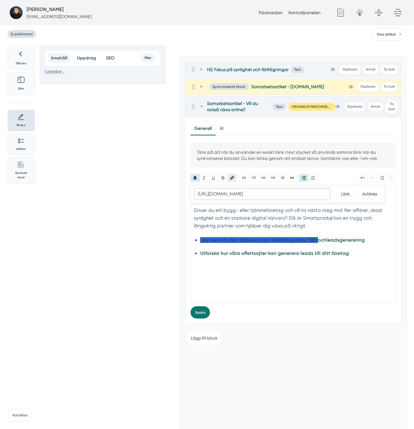
click at [236, 175] on button "Länk" at bounding box center [231, 178] width 9 height 8
click at [287, 196] on input "https://www.smartproduktion.se/tjanst/seo-s%C3%B6kmotoroptimering" at bounding box center [262, 194] width 136 height 12
click at [378, 193] on input "Avlänka" at bounding box center [369, 194] width 24 height 10
click at [287, 241] on strong "Läs mer om våra tjänster inom landningssidor, SEO och" at bounding box center [263, 240] width 127 height 6
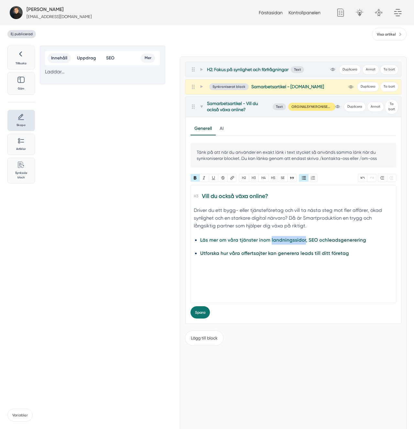
click at [287, 241] on strong "Läs mer om våra tjänster inom landningssidor, SEO och" at bounding box center [263, 240] width 127 height 6
click at [230, 179] on button "Länk" at bounding box center [231, 178] width 9 height 8
paste input "https://www.smartproduktion.se/tjanst/seo-s%C3%B6kmotoroptimering"
type input "https://www.smartproduktion.se/tjanst/landningssida"
type trix-editor "<h3>Vill du också växa online?</h3><div>Driver du ett bygg- eller tjänsteföreta…"
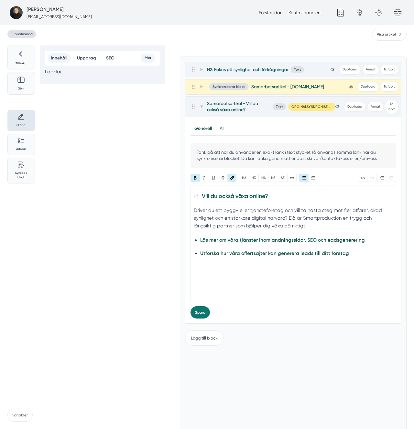
click at [310, 242] on strong ", SEO och" at bounding box center [316, 240] width 22 height 6
click at [235, 180] on button "Länk" at bounding box center [231, 178] width 9 height 8
paste input "https://www.smartproduktion.se/tjanst/seo-s%C3%B6kmotoroptimering"
click at [352, 195] on input "Länk" at bounding box center [345, 194] width 24 height 10
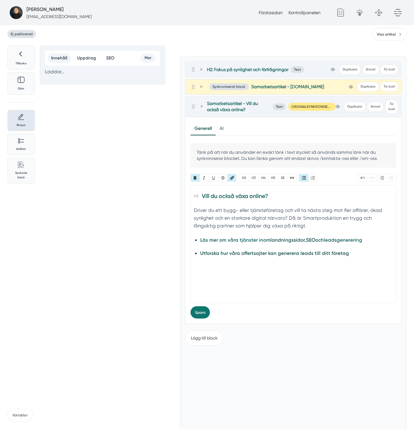
click at [339, 238] on strong "leadsgenerering" at bounding box center [343, 240] width 38 height 6
type input "https://www.smartproduktion.se/tjanst/leadsgenerering"
click at [233, 179] on button "Länk" at bounding box center [231, 178] width 9 height 8
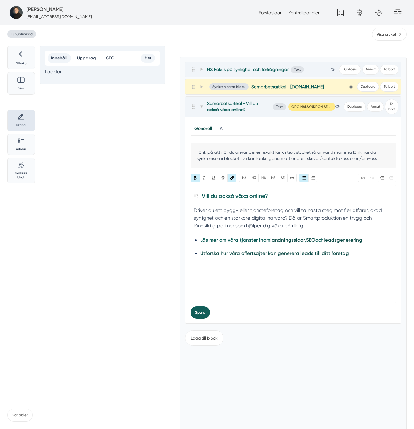
click at [202, 313] on button "Spara" at bounding box center [199, 312] width 19 height 12
click at [319, 254] on strong "Utforska hur våra offert­sajter kan generera leads till ditt företag" at bounding box center [274, 254] width 149 height 6
type trix-editor "<h3>Vill du också växa online?</h3><div>Driver du ett bygg- eller tjänsteföreta…"
click at [208, 312] on button "Spara" at bounding box center [199, 312] width 19 height 12
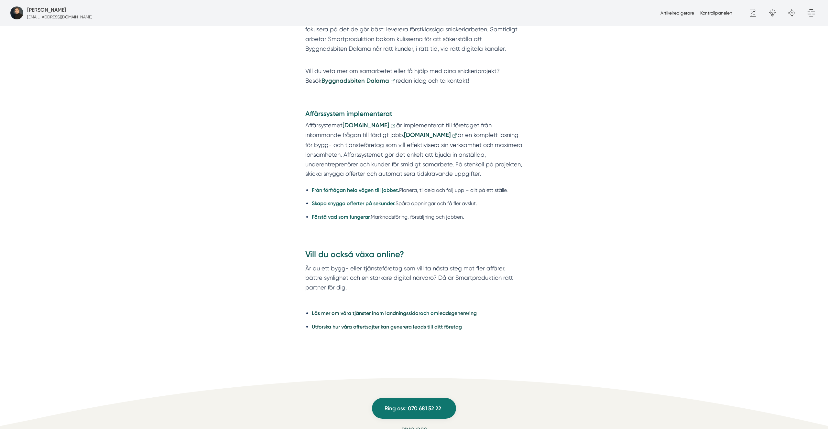
scroll to position [1013, 0]
drag, startPoint x: 305, startPoint y: 135, endPoint x: 372, endPoint y: 206, distance: 98.1
drag, startPoint x: 319, startPoint y: 147, endPoint x: 312, endPoint y: 142, distance: 8.3
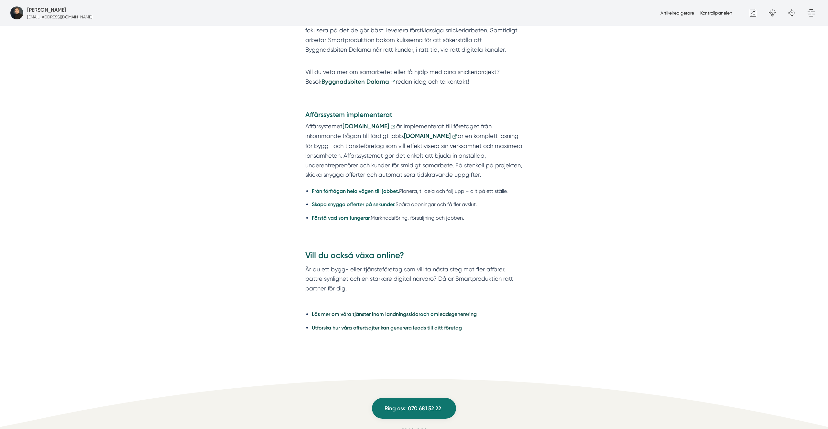
click at [312, 265] on p "Är du ett bygg- eller tjänsteföretag som vill ta nästa steg mot fler affärer, b…" at bounding box center [413, 284] width 217 height 38
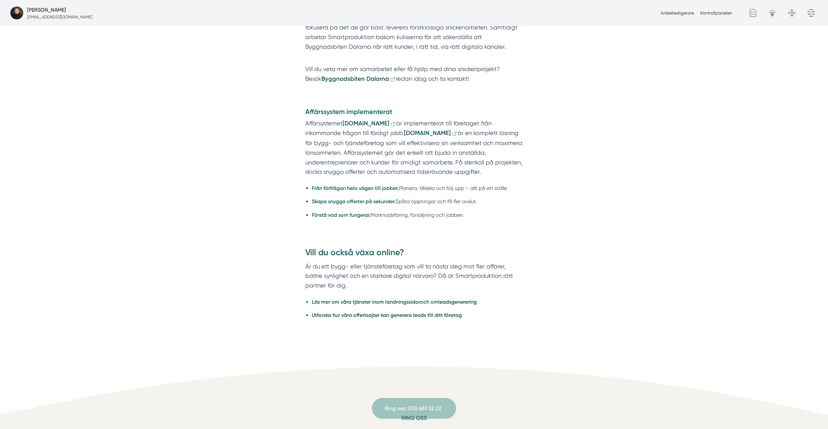
scroll to position [1015, 0]
click at [351, 262] on p "Är du ett bygg- eller tjänsteföretag som vill ta nästa steg mot fler affärer, b…" at bounding box center [413, 276] width 217 height 29
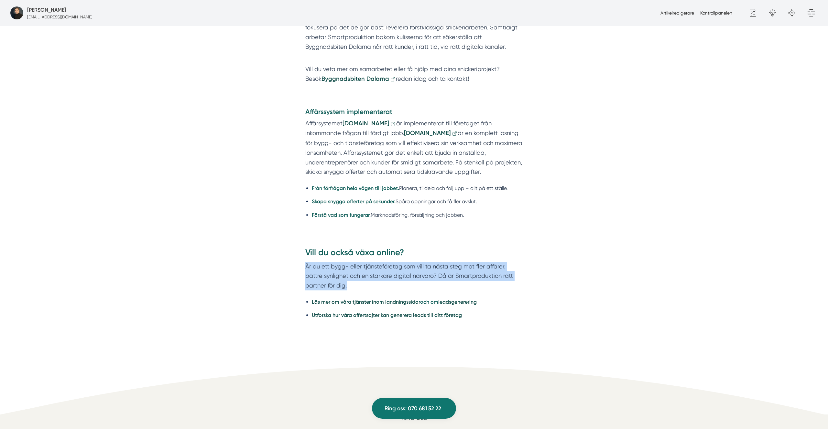
click at [351, 262] on p "Är du ett bygg- eller tjänsteföretag som vill ta nästa steg mot fler affärer, b…" at bounding box center [413, 276] width 217 height 29
click at [360, 262] on p "Är du ett bygg- eller tjänsteföretag som vill ta nästa steg mot fler affärer, b…" at bounding box center [413, 276] width 217 height 29
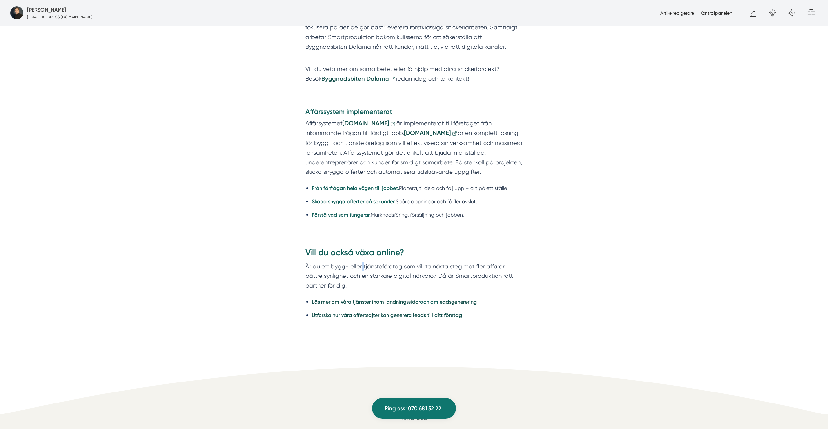
click at [360, 262] on p "Är du ett bygg- eller tjänsteföretag som vill ta nästa steg mot fler affärer, b…" at bounding box center [413, 276] width 217 height 29
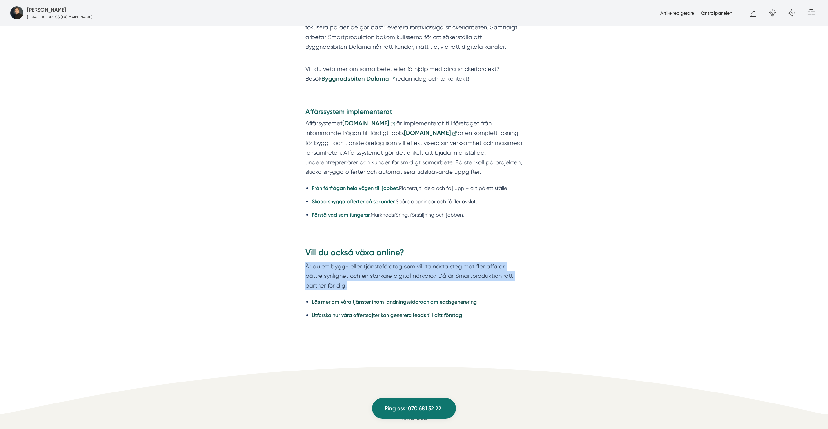
click at [360, 262] on p "Är du ett bygg- eller tjänsteföretag som vill ta nästa steg mot fler affärer, b…" at bounding box center [413, 276] width 217 height 29
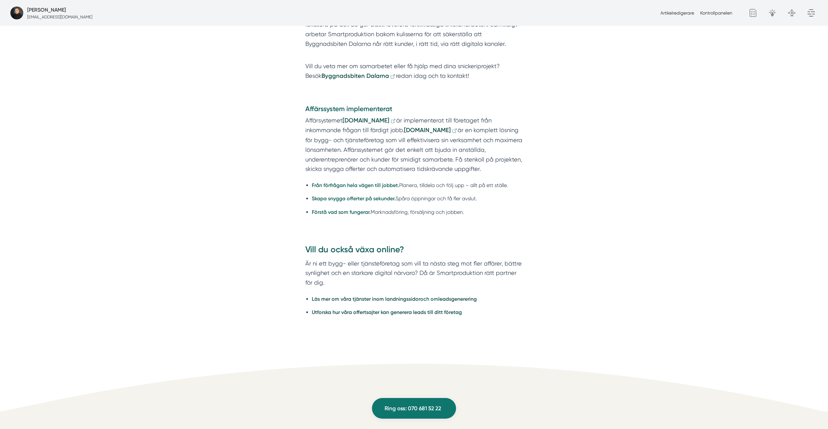
click at [417, 259] on p "Är ni ett bygg- eller tjänsteföretag som vill ta nästa steg mot fler affärer, b…" at bounding box center [413, 273] width 217 height 29
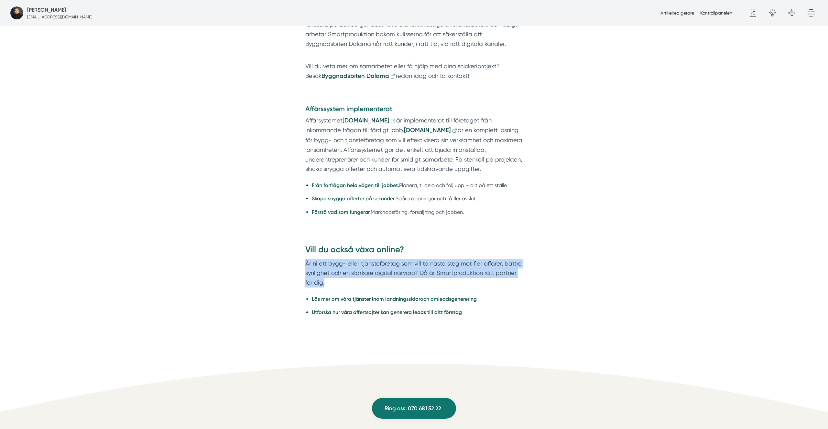
click at [417, 259] on p "Är ni ett bygg- eller tjänsteföretag som vill ta nästa steg mot fler affärer, b…" at bounding box center [413, 273] width 217 height 29
copy p "Är ni ett bygg- eller tjänsteföretag som vill ta nästa steg mot fler affärer, b…"
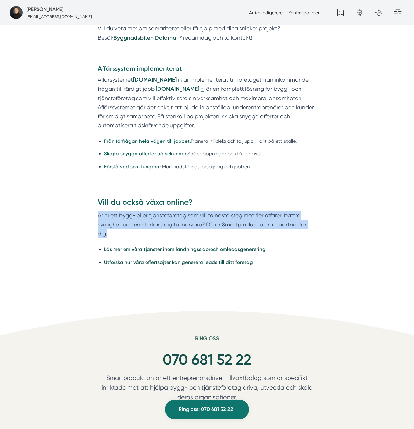
scroll to position [1012, 0]
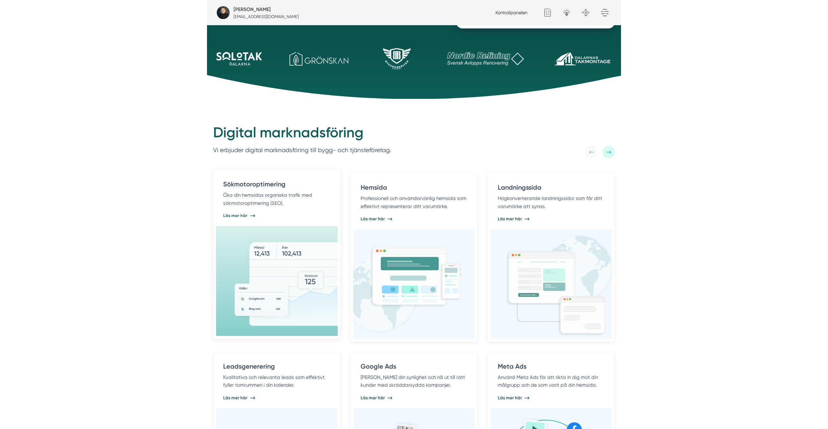
scroll to position [254, 0]
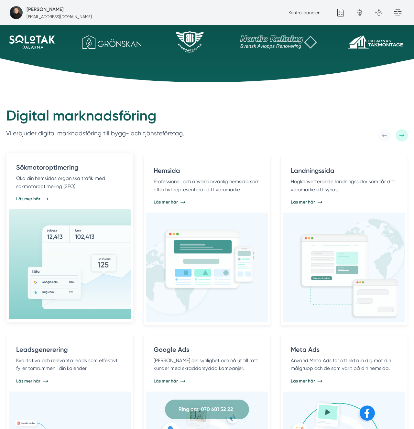
click at [55, 214] on div at bounding box center [70, 264] width 122 height 110
click at [32, 199] on span "Läs mer här" at bounding box center [28, 199] width 24 height 6
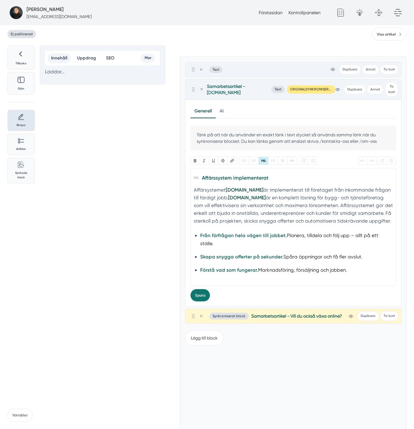
click at [245, 193] on div "Affärsystemet Smart.nu är implementerat till företaget från inkommande frågan t…" at bounding box center [293, 205] width 199 height 39
type trix-editor "<h4><strong>Affärssystem implementerat</strong> </h4><div>Affärsystemet <a href…"
type input "https://www.smart.nu/f%C3%B6retag/smart"
click at [230, 157] on button "Länk" at bounding box center [231, 161] width 9 height 8
click at [376, 173] on input "Avlänka" at bounding box center [369, 177] width 24 height 10
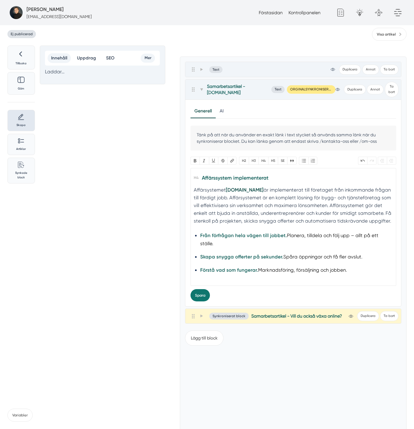
click at [266, 192] on div "Affärsystemet Smart.nu är implementerat till företaget från inkommande frågan t…" at bounding box center [293, 205] width 199 height 39
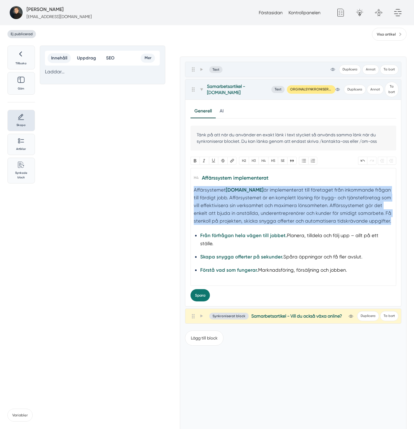
click at [266, 192] on div "Affärsystemet Smart.nu är implementerat till företaget från inkommande frågan t…" at bounding box center [293, 205] width 199 height 39
click at [283, 194] on div "Affärsystemet Smart.nu är implementerat till företaget från inkommande frågan t…" at bounding box center [293, 205] width 199 height 39
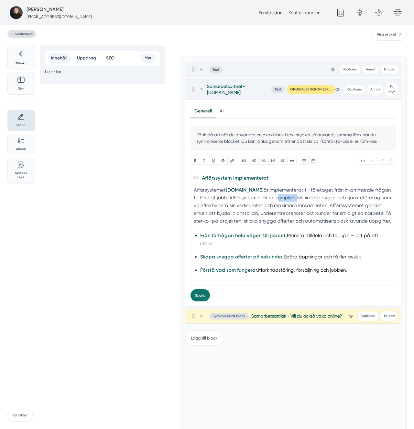
click at [283, 194] on div "Affärsystemet Smart.nu är implementerat till företaget från inkommande frågan t…" at bounding box center [293, 205] width 199 height 39
click at [198, 293] on button "Spara" at bounding box center [199, 295] width 19 height 12
click at [261, 186] on div "Affärsystemet Smart.nu är implementerat till företaget från inkommande frågan t…" at bounding box center [293, 205] width 199 height 39
click at [295, 186] on div "Affärsystemet Smart.nu är implementerat till företaget från inkommande frågan t…" at bounding box center [293, 205] width 199 height 39
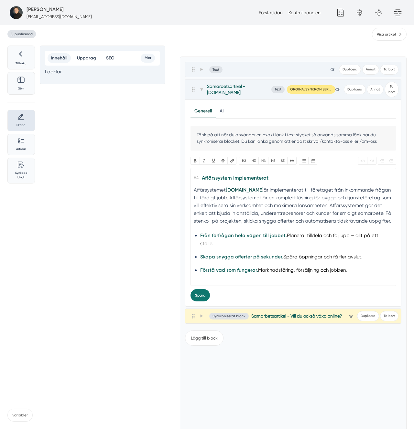
click at [317, 186] on div "Affärsystemet Smart.nu är implementerat till företaget från inkommande frågan t…" at bounding box center [293, 205] width 199 height 39
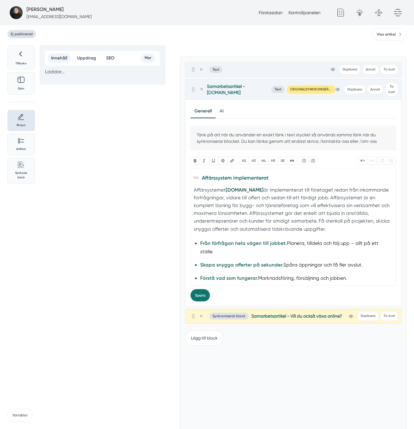
type trix-editor "<h4><strong>Affärssystem implementerat</strong> </h4><div>Affärsystemet <a href…"
click at [200, 291] on button "Spara" at bounding box center [199, 295] width 19 height 12
click at [269, 193] on div "Affärsystemet Smart.nu är implementerat till företaget redan från inkommande fö…" at bounding box center [293, 209] width 199 height 47
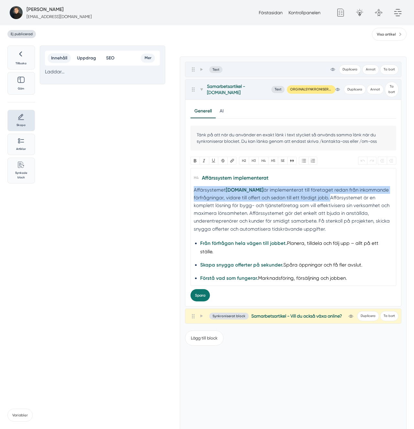
paste trix-editor "<div><br></div><h4><strong>Affärssystem implementerat</strong> </h4><div>Affärs…"
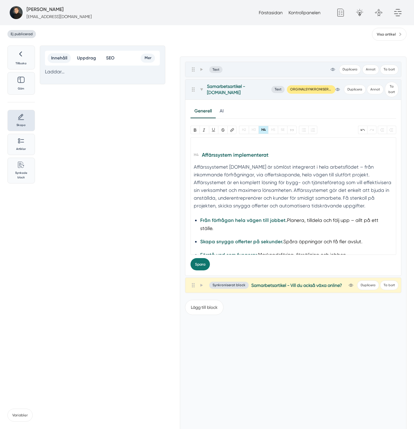
type trix-editor "<div><br></div><h4><strong>Affärssystem implementerat</strong> </h4><div>Affärs…"
click at [237, 163] on div "Affärssystemet Smart.nu är sömlöst integrerat i hela arbetsflödet – från inkomm…" at bounding box center [293, 186] width 199 height 47
copy div "[DOMAIN_NAME]"
click at [231, 126] on button "Länk" at bounding box center [231, 130] width 9 height 8
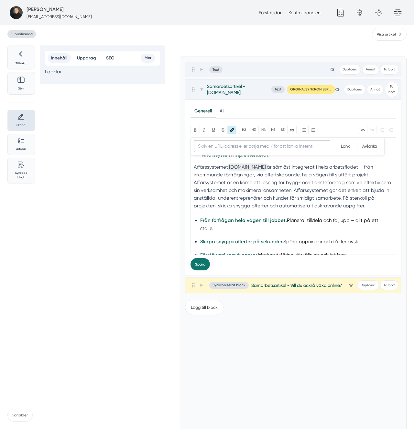
paste input "https://www.smart.nu/f%C3%B6retag/smart"
type input "https://www.smart.nu/f%C3%B6retag/smart"
click at [351, 141] on input "Länk" at bounding box center [345, 146] width 24 height 10
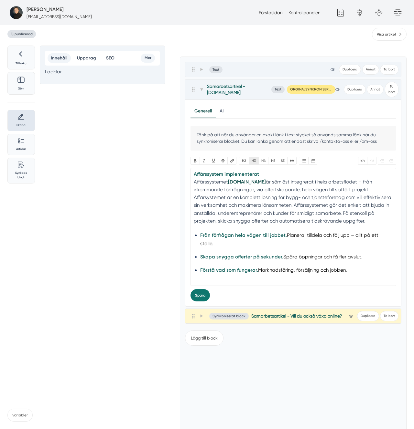
drag, startPoint x: 251, startPoint y: 154, endPoint x: 249, endPoint y: 158, distance: 4.3
click at [251, 157] on button "H3" at bounding box center [254, 161] width 10 height 8
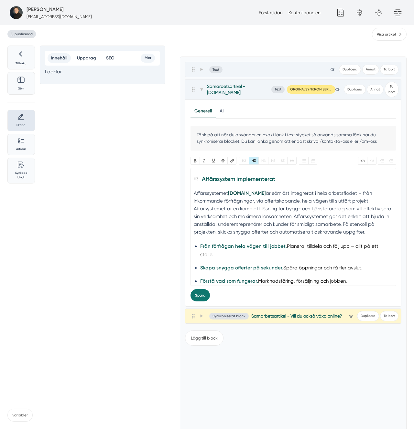
click at [235, 177] on strong "Affärssystem implementerat" at bounding box center [238, 179] width 73 height 7
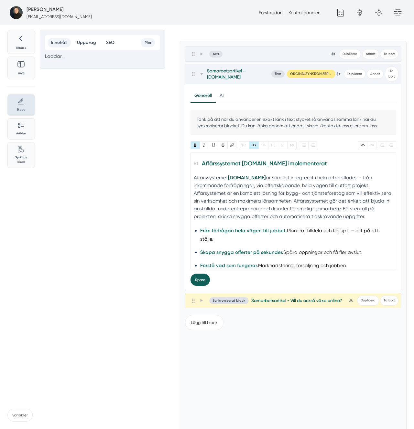
scroll to position [37, 0]
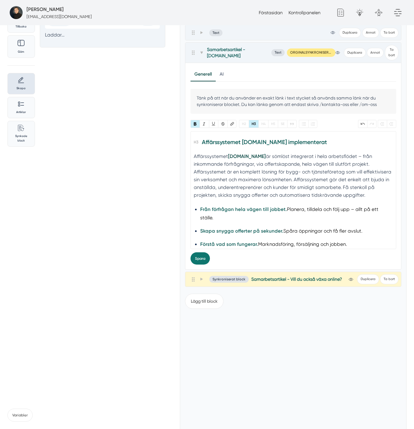
click at [267, 139] on strong "Affärssystemet Smart.nu implementerat" at bounding box center [264, 142] width 125 height 7
type trix-editor "<h3><strong>Affärssystemet Smart.nu är implementerat </strong> </h3><div>Affärs…"
click at [206, 257] on button "Spara" at bounding box center [199, 258] width 19 height 12
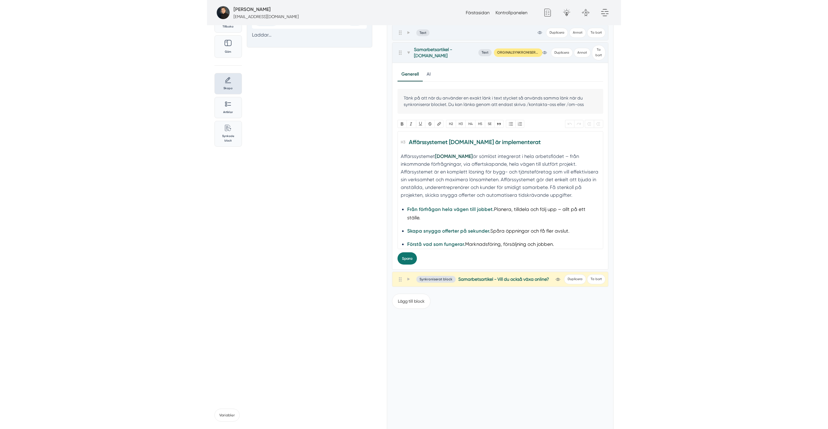
scroll to position [37, 0]
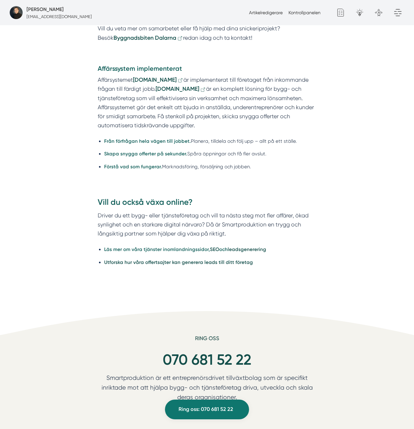
click at [198, 247] on strong "landningssidor" at bounding box center [191, 250] width 34 height 6
click at [212, 247] on strong "SEO" at bounding box center [214, 250] width 9 height 6
click at [239, 247] on strong "leadsgenerering" at bounding box center [247, 250] width 38 height 6
click at [291, 106] on p "Affärsystemet [DOMAIN_NAME] är implementerat till företaget från inkommande frå…" at bounding box center [207, 102] width 219 height 55
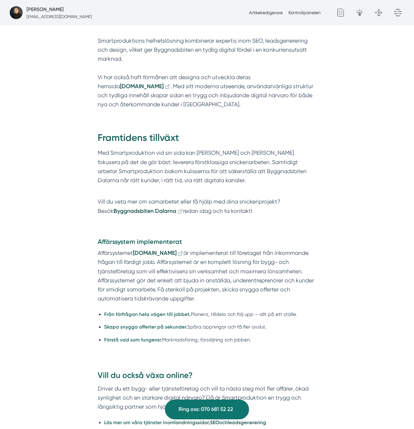
click at [200, 249] on p "Affärsystemet Smart.nu är implementerat till företaget från inkommande frågan t…" at bounding box center [207, 276] width 219 height 55
drag, startPoint x: 200, startPoint y: 88, endPoint x: 210, endPoint y: 86, distance: 10.2
click at [200, 249] on p "Affärsystemet Smart.nu är implementerat till företaget från inkommande frågan t…" at bounding box center [207, 276] width 219 height 55
drag, startPoint x: 237, startPoint y: 87, endPoint x: 300, endPoint y: 88, distance: 63.4
click at [300, 249] on p "Affärsystemet Smart.nu är implementerat till företaget från inkommande frågan t…" at bounding box center [207, 276] width 219 height 55
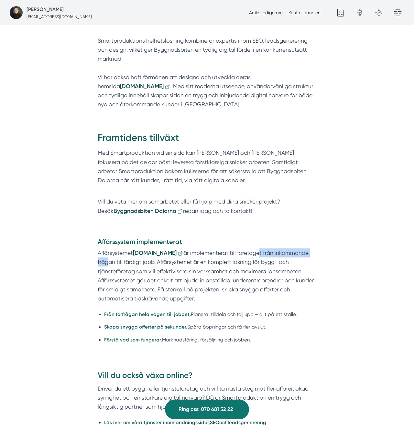
click at [279, 249] on p "Affärsystemet Smart.nu är implementerat till företaget från inkommande frågan t…" at bounding box center [207, 276] width 219 height 55
click at [305, 249] on p "Affärsystemet Smart.nu är implementerat till företaget från inkommande frågan t…" at bounding box center [207, 276] width 219 height 55
drag, startPoint x: 270, startPoint y: 84, endPoint x: 301, endPoint y: 84, distance: 30.4
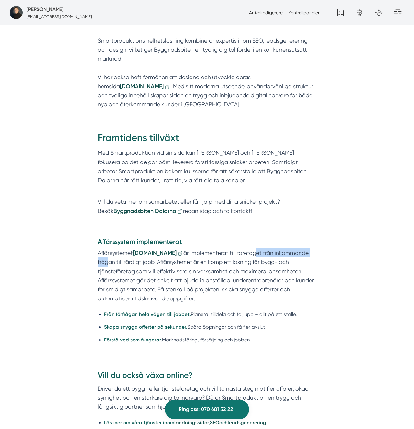
click at [301, 249] on p "Affärsystemet Smart.nu är implementerat till företaget från inkommande frågan t…" at bounding box center [207, 276] width 219 height 55
copy p "get från inkommande frå"
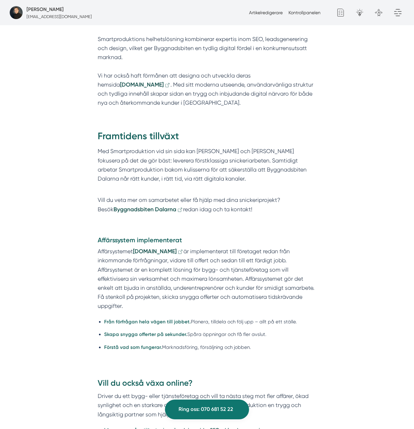
click at [197, 247] on p "Affärsystemet [DOMAIN_NAME] är implementerat till företaget redan från inkomman…" at bounding box center [207, 279] width 219 height 64
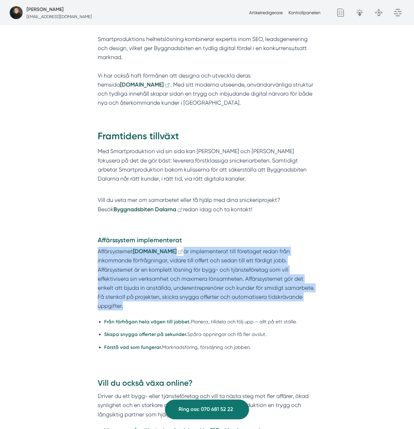
click at [197, 247] on p "Affärsystemet [DOMAIN_NAME] är implementerat till företaget redan från inkomman…" at bounding box center [207, 279] width 219 height 64
click at [231, 247] on p "Affärsystemet [DOMAIN_NAME] är implementerat till företaget redan från inkomman…" at bounding box center [207, 279] width 219 height 64
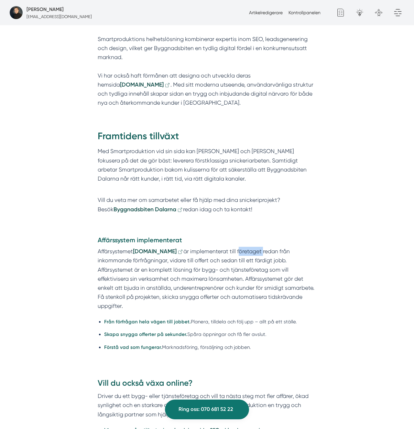
click at [231, 247] on p "Affärsystemet [DOMAIN_NAME] är implementerat till företaget redan från inkomman…" at bounding box center [207, 279] width 219 height 64
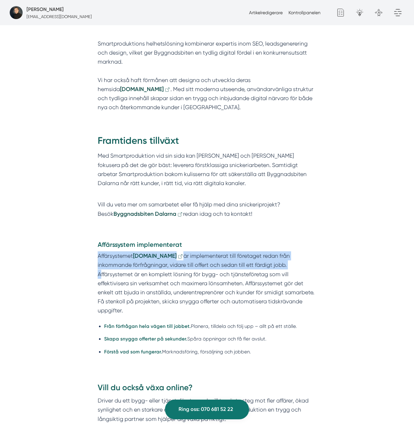
drag, startPoint x: 248, startPoint y: 97, endPoint x: 76, endPoint y: 91, distance: 172.4
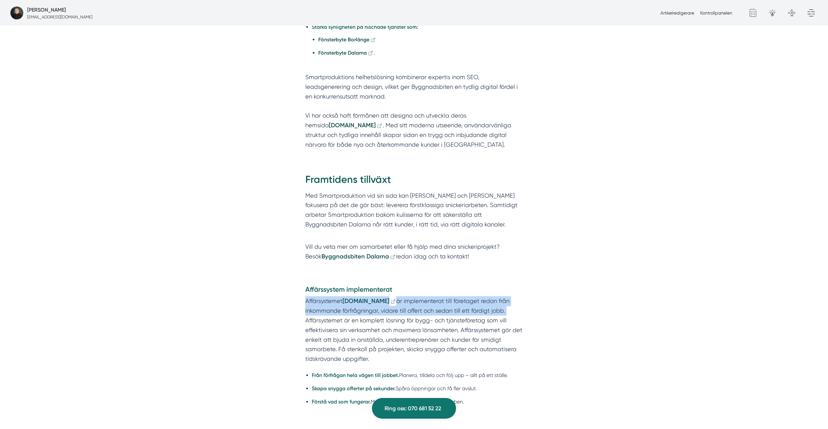
scroll to position [838, 0]
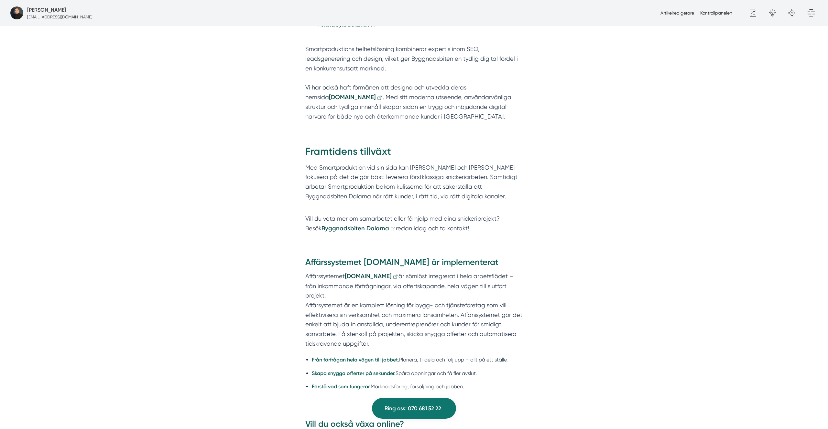
scroll to position [869, 0]
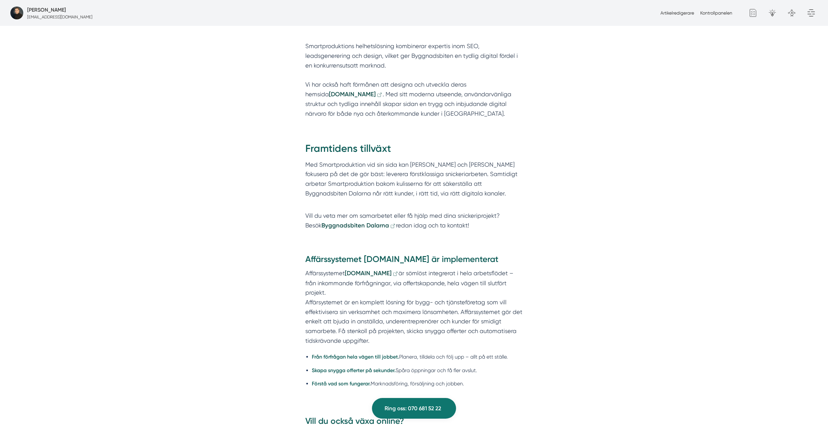
click at [372, 260] on strong "Affärssystemet [DOMAIN_NAME] är implementerat" at bounding box center [401, 259] width 193 height 10
drag, startPoint x: 372, startPoint y: 260, endPoint x: 400, endPoint y: 261, distance: 27.8
click at [372, 260] on strong "Affärssystemet [DOMAIN_NAME] är implementerat" at bounding box center [401, 259] width 193 height 10
click at [456, 257] on strong "Affärssystemet [DOMAIN_NAME] är implementerat" at bounding box center [401, 259] width 193 height 10
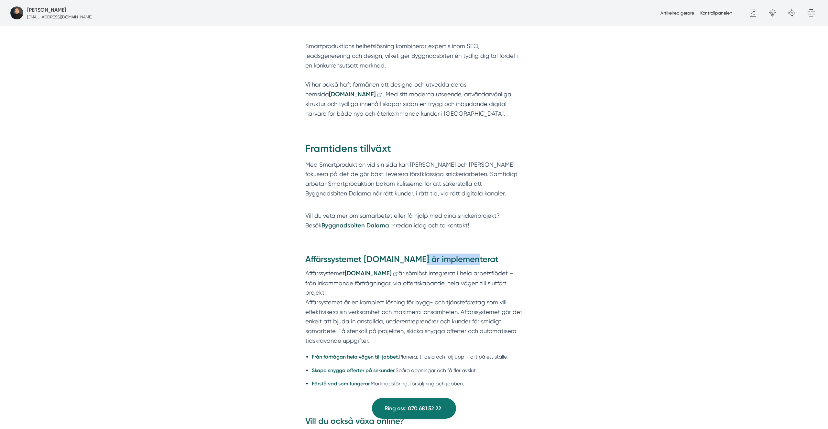
click at [456, 257] on strong "Affärssystemet [DOMAIN_NAME] är implementerat" at bounding box center [401, 259] width 193 height 10
drag, startPoint x: 456, startPoint y: 257, endPoint x: 507, endPoint y: 256, distance: 51.1
click at [456, 256] on strong "Affärssystemet Smart.nu är implementerat" at bounding box center [401, 259] width 193 height 10
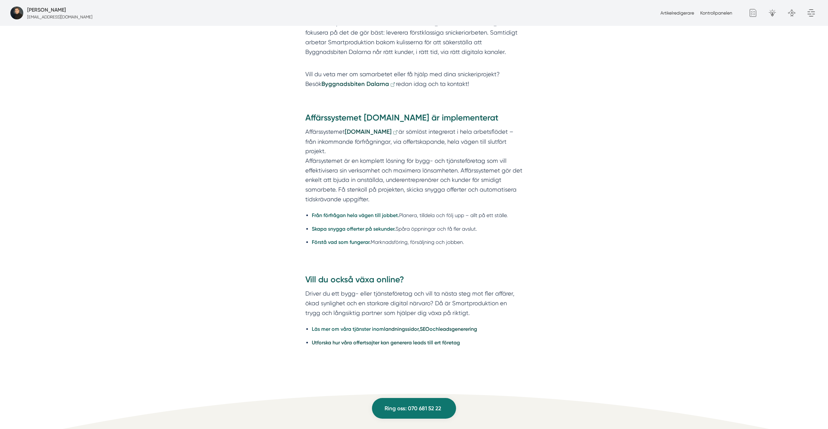
scroll to position [1014, 0]
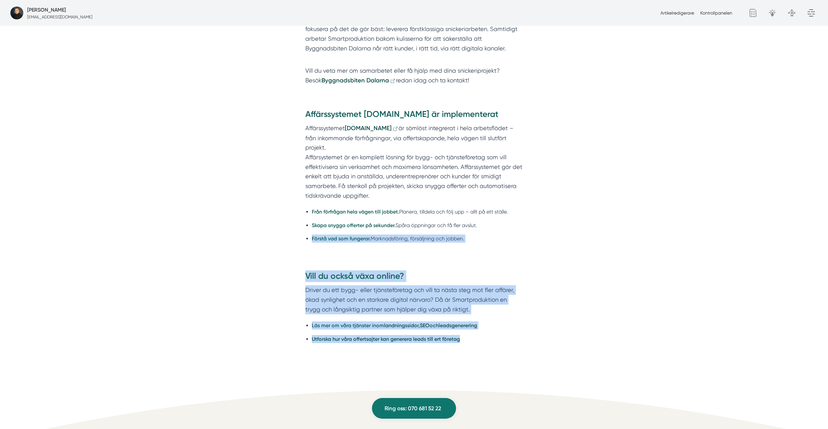
drag, startPoint x: 318, startPoint y: 221, endPoint x: 470, endPoint y: 370, distance: 212.6
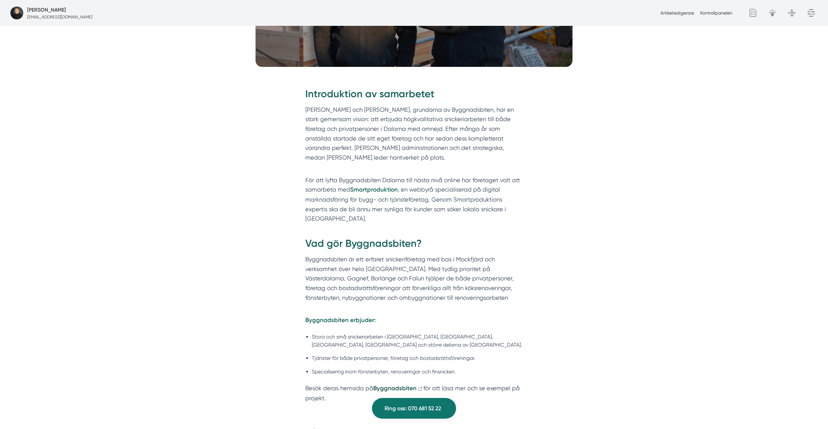
scroll to position [0, 0]
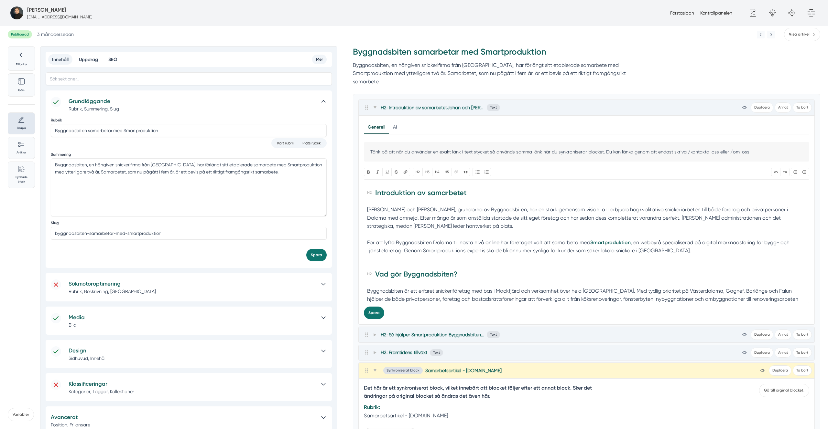
click at [376, 102] on div "H2: Introduktion av samarbetetJohan och [PERSON_NAME], grundarna av Byggnadsbit…" at bounding box center [586, 107] width 450 height 10
click at [371, 104] on div at bounding box center [371, 108] width 14 height 8
click at [374, 106] on icon at bounding box center [374, 107] width 3 height 3
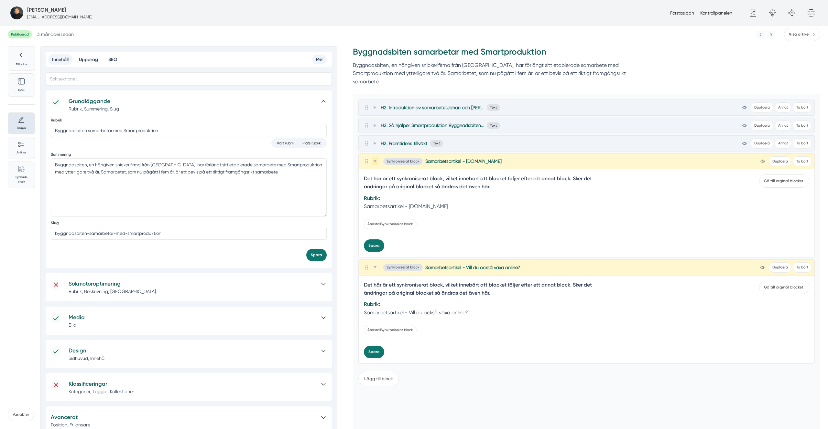
click at [374, 160] on icon at bounding box center [375, 162] width 4 height 4
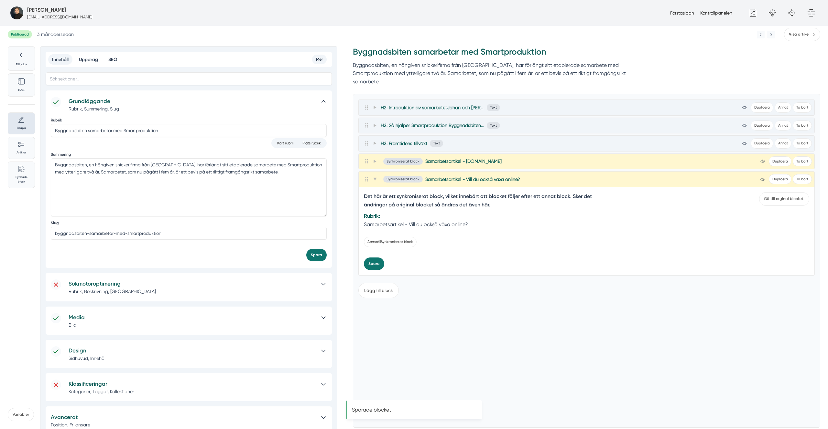
click at [378, 175] on div "Synkroniserat block Samarbetsartikel - Vill du också växa online? view-1 Duplic…" at bounding box center [587, 180] width 456 height 16
click at [378, 176] on div "Synkroniserat block Samarbetsartikel - Vill du också växa online?" at bounding box center [442, 180] width 156 height 8
click at [377, 176] on span at bounding box center [375, 180] width 6 height 8
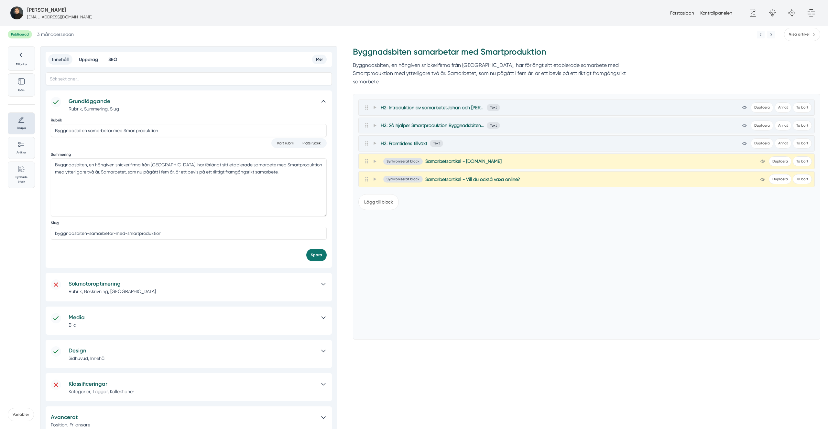
click at [499, 53] on h3 "Byggnadsbiten samarbetar med Smartproduktion" at bounding box center [498, 53] width 290 height 15
copy h3 "Byggnadsbiten samarbetar med Smartproduktion"
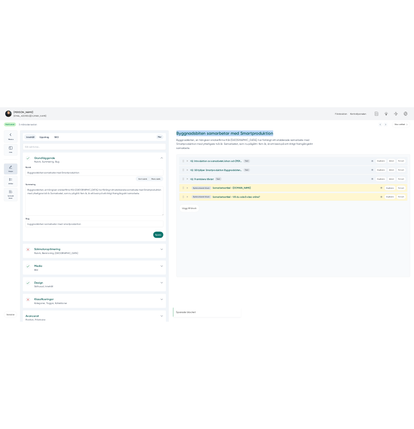
scroll to position [5, 0]
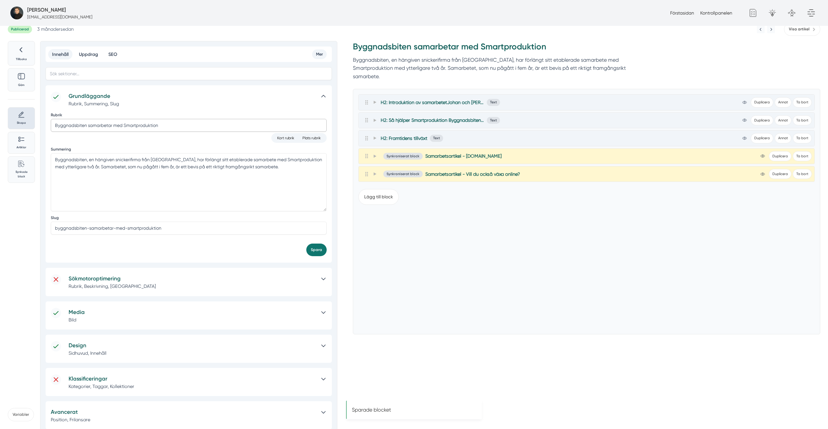
click at [206, 128] on input "Byggnadsbiten samarbetar med Smartproduktion" at bounding box center [189, 125] width 276 height 13
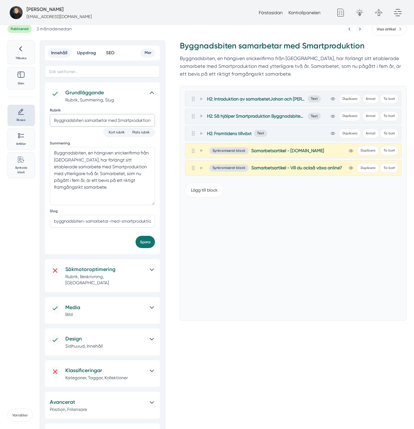
click at [126, 120] on input "Byggnadsbiten samarbetar med Smartproduktion" at bounding box center [102, 120] width 105 height 12
type input "Byggnadsbiten samarbetar med Smartproduktion för trygg tillväxt"
click at [135, 236] on button "Spara" at bounding box center [144, 242] width 19 height 12
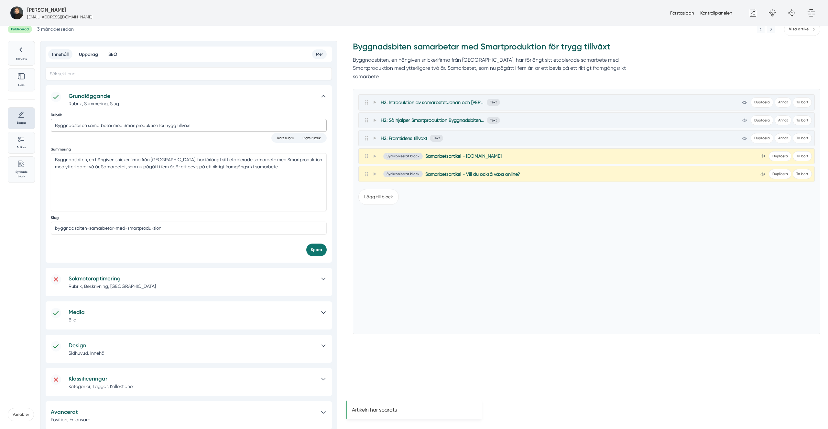
scroll to position [0, 0]
drag, startPoint x: 370, startPoint y: 190, endPoint x: 373, endPoint y: 193, distance: 4.3
click at [369, 190] on button "Lägg till block" at bounding box center [378, 197] width 40 height 16
click at [390, 225] on button "Bilder" at bounding box center [388, 229] width 20 height 13
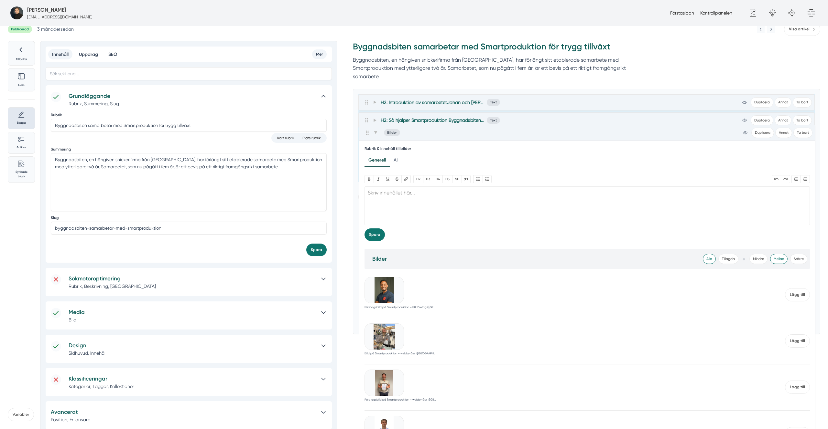
drag, startPoint x: 366, startPoint y: 184, endPoint x: 367, endPoint y: 131, distance: 53.3
click at [367, 131] on div "H2: Introduktion av samarbetetJohan och Markus, grundarna av Byggnadsbiten, har…" at bounding box center [586, 138] width 456 height 88
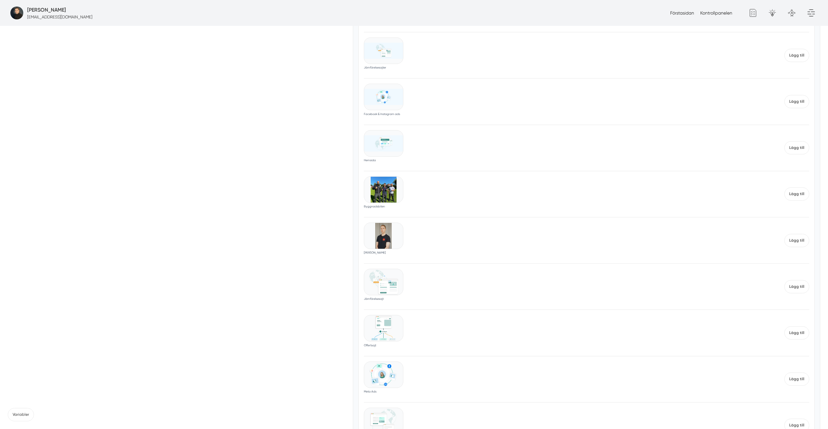
scroll to position [6181, 0]
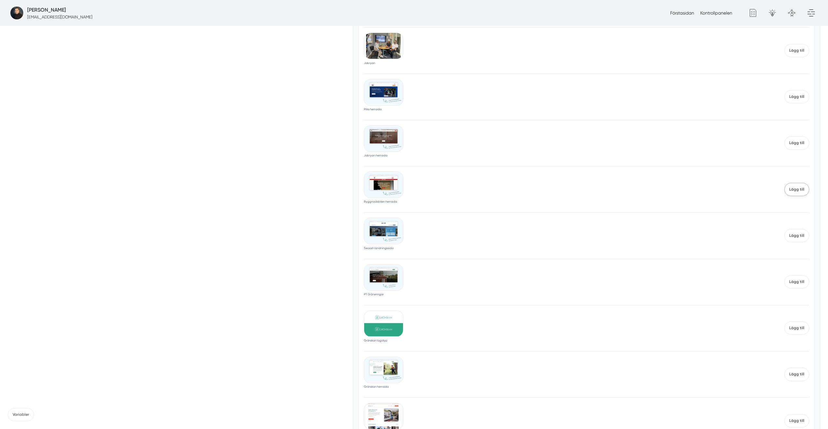
click at [802, 196] on span "Lägg till" at bounding box center [796, 189] width 25 height 13
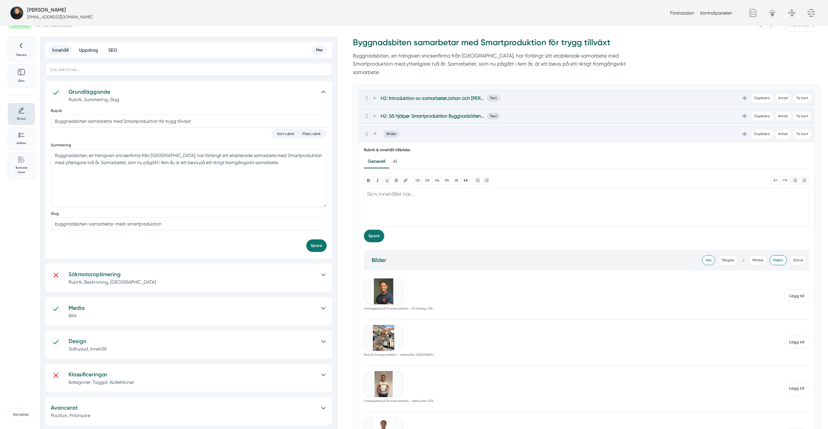
scroll to position [0, 0]
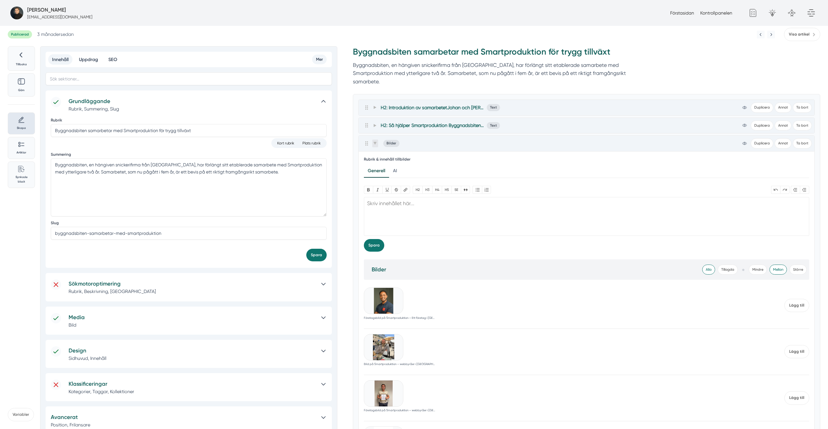
click at [375, 136] on div "Bilder view-1 Duplicera Annat Ta bort" at bounding box center [587, 144] width 456 height 16
drag, startPoint x: 374, startPoint y: 132, endPoint x: 373, endPoint y: 136, distance: 4.5
click at [374, 140] on span at bounding box center [375, 144] width 6 height 8
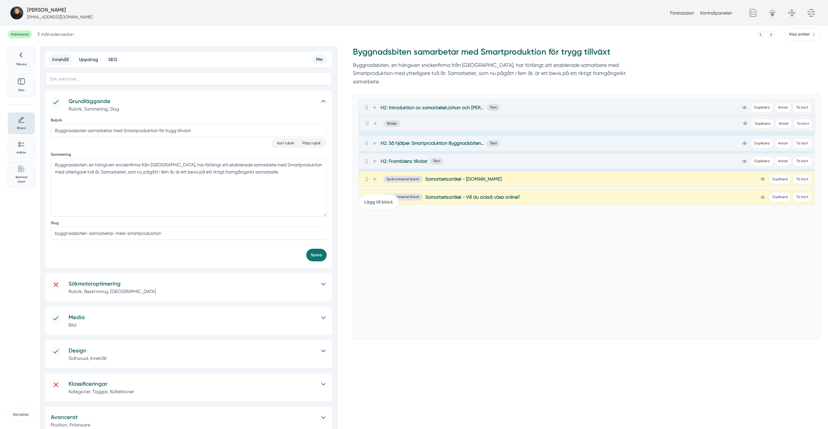
drag, startPoint x: 368, startPoint y: 136, endPoint x: 369, endPoint y: 123, distance: 13.6
click at [369, 123] on div "H2: Introduktion av samarbetetJohan och Markus, grundarna av Byggnadsbiten, har…" at bounding box center [586, 144] width 456 height 88
click at [381, 215] on button "Lägg till block" at bounding box center [378, 220] width 40 height 16
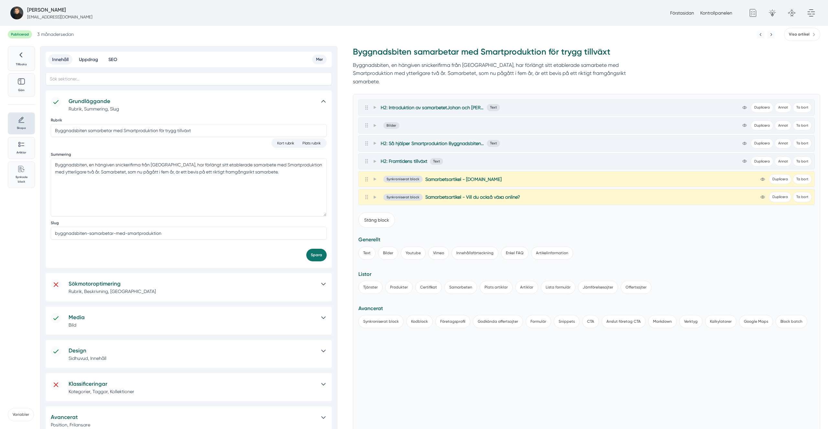
click at [430, 358] on div "Stäng block Generellt Text Bilder Youtube Vimeo Innehållsförteckning Enkel FAQ …" at bounding box center [586, 331] width 456 height 248
click at [793, 316] on button "Block batch" at bounding box center [791, 321] width 32 height 13
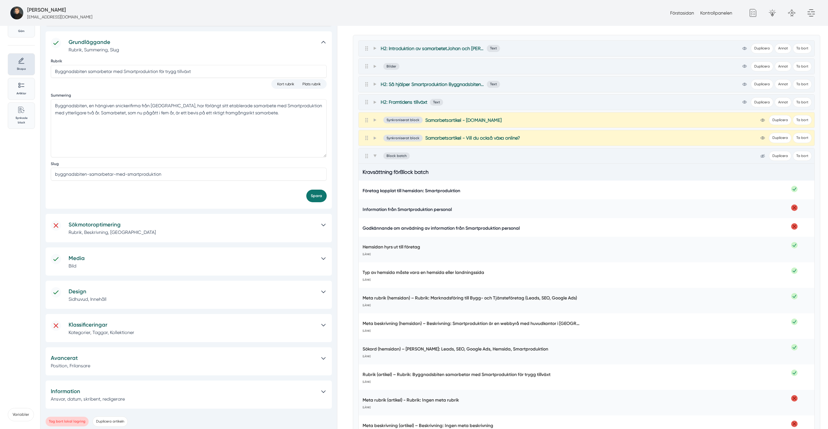
scroll to position [59, 0]
click at [793, 151] on button "Ta bort" at bounding box center [801, 156] width 19 height 10
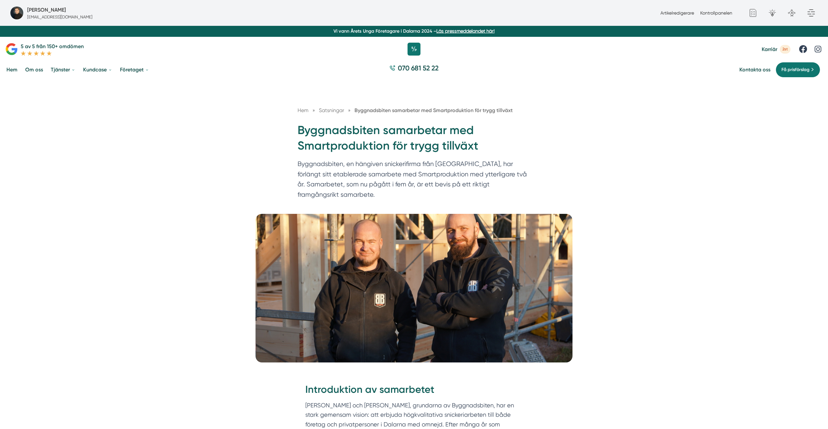
click at [472, 148] on h1 "Byggnadsbiten samarbetar med Smartproduktion för trygg tillväxt" at bounding box center [413, 141] width 233 height 37
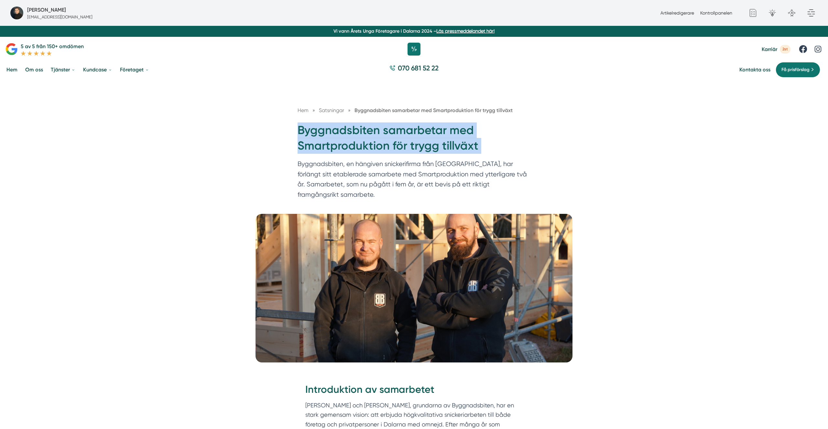
click at [472, 148] on h1 "Byggnadsbiten samarbetar med Smartproduktion för trygg tillväxt" at bounding box center [413, 141] width 233 height 37
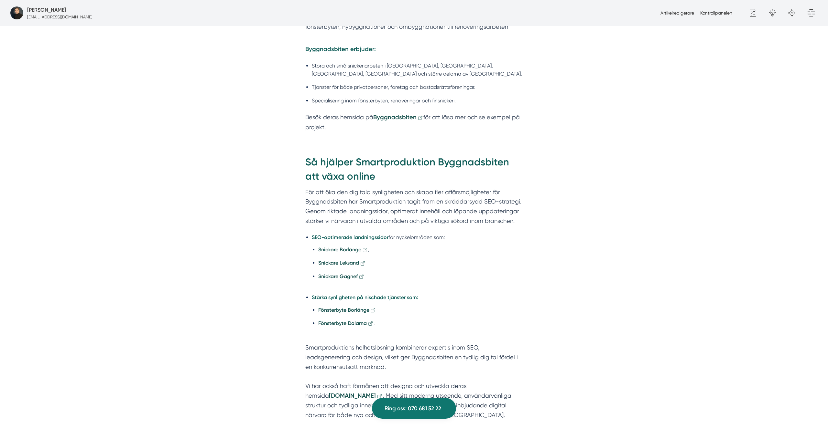
scroll to position [543, 0]
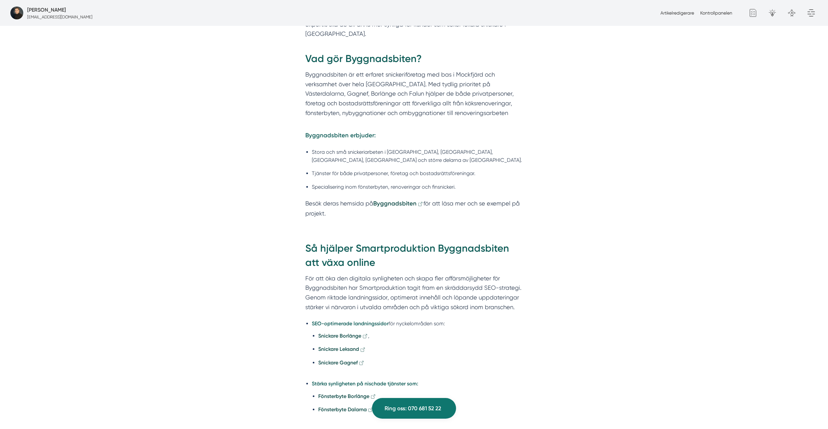
scroll to position [331, 0]
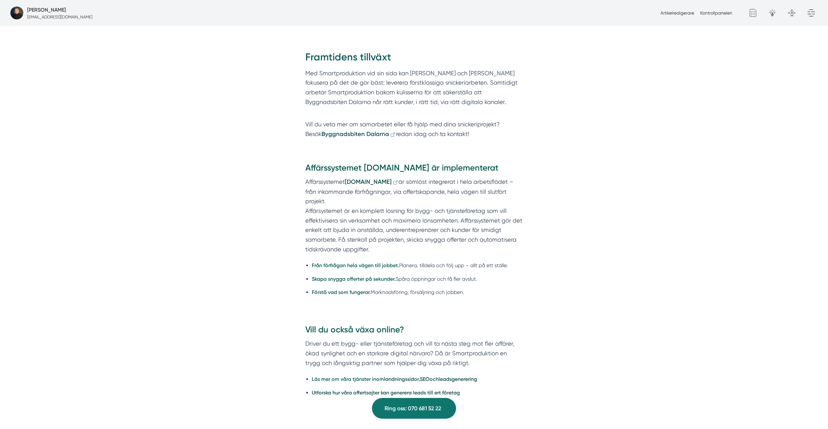
scroll to position [1123, 0]
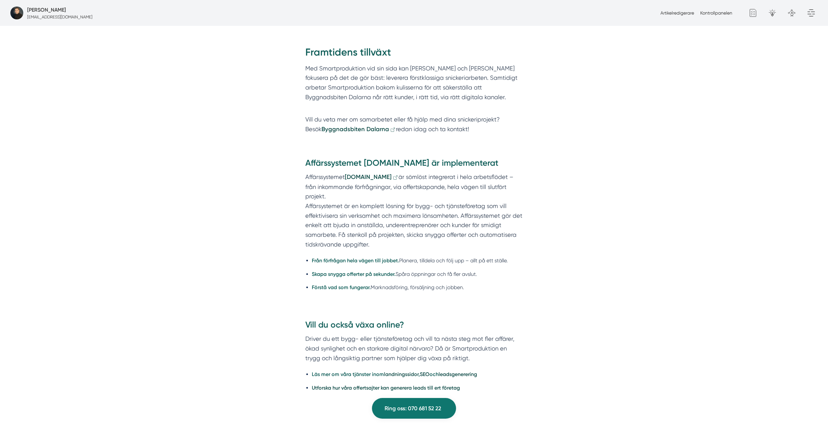
scroll to position [1133, 0]
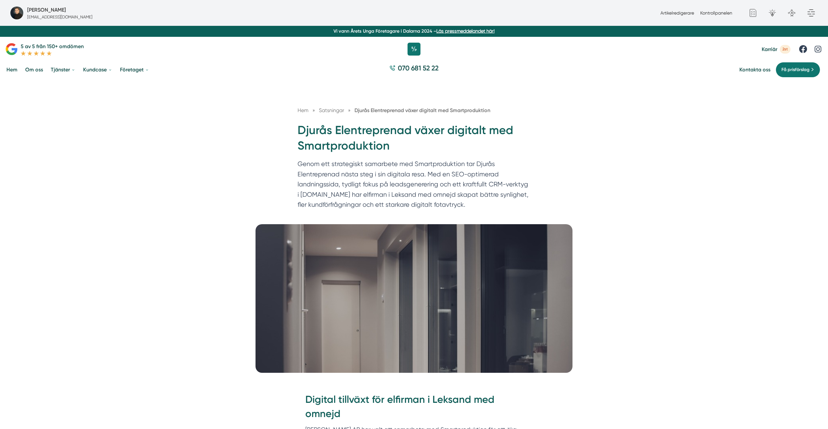
click at [463, 201] on p "Genom ett strategiskt samarbete med Smartproduktion tar Djurås Elentreprenad nä…" at bounding box center [413, 186] width 233 height 54
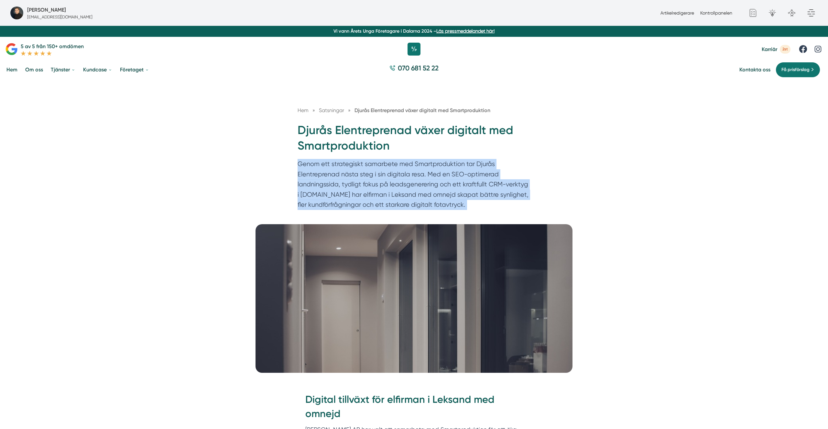
click at [463, 201] on p "Genom ett strategiskt samarbete med Smartproduktion tar Djurås Elentreprenad nä…" at bounding box center [413, 186] width 233 height 54
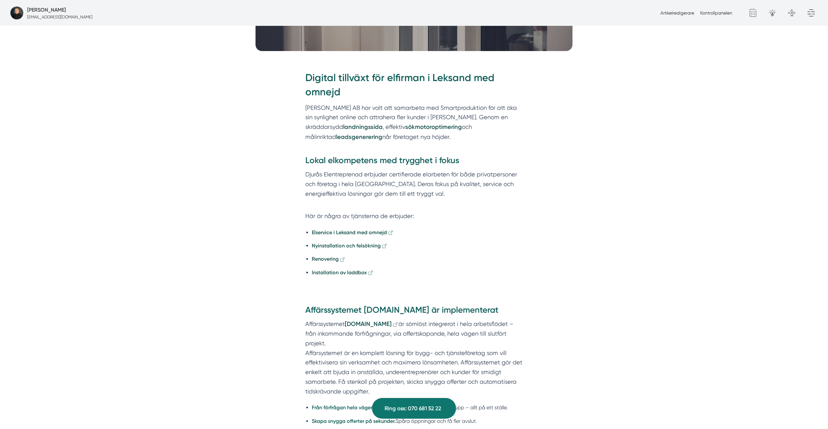
scroll to position [323, 0]
click at [369, 177] on p "Djurås Elentreprenad erbjuder certifierade elarbeten för både privatpersoner oc…" at bounding box center [413, 188] width 217 height 38
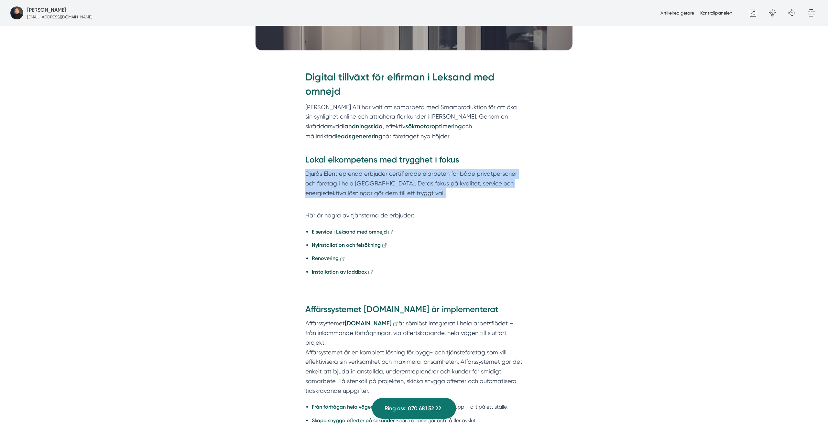
click at [369, 177] on p "Djurås Elentreprenad erbjuder certifierade elarbeten för både privatpersoner oc…" at bounding box center [413, 188] width 217 height 38
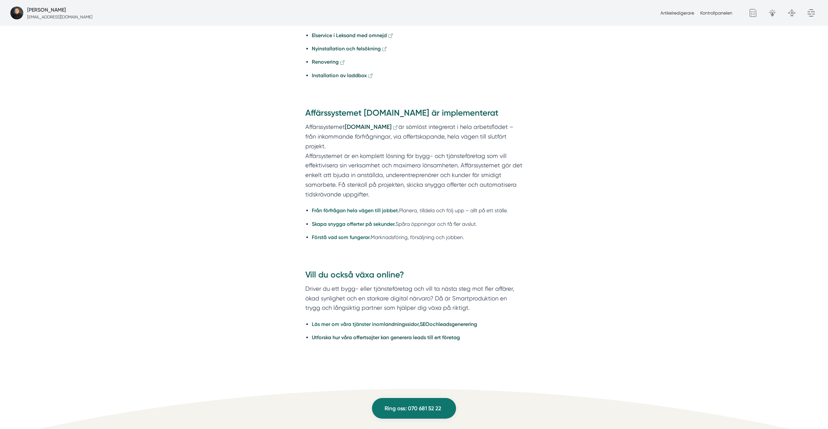
scroll to position [530, 0]
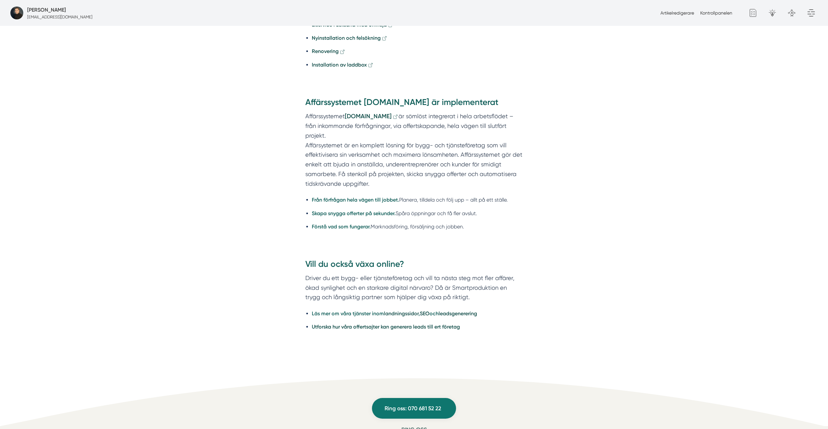
click at [357, 197] on strong "Från förfrågan hela vägen till jobbet." at bounding box center [355, 200] width 87 height 6
click at [507, 125] on p "Affärssystemet [DOMAIN_NAME] är sömlöst integrerat i hela arbetsflödet – från i…" at bounding box center [413, 150] width 217 height 77
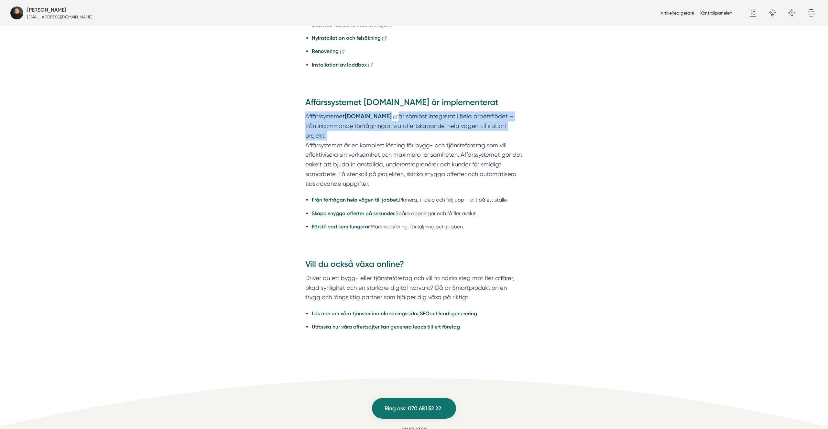
drag, startPoint x: 507, startPoint y: 125, endPoint x: 423, endPoint y: 240, distance: 142.8
click at [507, 135] on p "Affärssystemet [DOMAIN_NAME] är sömlöst integrerat i hela arbetsflödet – från i…" at bounding box center [413, 150] width 217 height 77
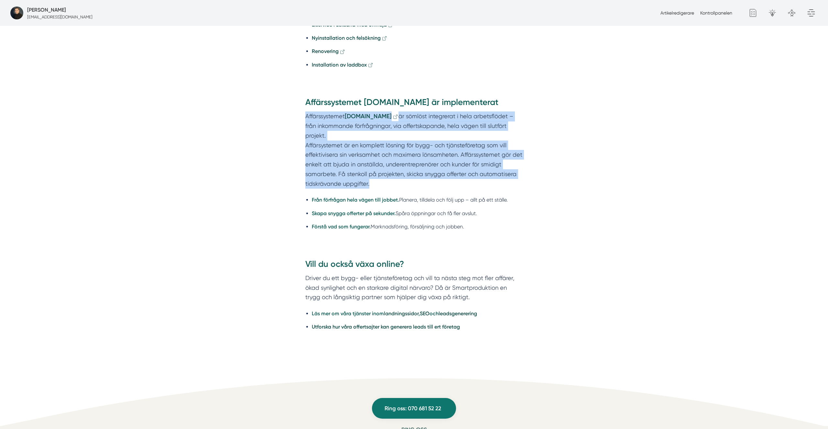
click at [394, 122] on p "Affärssystemet [DOMAIN_NAME] är sömlöst integrerat i hela arbetsflödet – från i…" at bounding box center [413, 150] width 217 height 77
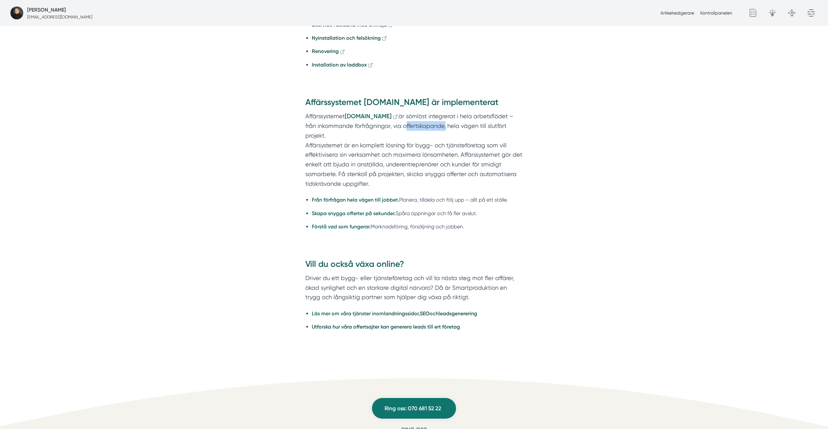
drag, startPoint x: 394, startPoint y: 122, endPoint x: 361, endPoint y: 115, distance: 33.7
click at [393, 122] on p "Affärssystemet [DOMAIN_NAME] är sömlöst integrerat i hela arbetsflödet – från i…" at bounding box center [413, 150] width 217 height 77
click at [354, 103] on strong "Affärssystemet [DOMAIN_NAME] är implementerat" at bounding box center [401, 102] width 193 height 10
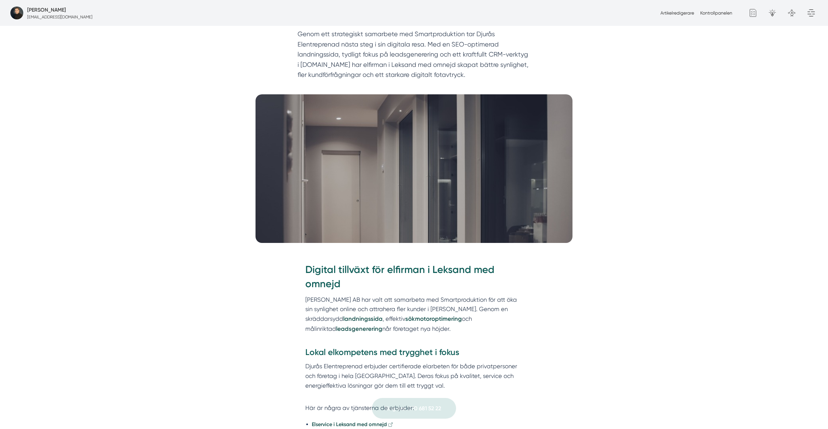
scroll to position [129, 0]
click at [379, 304] on p "Djurås Elentreprenad AB har valt att samarbeta med Smartproduktion för att öka …" at bounding box center [413, 320] width 217 height 48
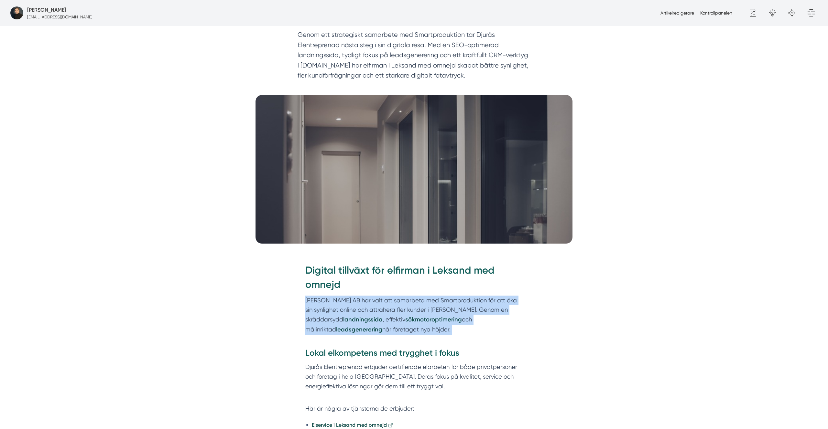
click at [379, 304] on p "Djurås Elentreprenad AB har valt att samarbeta med Smartproduktion för att öka …" at bounding box center [413, 320] width 217 height 48
click at [408, 303] on p "Djurås Elentreprenad AB har valt att samarbeta med Smartproduktion för att öka …" at bounding box center [413, 320] width 217 height 48
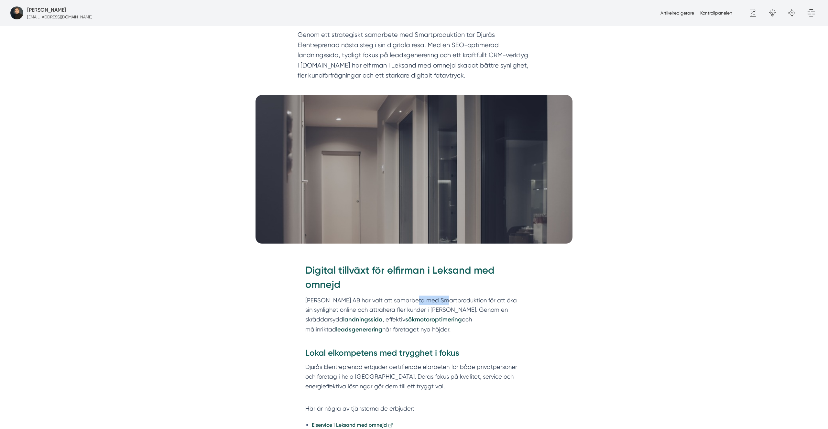
click at [408, 303] on p "Djurås Elentreprenad AB har valt att samarbeta med Smartproduktion för att öka …" at bounding box center [413, 320] width 217 height 48
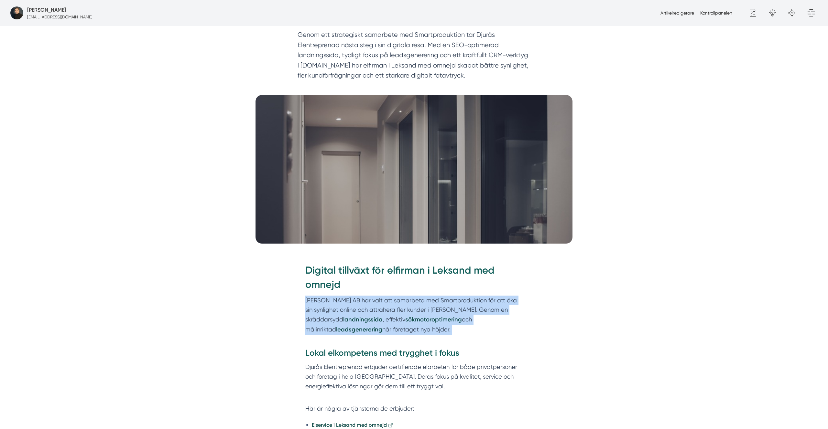
click at [408, 303] on p "Djurås Elentreprenad AB har valt att samarbeta med Smartproduktion för att öka …" at bounding box center [413, 320] width 217 height 48
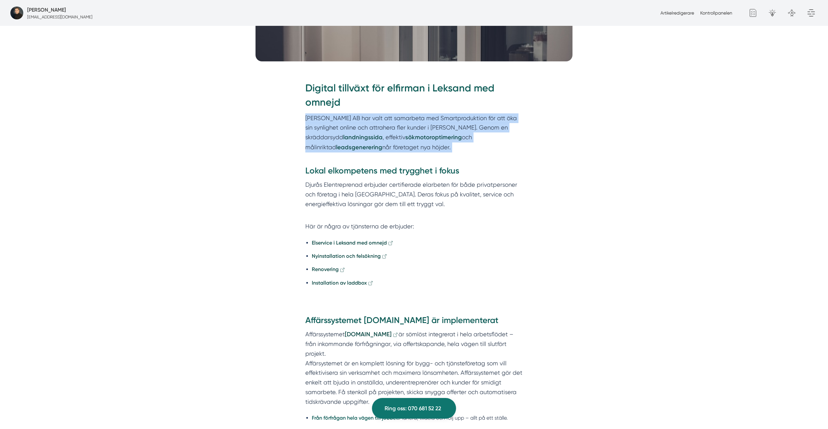
scroll to position [313, 0]
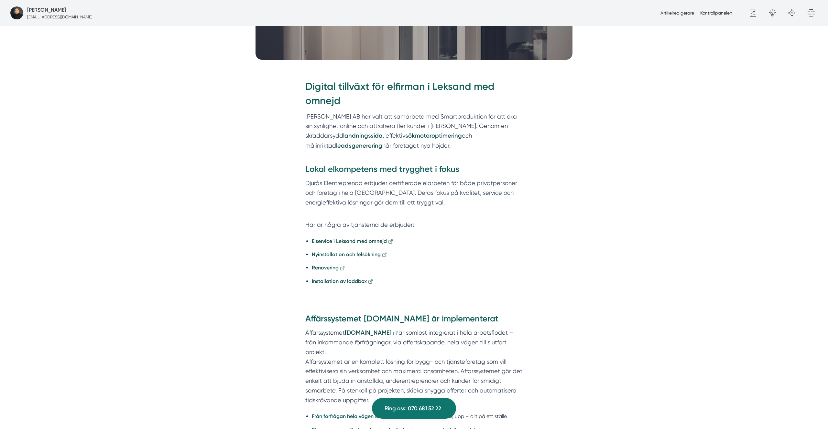
click at [355, 344] on p "Affärssystemet [DOMAIN_NAME] är sömlöst integrerat i hela arbetsflödet – från i…" at bounding box center [413, 366] width 217 height 77
click at [413, 346] on p "Affärssystemet [DOMAIN_NAME] är sömlöst integrerat i hela arbetsflödet – från i…" at bounding box center [413, 366] width 217 height 77
click at [426, 346] on p "Affärssystemet [DOMAIN_NAME] är sömlöst integrerat i hela arbetsflödet – från i…" at bounding box center [413, 366] width 217 height 77
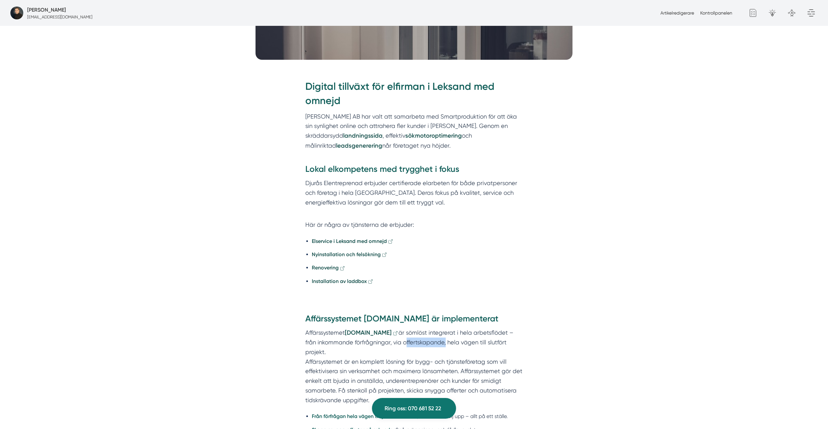
click at [426, 346] on p "Affärssystemet [DOMAIN_NAME] är sömlöst integrerat i hela arbetsflödet – från i…" at bounding box center [413, 366] width 217 height 77
click at [452, 345] on p "Affärssystemet [DOMAIN_NAME] är sömlöst integrerat i hela arbetsflödet – från i…" at bounding box center [413, 366] width 217 height 77
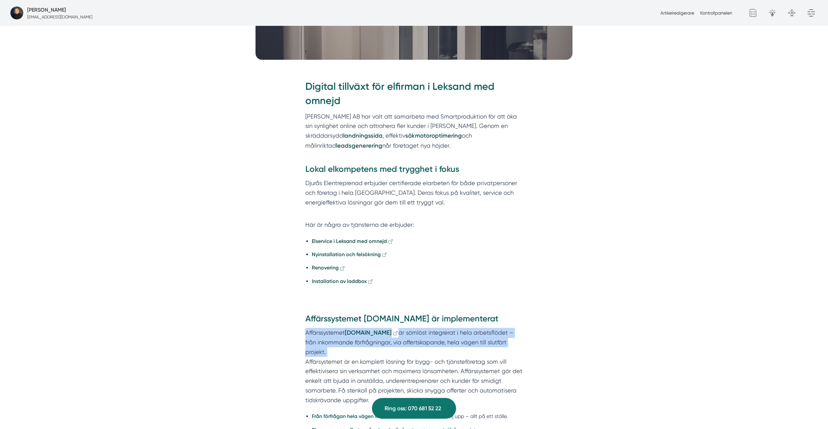
click at [452, 345] on p "Affärssystemet [DOMAIN_NAME] är sömlöst integrerat i hela arbetsflödet – från i…" at bounding box center [413, 366] width 217 height 77
click at [410, 342] on p "Affärssystemet [DOMAIN_NAME] är sömlöst integrerat i hela arbetsflödet – från i…" at bounding box center [413, 366] width 217 height 77
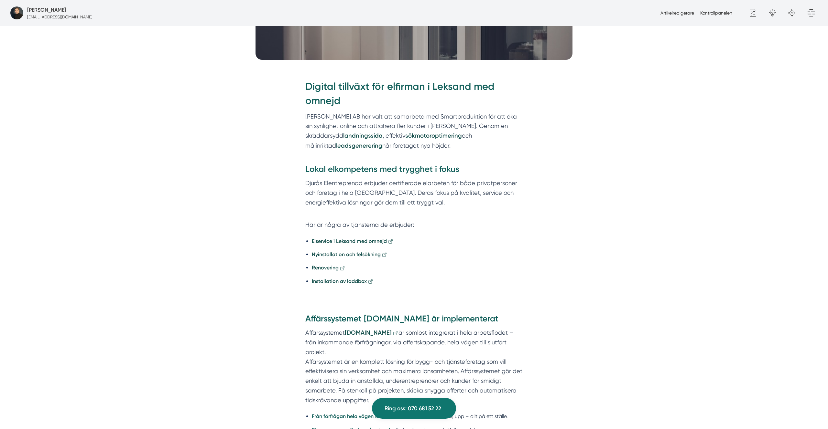
click at [405, 343] on p "Affärssystemet [DOMAIN_NAME] är sömlöst integrerat i hela arbetsflödet – från i…" at bounding box center [413, 366] width 217 height 77
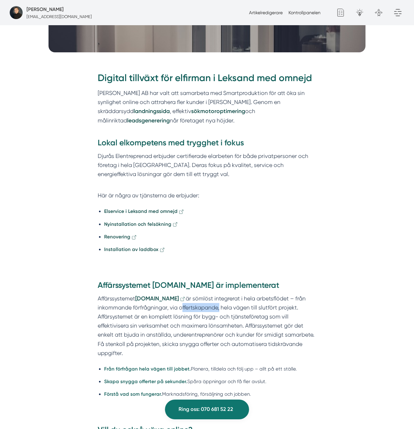
scroll to position [314, 0]
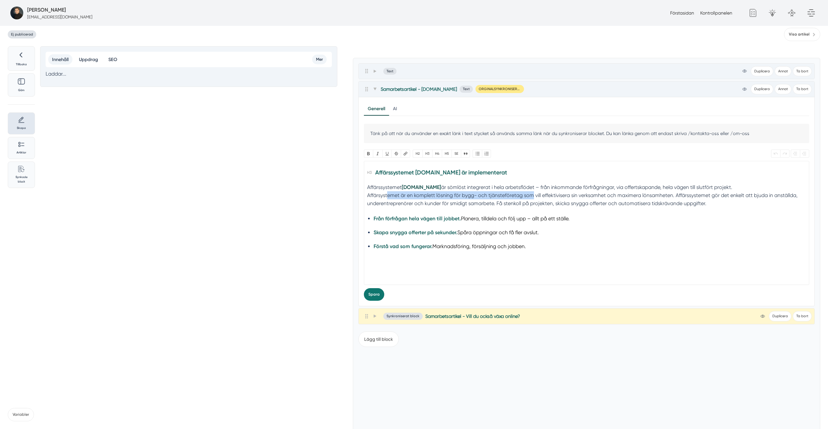
drag, startPoint x: 385, startPoint y: 194, endPoint x: 528, endPoint y: 193, distance: 143.5
click at [528, 193] on div "Affärssystemet [DOMAIN_NAME] är sömlöst integrerat i hela arbetsflödet – från i…" at bounding box center [586, 195] width 438 height 25
click at [529, 188] on div "Affärssystemet [DOMAIN_NAME] är sömlöst integrerat i hela arbetsflödet – från i…" at bounding box center [586, 195] width 438 height 25
click at [539, 188] on div "Affärssystemet [DOMAIN_NAME] är sömlöst integrerat i hela arbetsflödet – från i…" at bounding box center [586, 195] width 438 height 25
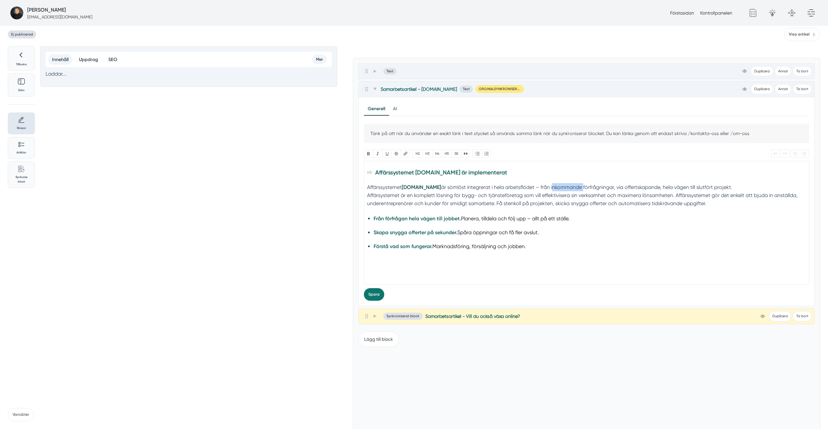
click at [539, 188] on div "Affärssystemet [DOMAIN_NAME] är sömlöst integrerat i hela arbetsflödet – från i…" at bounding box center [586, 195] width 438 height 25
click at [543, 187] on div "Affärssystemet [DOMAIN_NAME] är sömlöst integrerat i hela arbetsflödet – från i…" at bounding box center [586, 195] width 438 height 25
click at [593, 186] on div "Affärssystemet [DOMAIN_NAME] är sömlöst integrerat i hela arbetsflödet – från i…" at bounding box center [586, 195] width 438 height 25
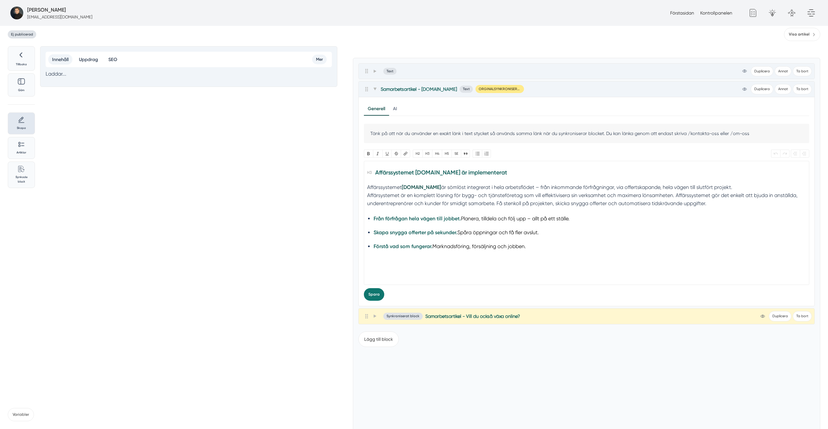
click at [609, 187] on div "Affärssystemet [DOMAIN_NAME] är sömlöst integrerat i hela arbetsflödet – från i…" at bounding box center [586, 195] width 438 height 25
copy div "Affärssystemet [DOMAIN_NAME] är sömlöst integrerat i hela arbetsflödet – från i…"
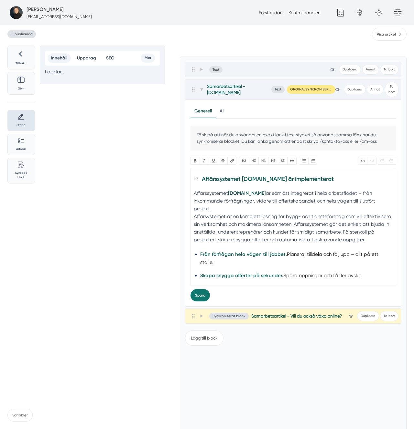
click at [265, 194] on div "Affärssystemet [DOMAIN_NAME] är sömlöst integrerat i hela arbetsflödet – från i…" at bounding box center [293, 216] width 199 height 55
drag, startPoint x: 304, startPoint y: 189, endPoint x: 352, endPoint y: 187, distance: 47.6
click at [352, 189] on div "Affärssystemet [DOMAIN_NAME] är sömlöst integrerat i hela arbetsflödet – från i…" at bounding box center [293, 216] width 199 height 55
click at [387, 189] on div "Affärssystemet [DOMAIN_NAME] är sömlöst integrerat i hela arbetsflödet – från i…" at bounding box center [293, 216] width 199 height 55
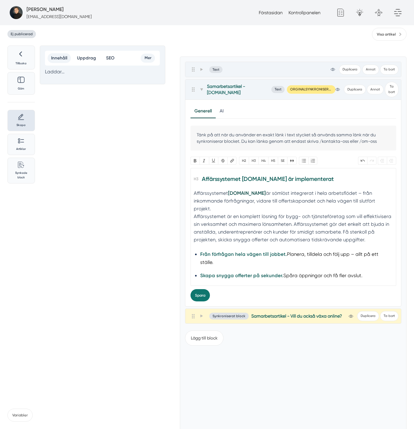
click at [203, 198] on div "Affärssystemet [DOMAIN_NAME] är sömlöst integrerat i hela arbetsflödet – från i…" at bounding box center [293, 216] width 199 height 55
type trix-editor "<h3><strong>Affärssystemet [DOMAIN_NAME] är implementerat </strong> </h3><div>A…"
click at [196, 289] on button "Spara" at bounding box center [199, 295] width 19 height 12
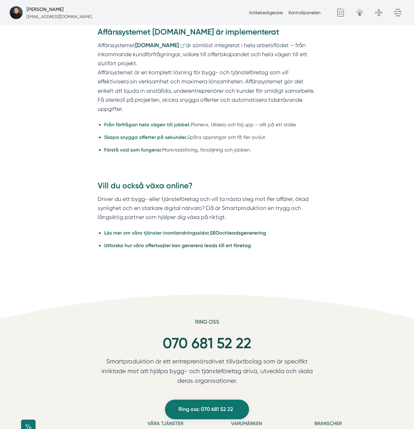
scroll to position [570, 0]
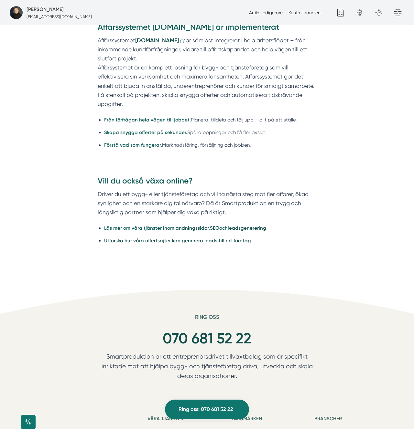
click at [190, 121] on li "Från förfrågan hela vägen till jobbet. Planera, tilldela och följ upp – allt på…" at bounding box center [210, 120] width 212 height 8
click at [149, 40] on strong "Smart.nu" at bounding box center [157, 40] width 44 height 7
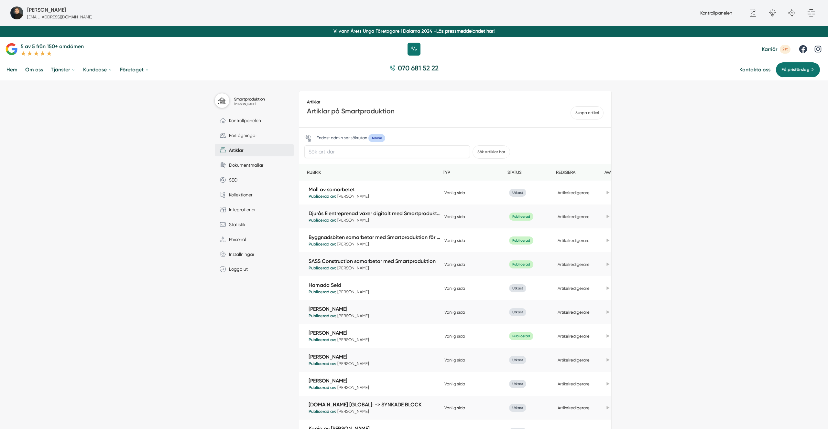
click at [108, 146] on div "Smartproduktion [PERSON_NAME] Kontrollpanelen Förfrågningar Artiklar Dokumentma…" at bounding box center [414, 334] width 828 height 509
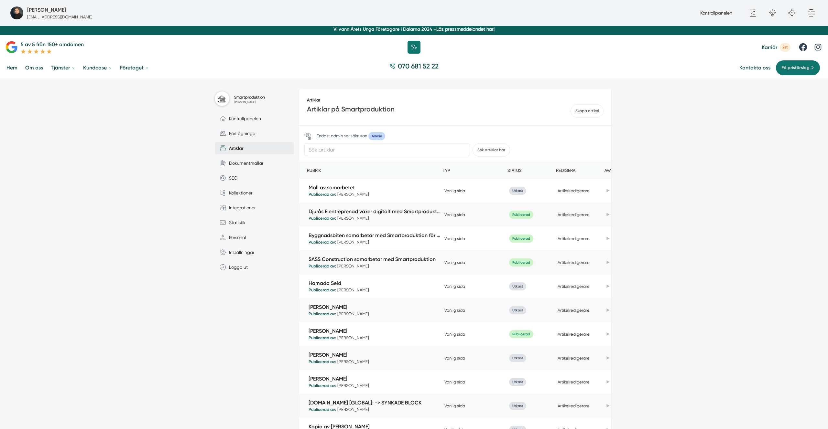
click at [727, 197] on div "Smartproduktion [PERSON_NAME] Kontrollpanelen Förfrågningar Artiklar Dokumentma…" at bounding box center [414, 333] width 828 height 509
